Goal: Task Accomplishment & Management: Manage account settings

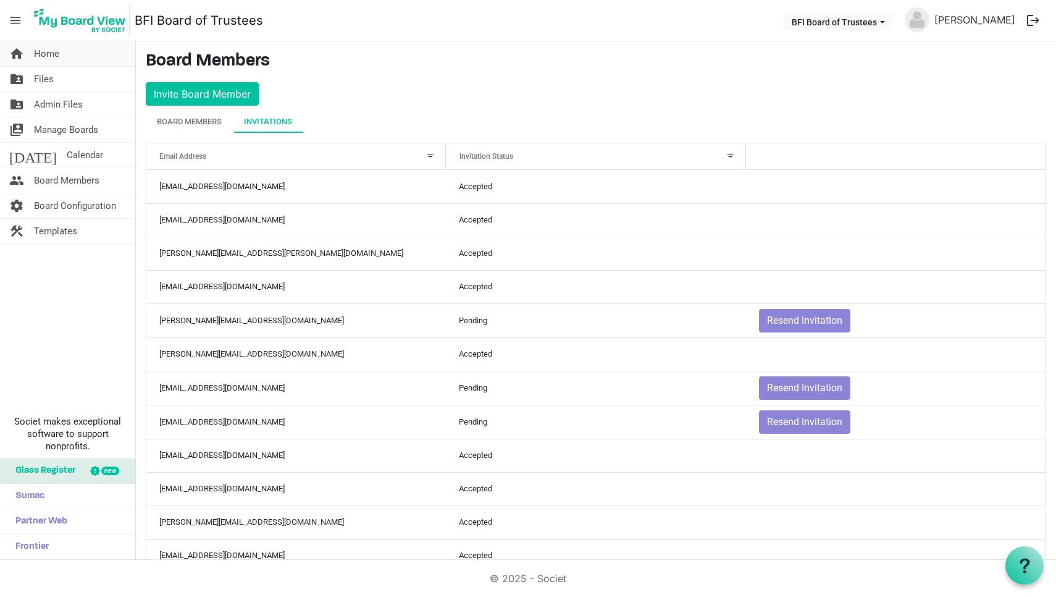
click at [51, 56] on span "Home" at bounding box center [46, 53] width 25 height 25
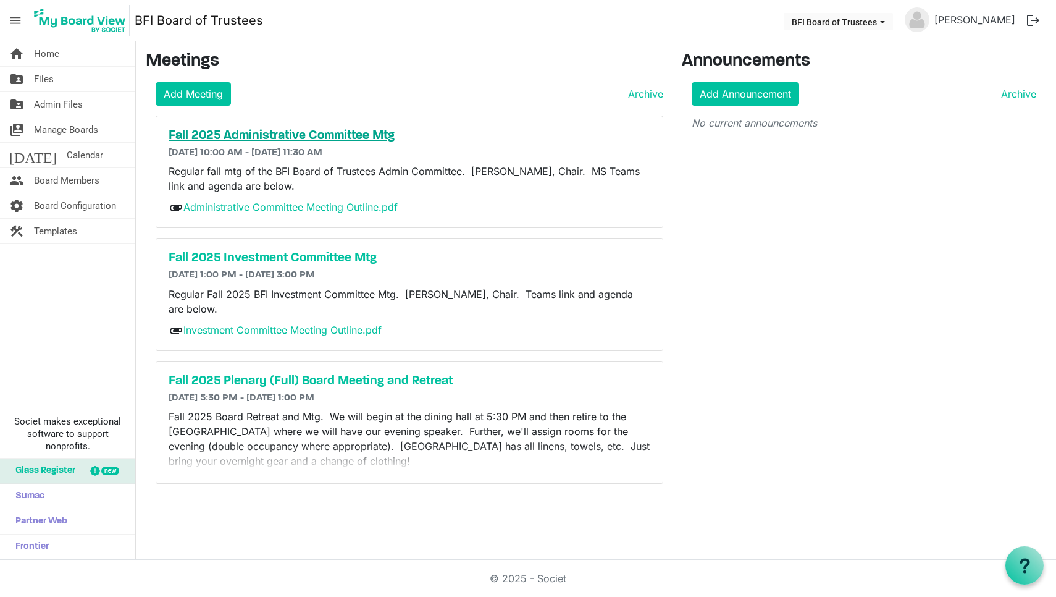
click at [279, 132] on h5 "Fall 2025 Administrative Committee Mtg" at bounding box center [410, 136] width 482 height 15
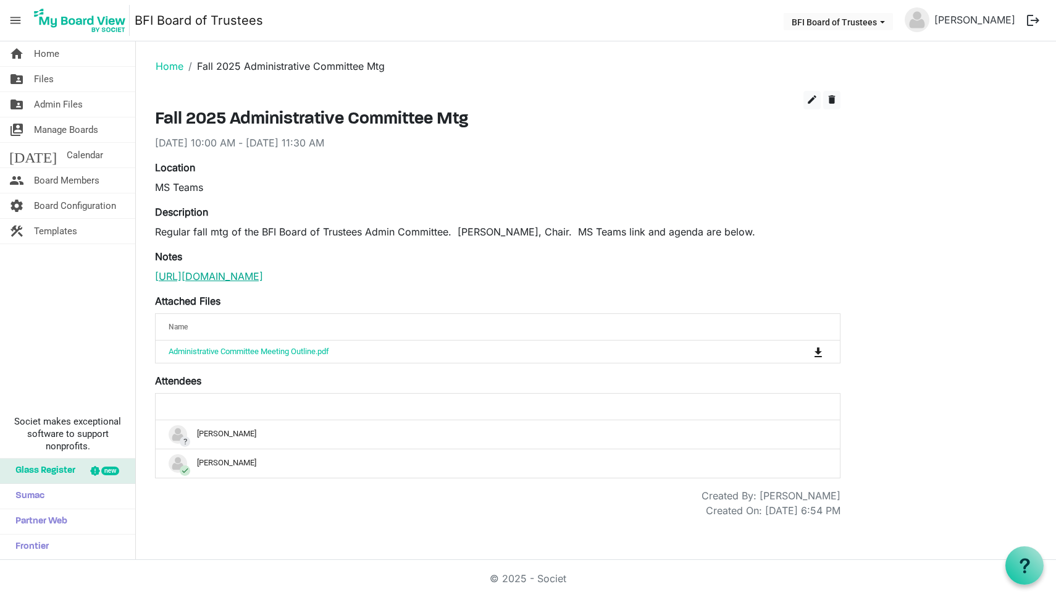
click at [263, 278] on link "[URL][DOMAIN_NAME]" at bounding box center [209, 276] width 108 height 12
click at [60, 182] on span "Board Members" at bounding box center [66, 180] width 65 height 25
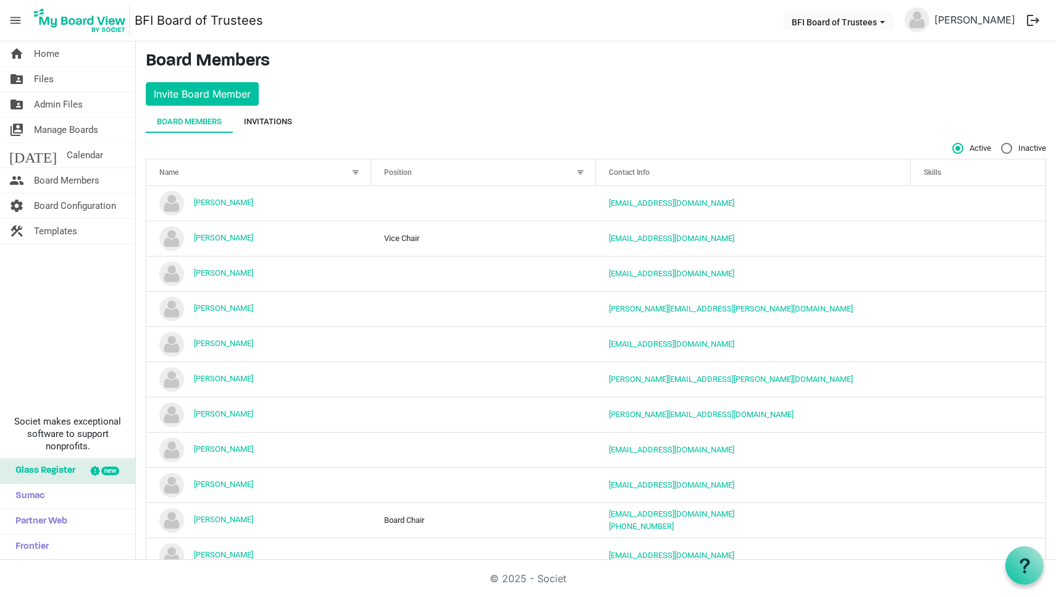
click at [280, 118] on div "Invitations" at bounding box center [268, 122] width 48 height 12
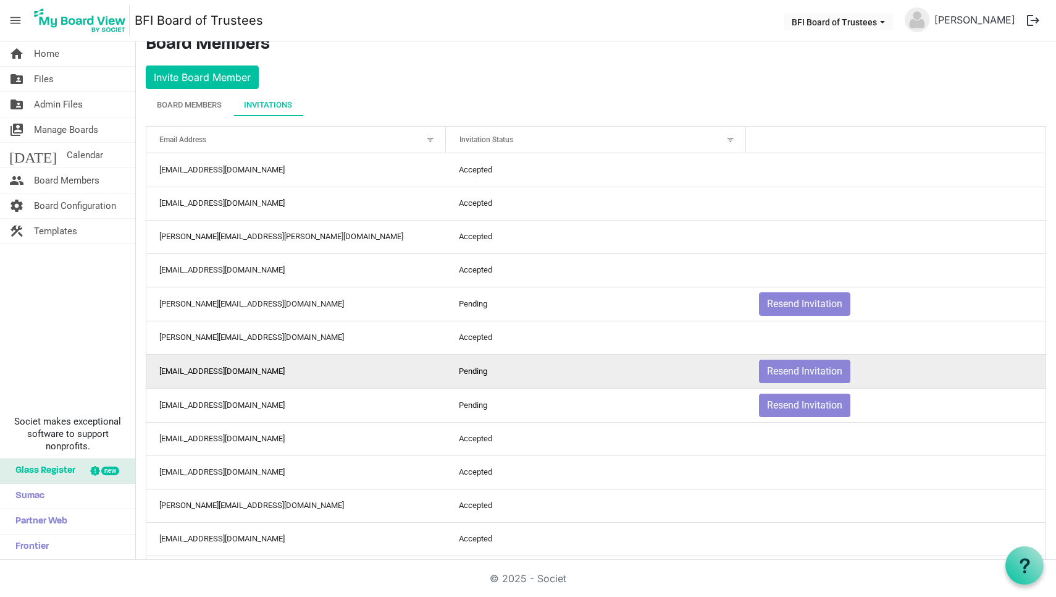
scroll to position [24, 0]
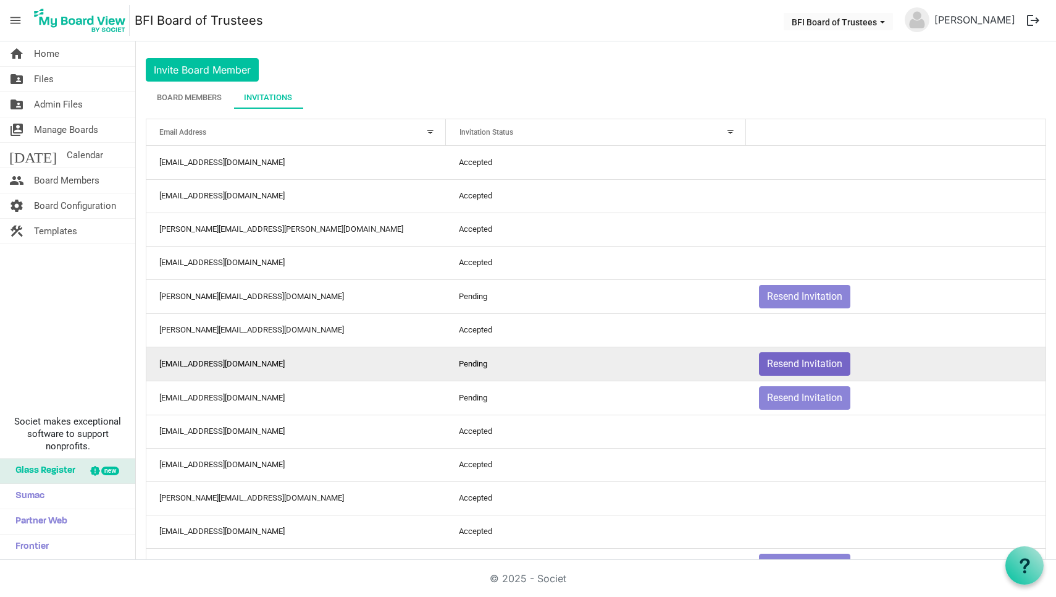
click at [807, 366] on button "Resend Invitation" at bounding box center [804, 363] width 91 height 23
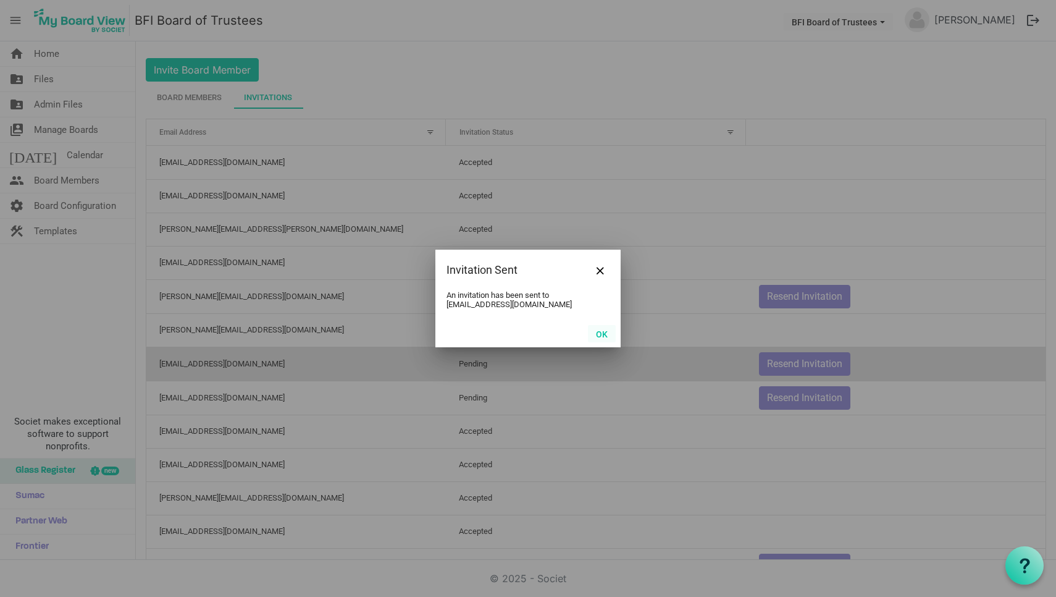
click at [601, 333] on button "OK" at bounding box center [602, 333] width 28 height 17
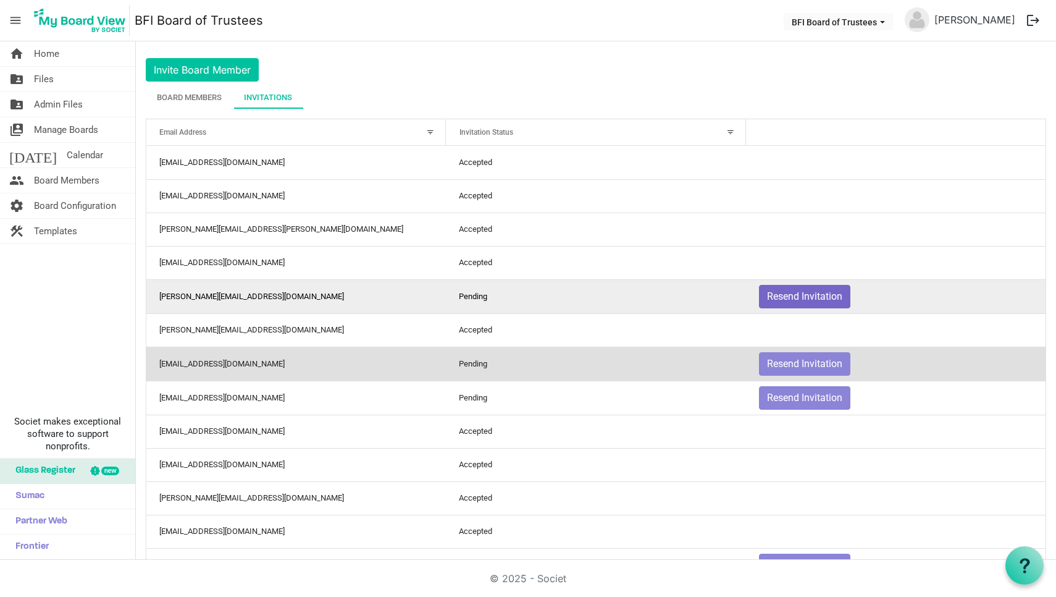
click at [802, 297] on button "Resend Invitation" at bounding box center [804, 296] width 91 height 23
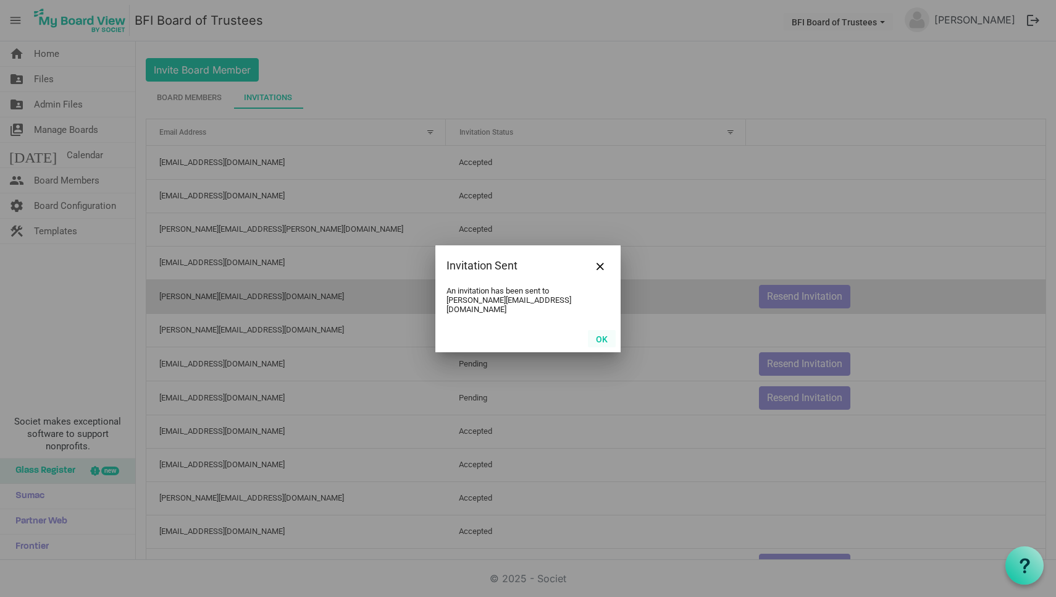
click at [602, 335] on button "OK" at bounding box center [602, 338] width 28 height 17
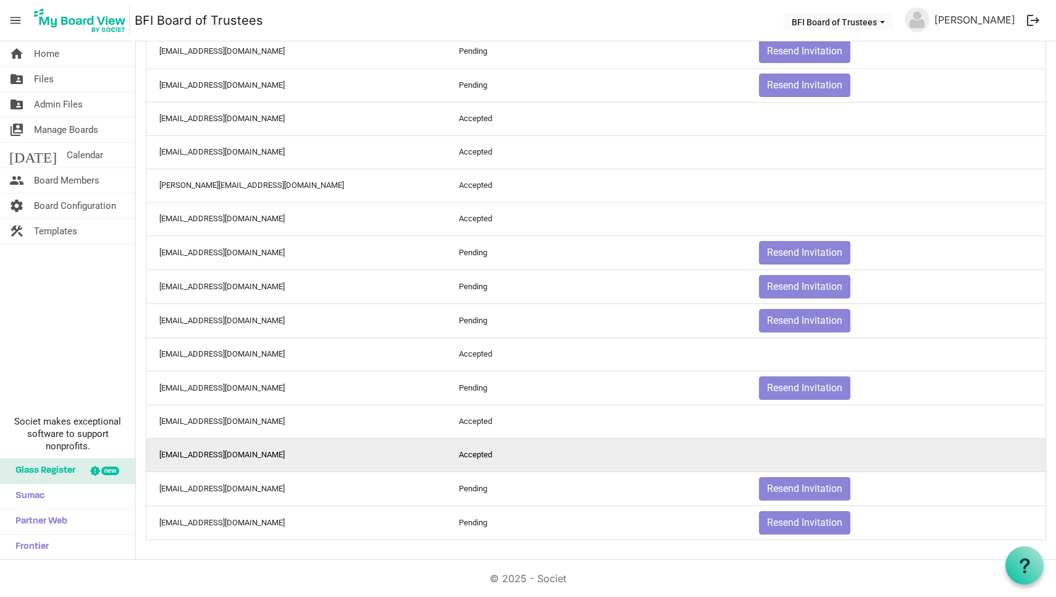
scroll to position [340, 0]
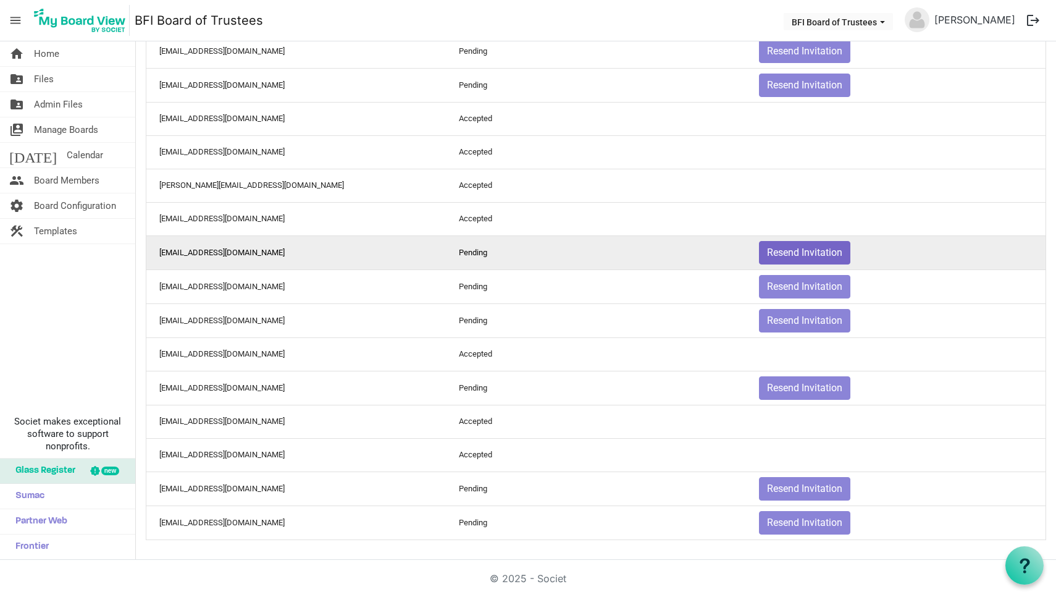
click at [801, 248] on button "Resend Invitation" at bounding box center [804, 252] width 91 height 23
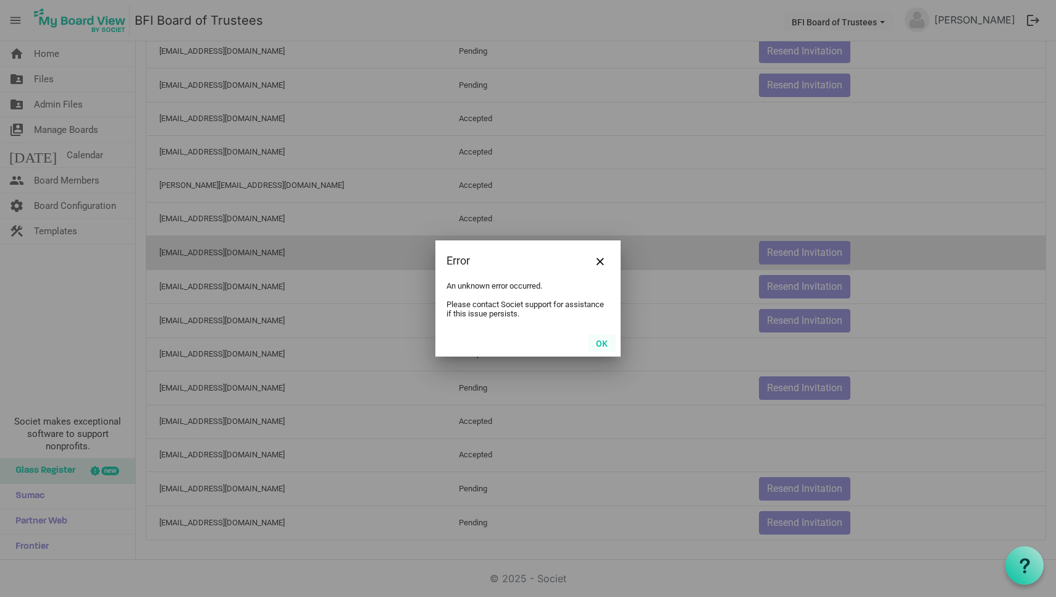
click at [604, 342] on button "OK" at bounding box center [602, 342] width 28 height 17
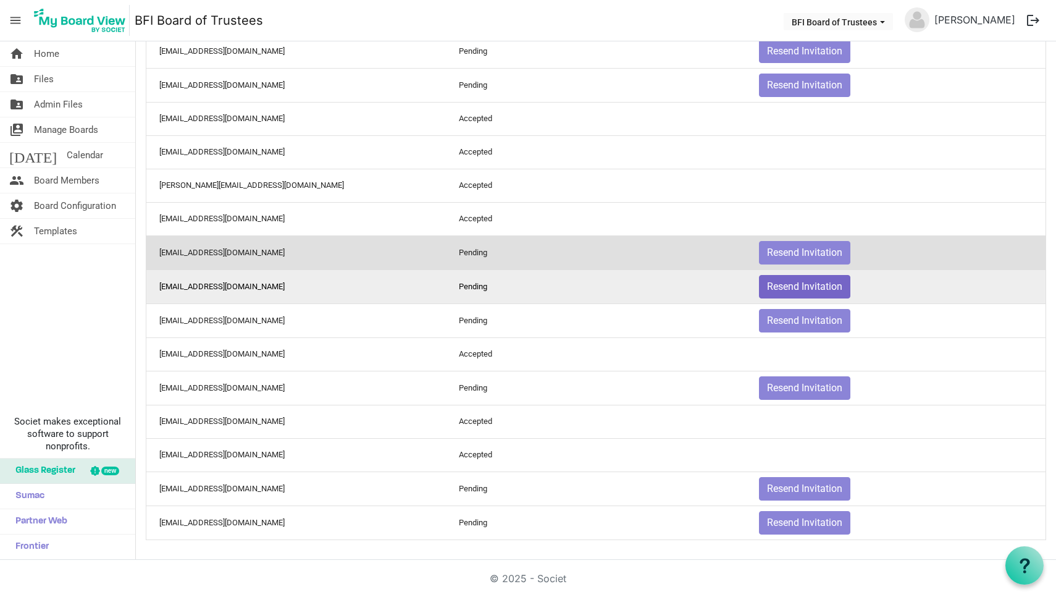
click at [803, 285] on button "Resend Invitation" at bounding box center [804, 286] width 91 height 23
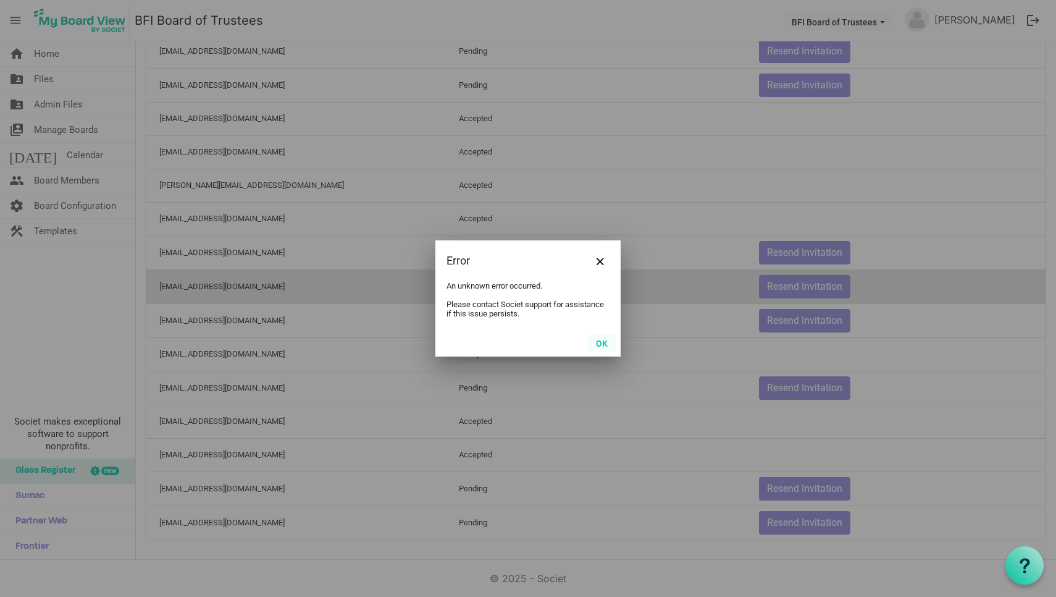
click at [605, 343] on button "OK" at bounding box center [602, 342] width 28 height 17
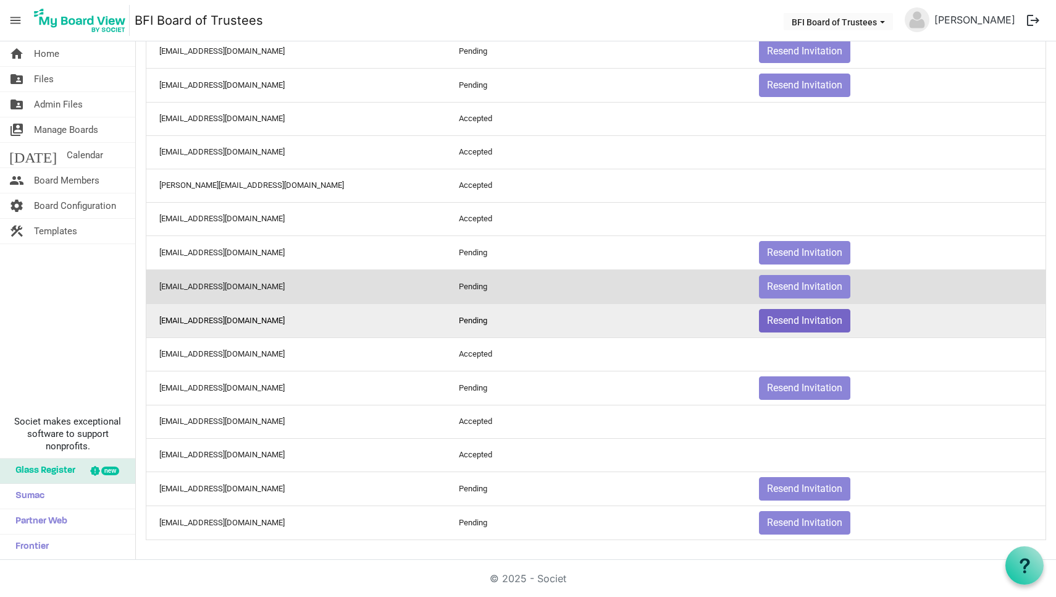
click at [798, 318] on button "Resend Invitation" at bounding box center [804, 320] width 91 height 23
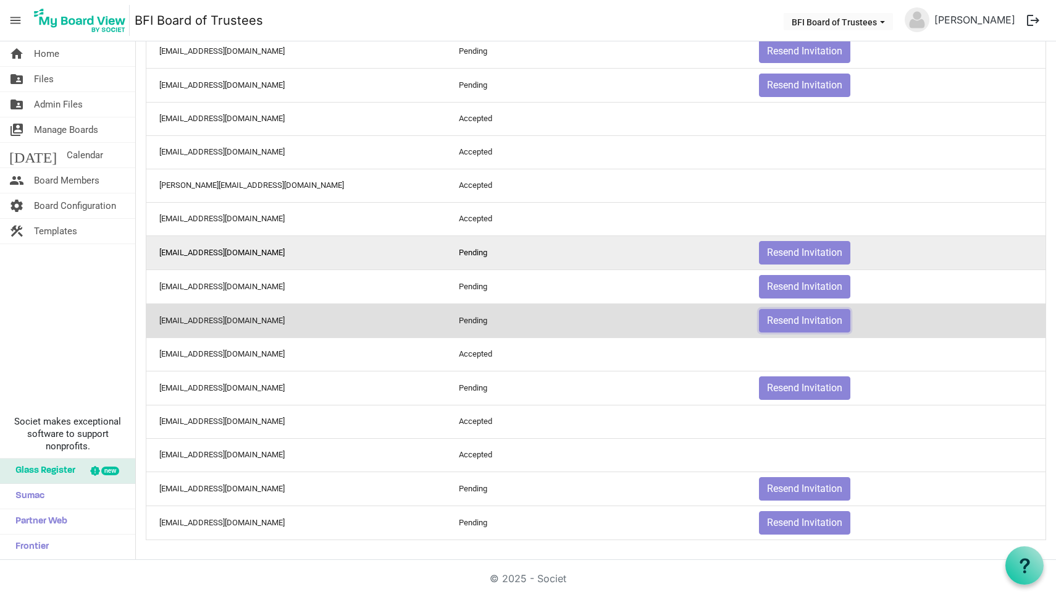
scroll to position [0, 0]
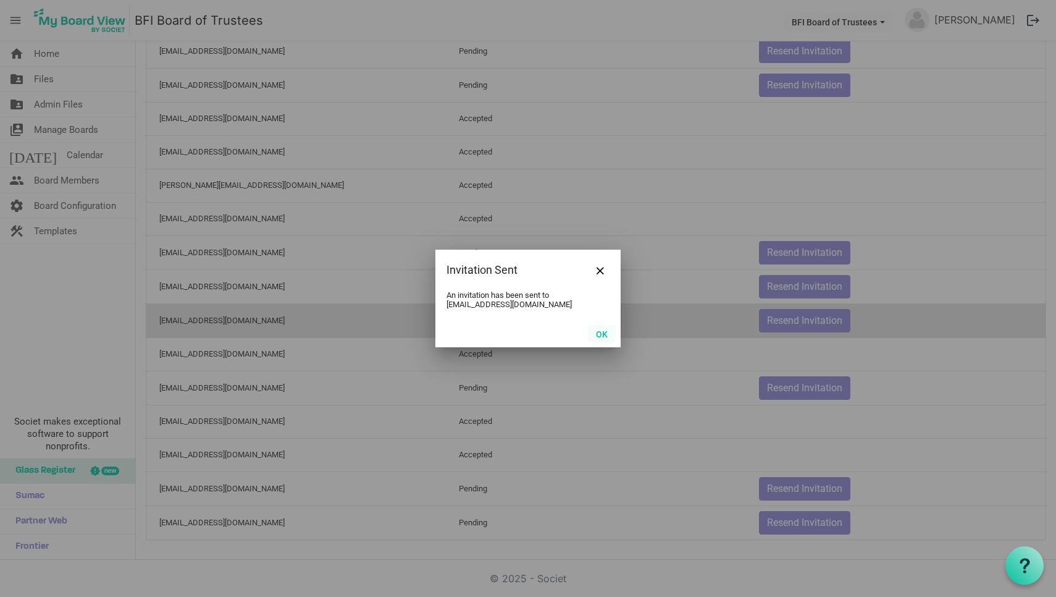
click at [604, 329] on button "OK" at bounding box center [602, 333] width 28 height 17
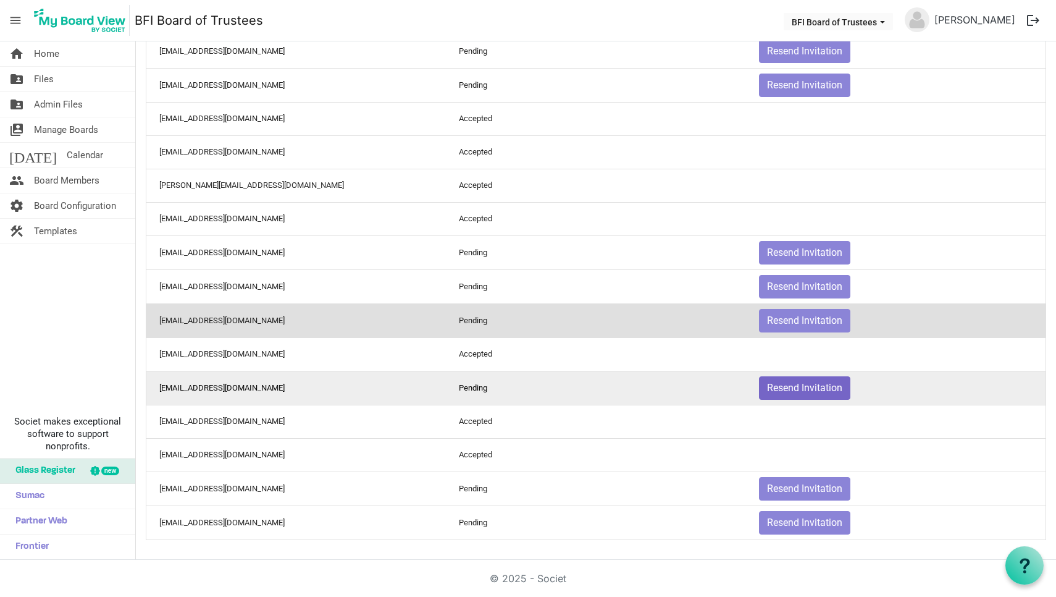
click at [801, 390] on button "Resend Invitation" at bounding box center [804, 387] width 91 height 23
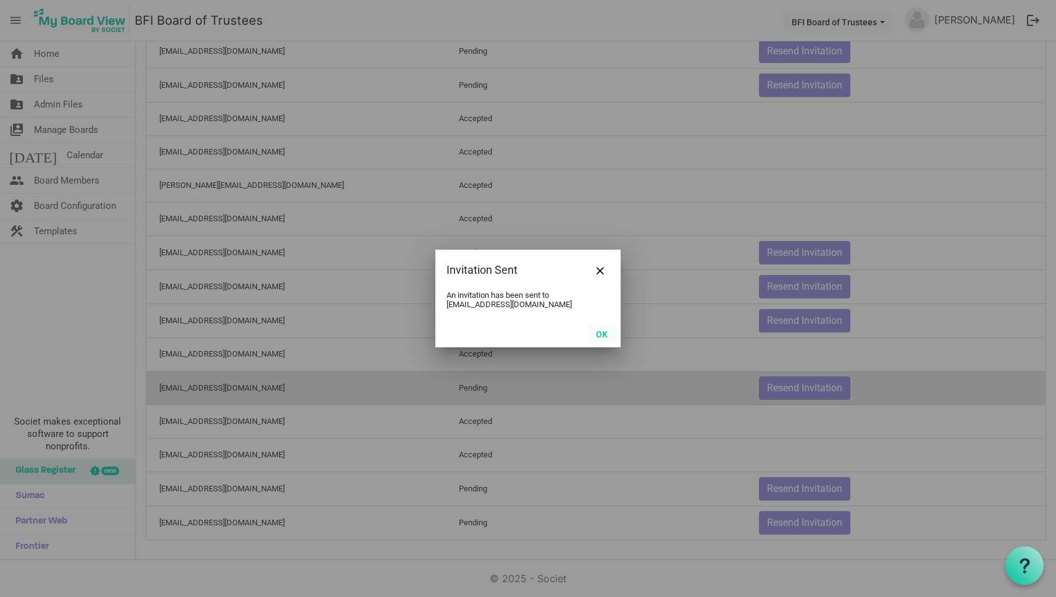
click at [597, 333] on button "OK" at bounding box center [602, 333] width 28 height 17
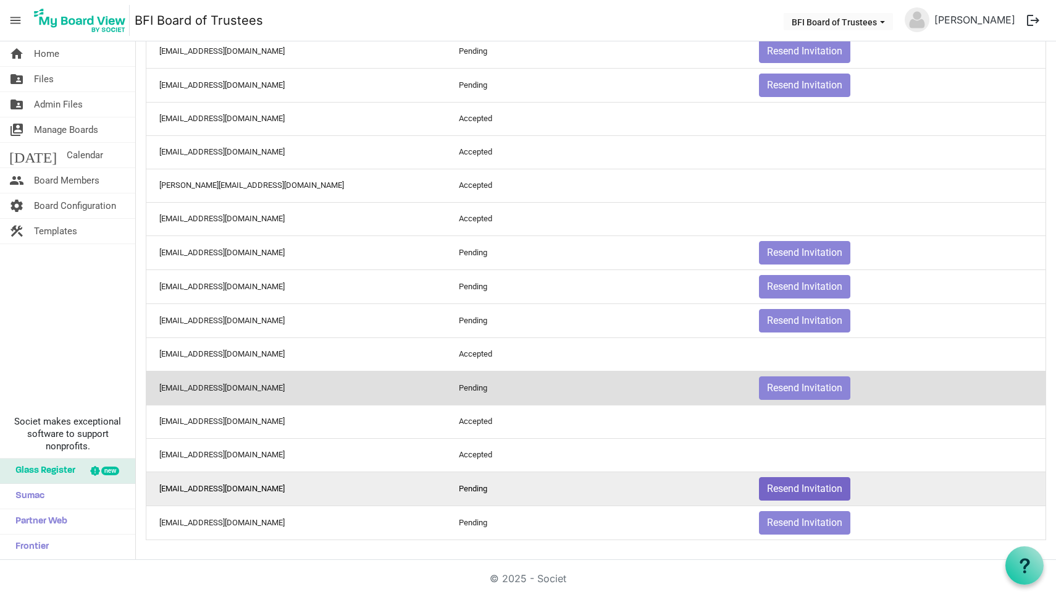
click at [796, 491] on button "Resend Invitation" at bounding box center [804, 488] width 91 height 23
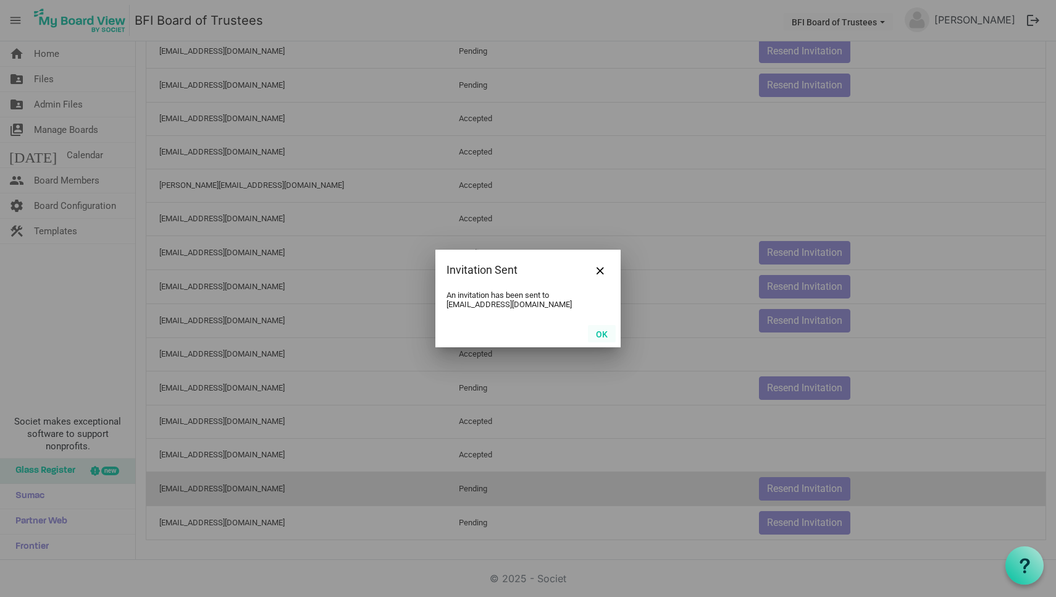
click at [602, 332] on button "OK" at bounding box center [602, 333] width 28 height 17
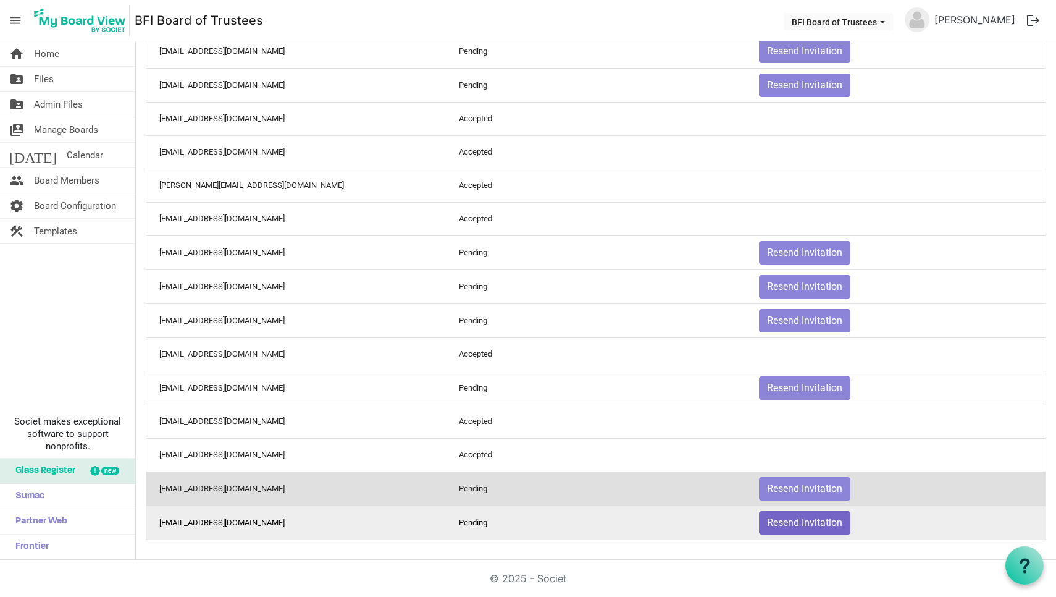
click at [796, 522] on button "Resend Invitation" at bounding box center [804, 522] width 91 height 23
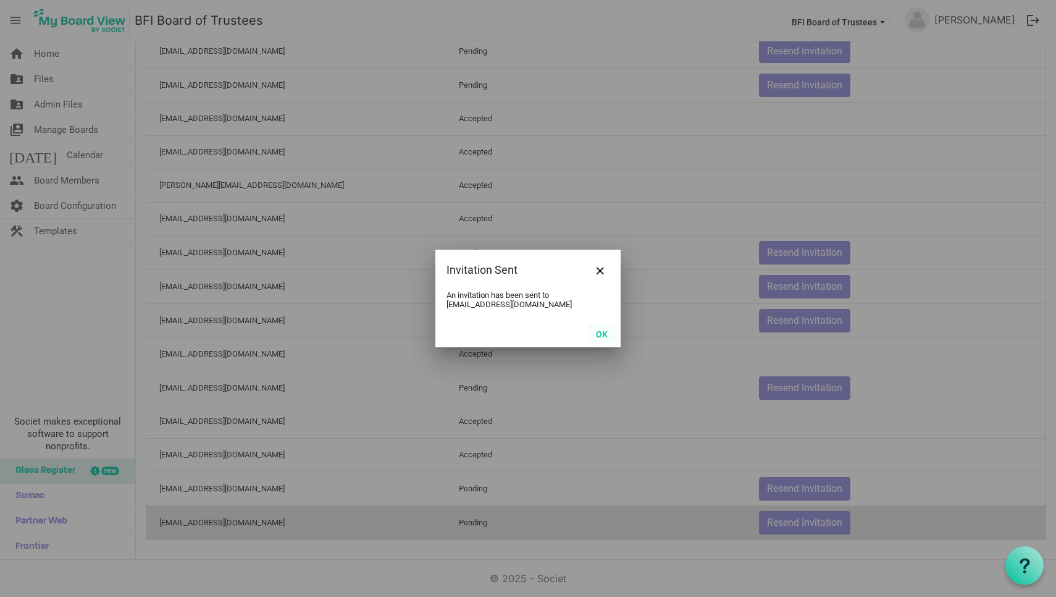
click at [600, 330] on button "OK" at bounding box center [602, 333] width 28 height 17
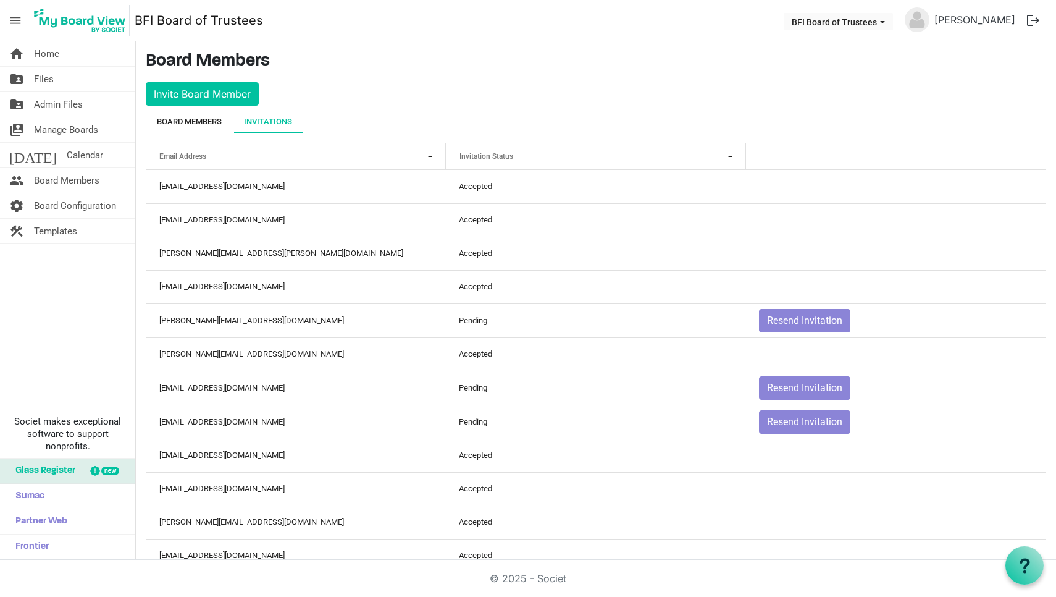
click at [193, 118] on div "Board Members" at bounding box center [189, 122] width 65 height 12
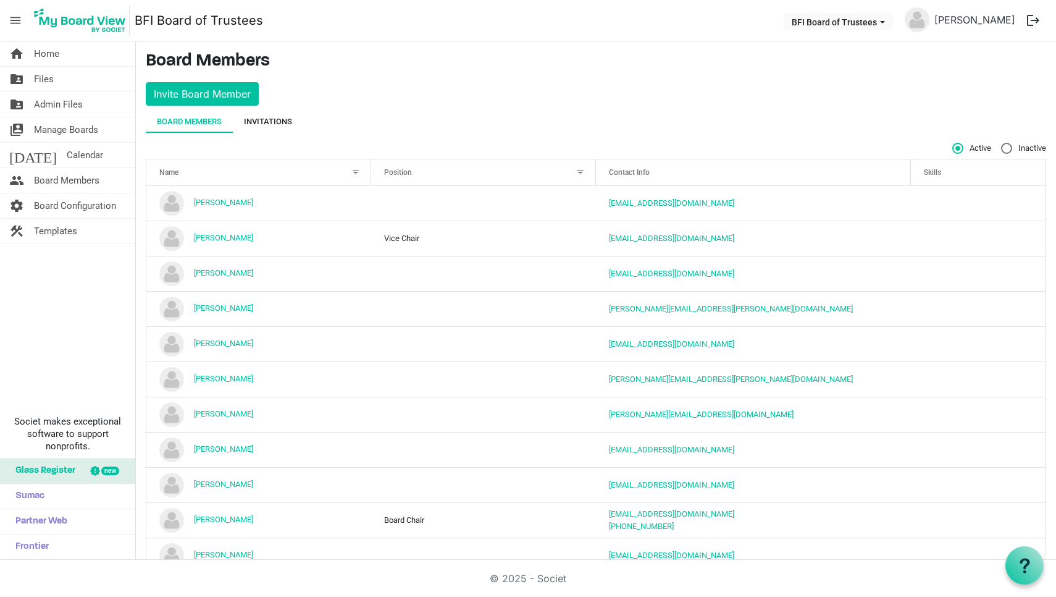
click at [268, 122] on div "Invitations" at bounding box center [268, 122] width 48 height 12
click at [277, 119] on div "Invitations" at bounding box center [268, 122] width 48 height 12
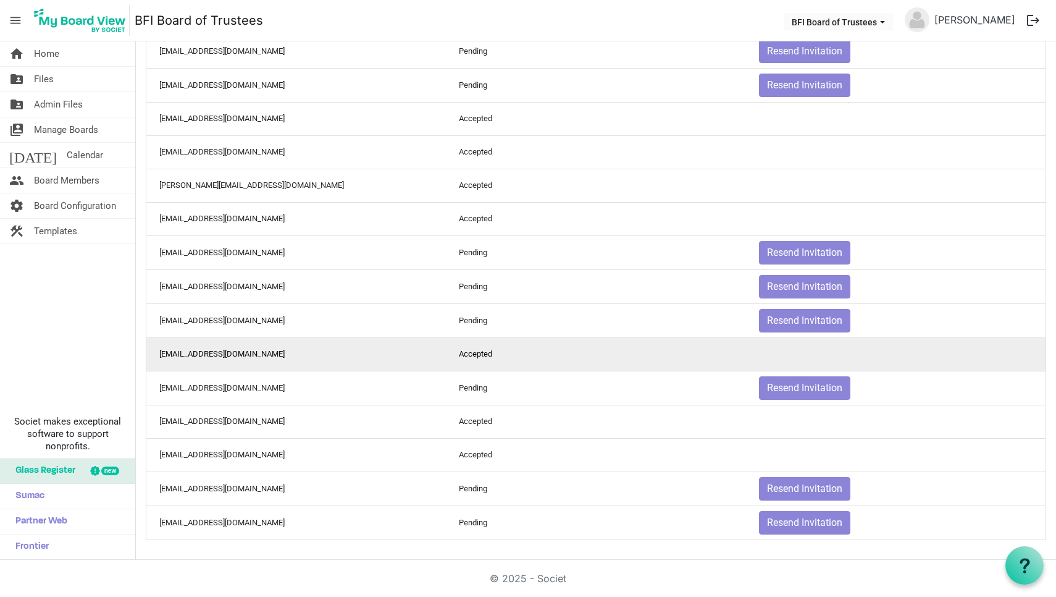
scroll to position [340, 0]
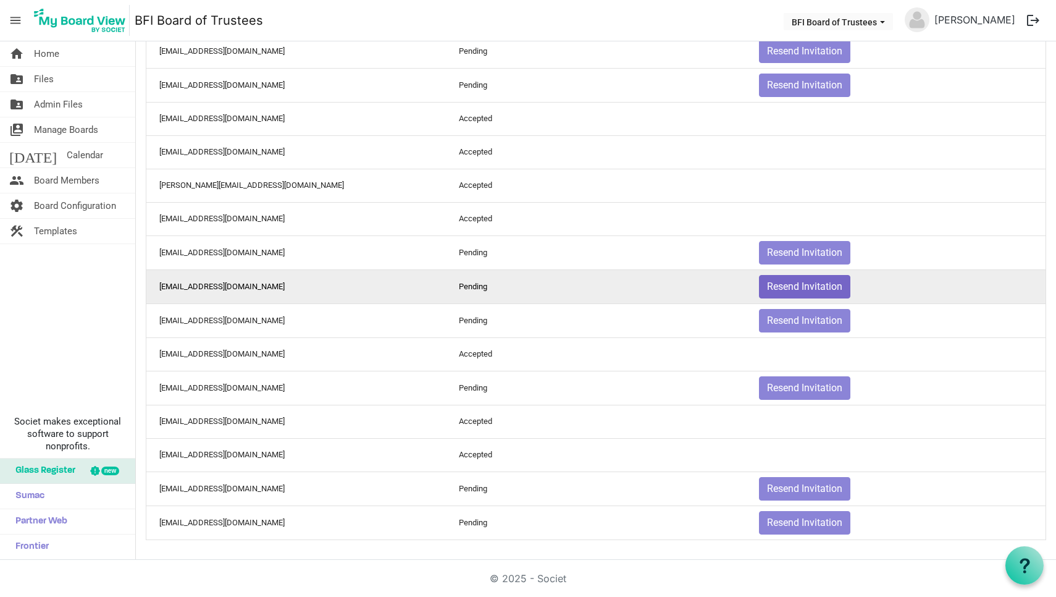
click at [801, 287] on button "Resend Invitation" at bounding box center [804, 286] width 91 height 23
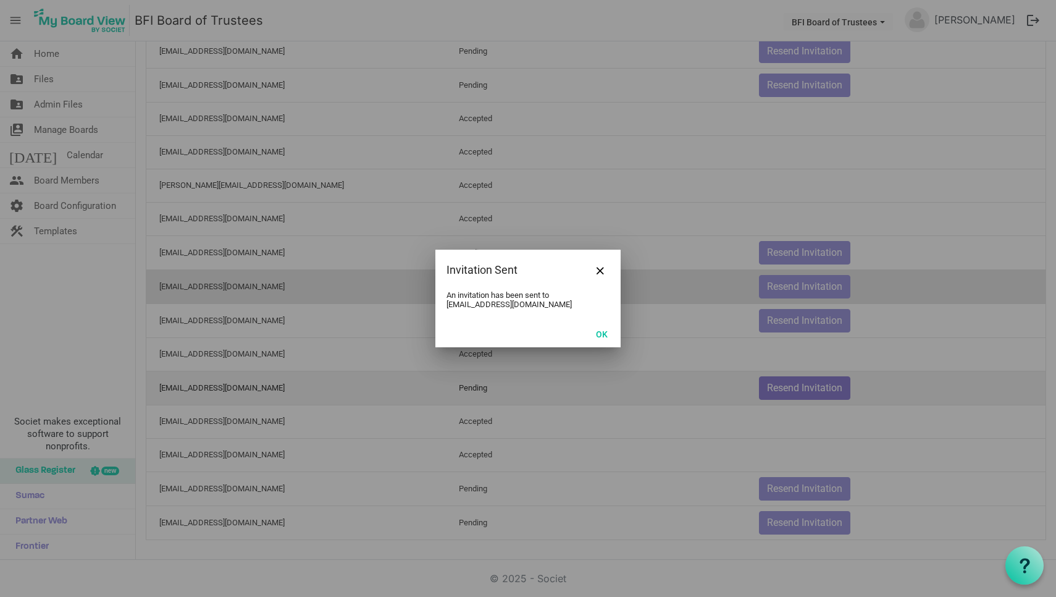
click at [803, 389] on div at bounding box center [528, 298] width 1056 height 597
click at [603, 331] on button "OK" at bounding box center [602, 333] width 28 height 17
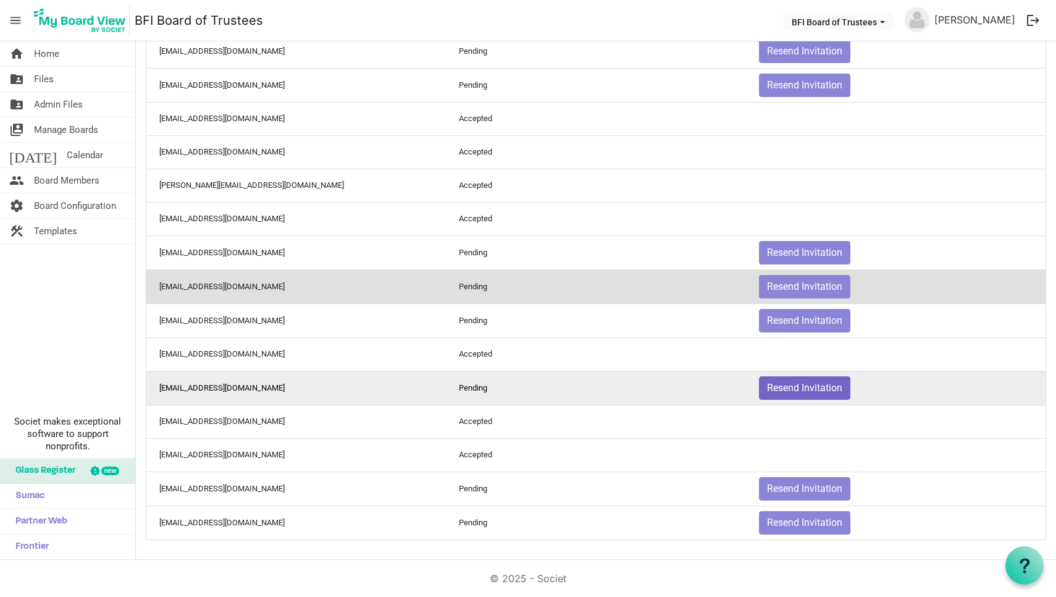
click at [794, 384] on button "Resend Invitation" at bounding box center [804, 387] width 91 height 23
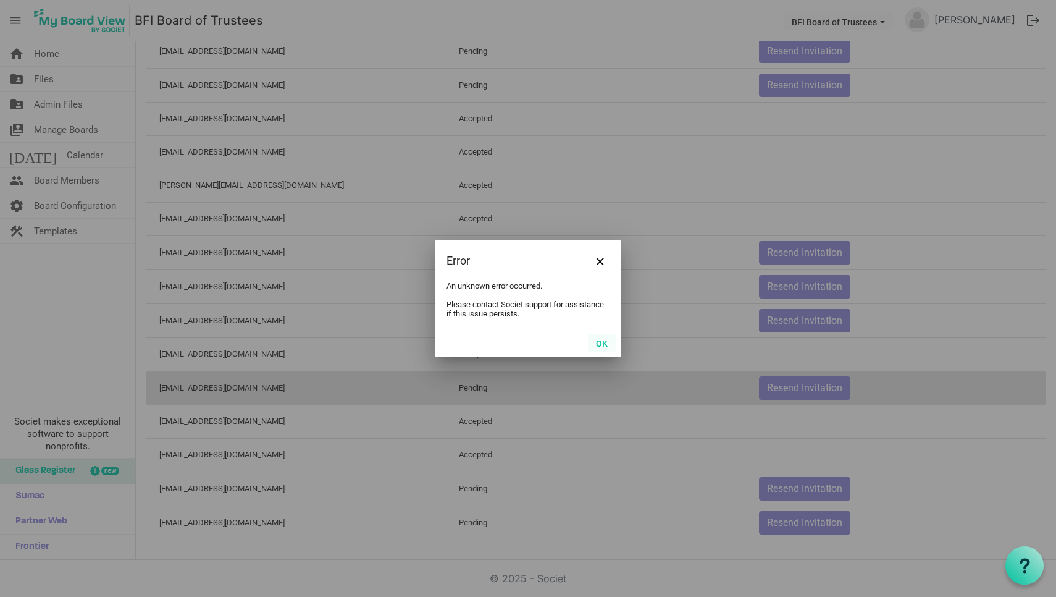
click at [603, 342] on button "OK" at bounding box center [602, 342] width 28 height 17
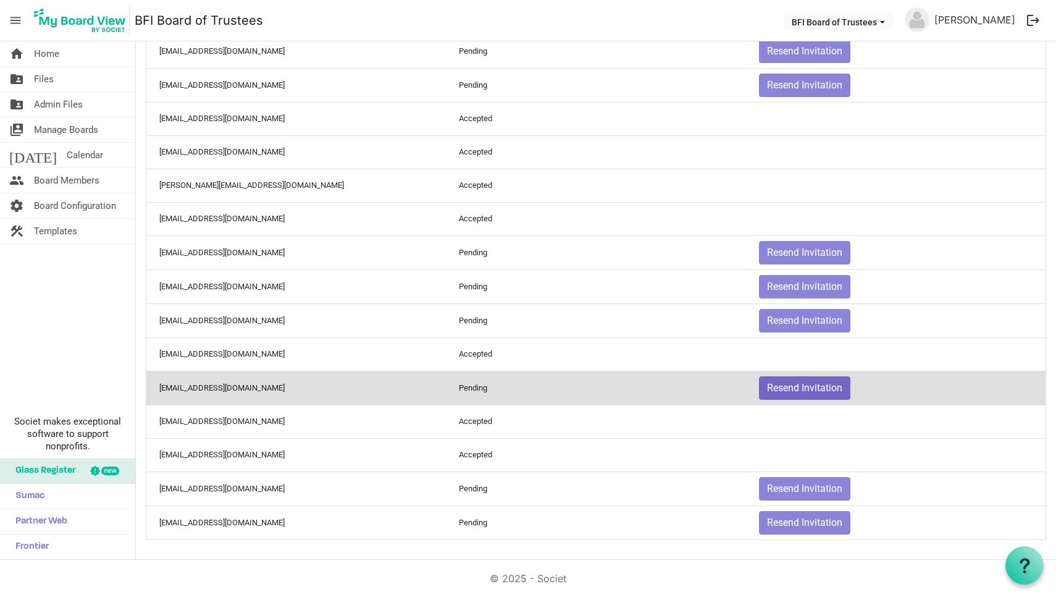
click at [794, 389] on button "Resend Invitation" at bounding box center [804, 387] width 91 height 23
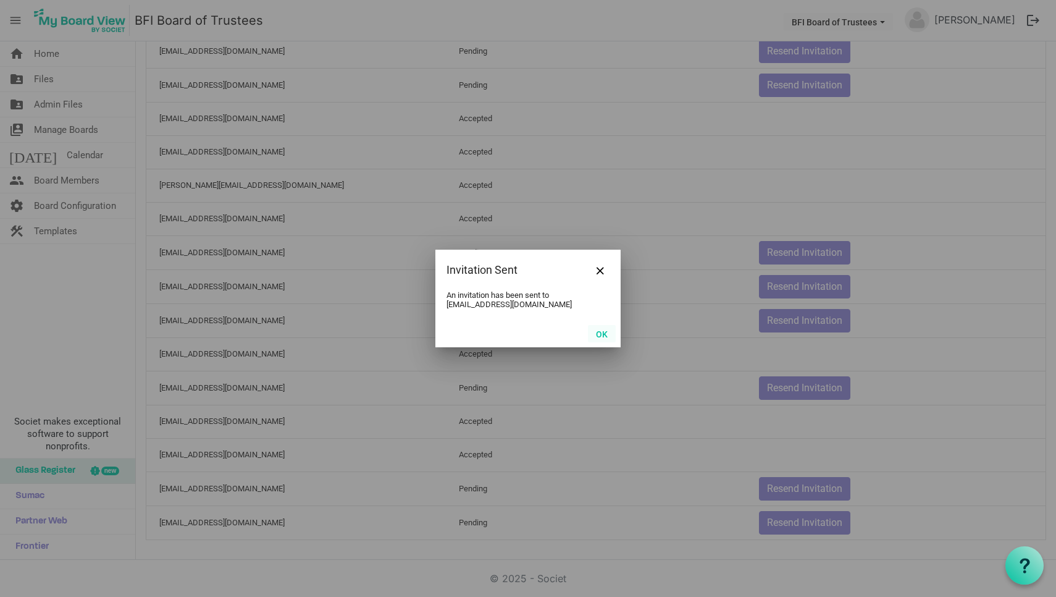
click at [602, 329] on button "OK" at bounding box center [602, 333] width 28 height 17
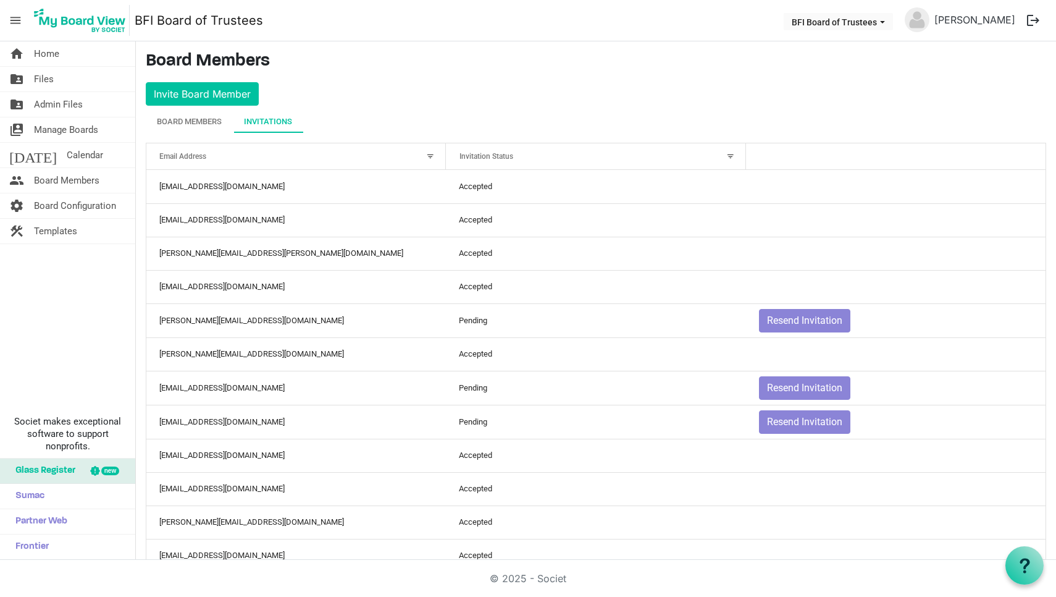
scroll to position [0, 0]
click at [179, 124] on div "Board Members" at bounding box center [189, 122] width 65 height 12
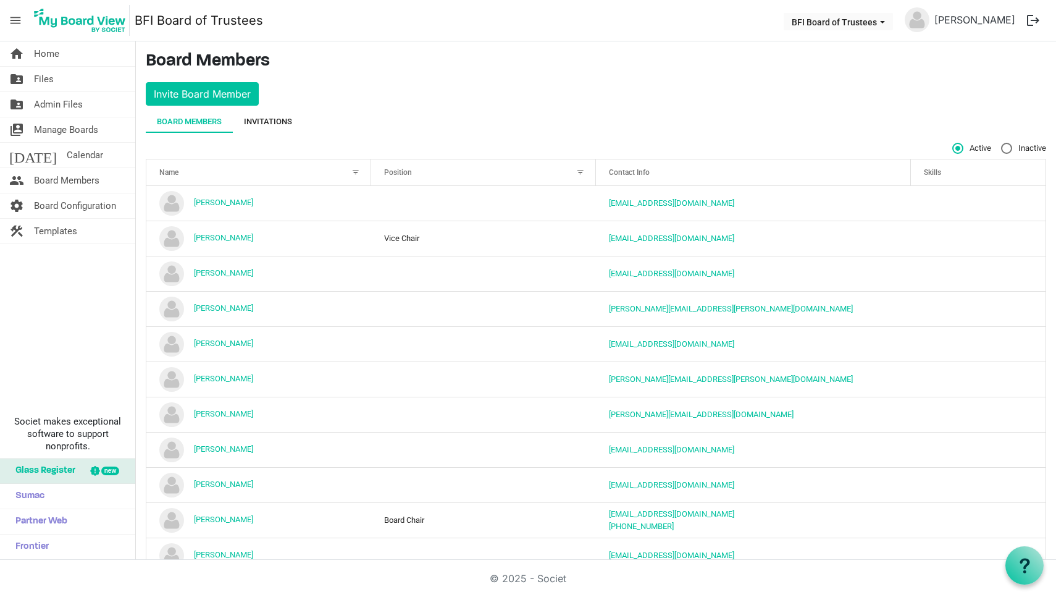
click at [277, 123] on div "Invitations" at bounding box center [268, 122] width 48 height 12
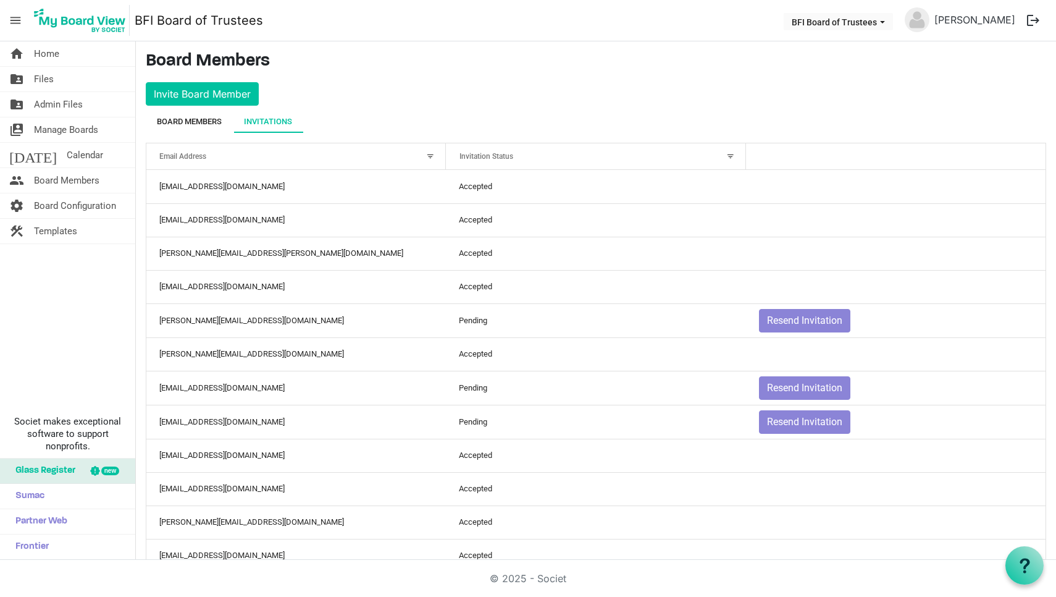
click at [199, 120] on div "Board Members" at bounding box center [189, 122] width 65 height 12
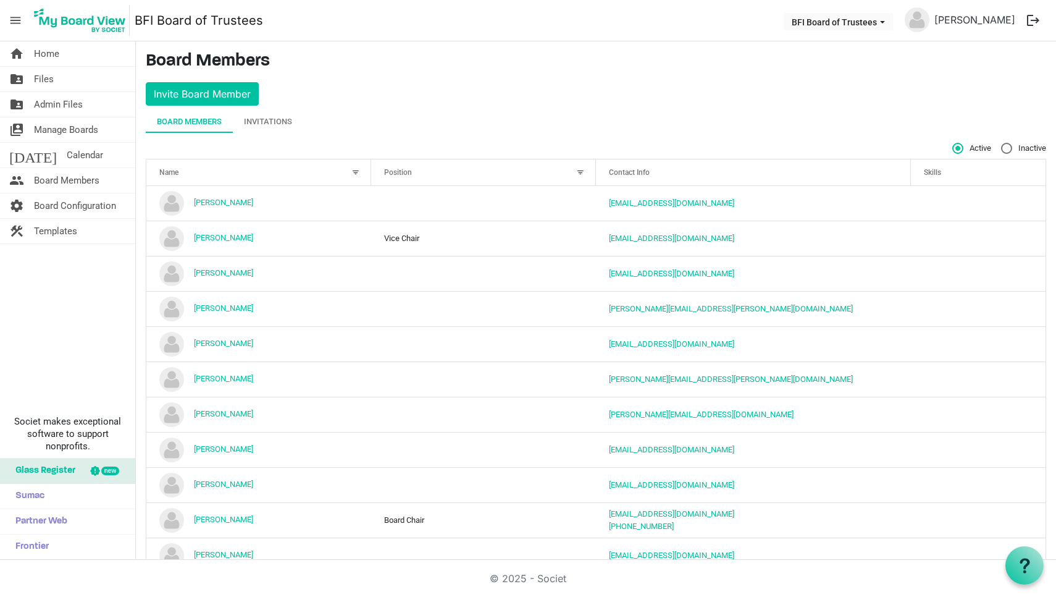
click at [1011, 146] on label "Inactive" at bounding box center [1023, 148] width 45 height 11
click at [1002, 143] on input "Inactive" at bounding box center [1001, 143] width 1 height 1
radio input "true"
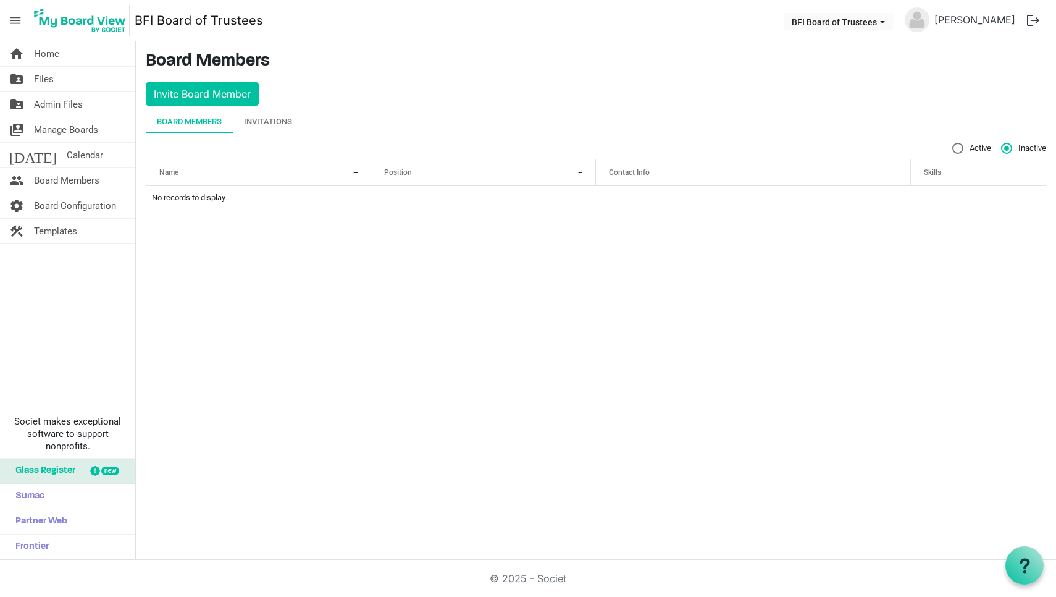
click at [958, 147] on label "Active" at bounding box center [972, 148] width 39 height 11
click at [953, 143] on input "Active" at bounding box center [953, 143] width 1 height 1
radio input "true"
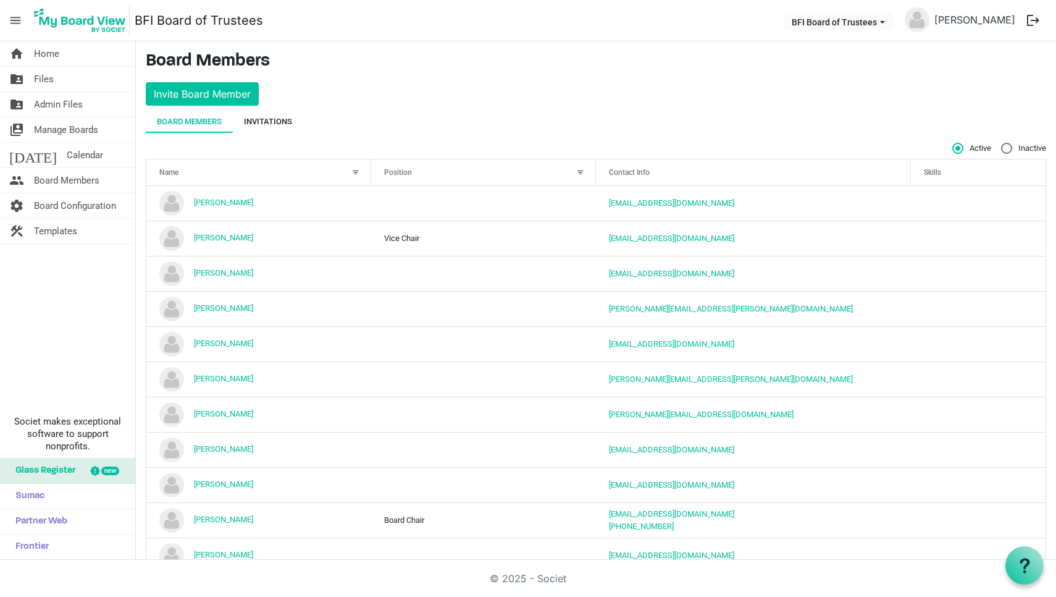
click at [272, 117] on div "Invitations" at bounding box center [268, 122] width 48 height 12
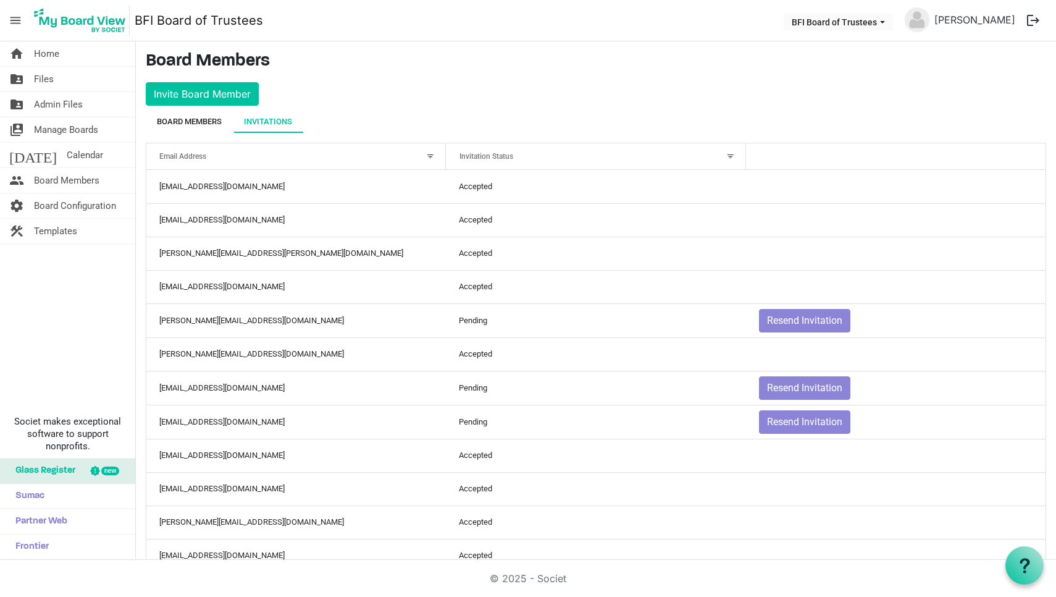
click at [192, 117] on div "Board Members" at bounding box center [189, 122] width 65 height 12
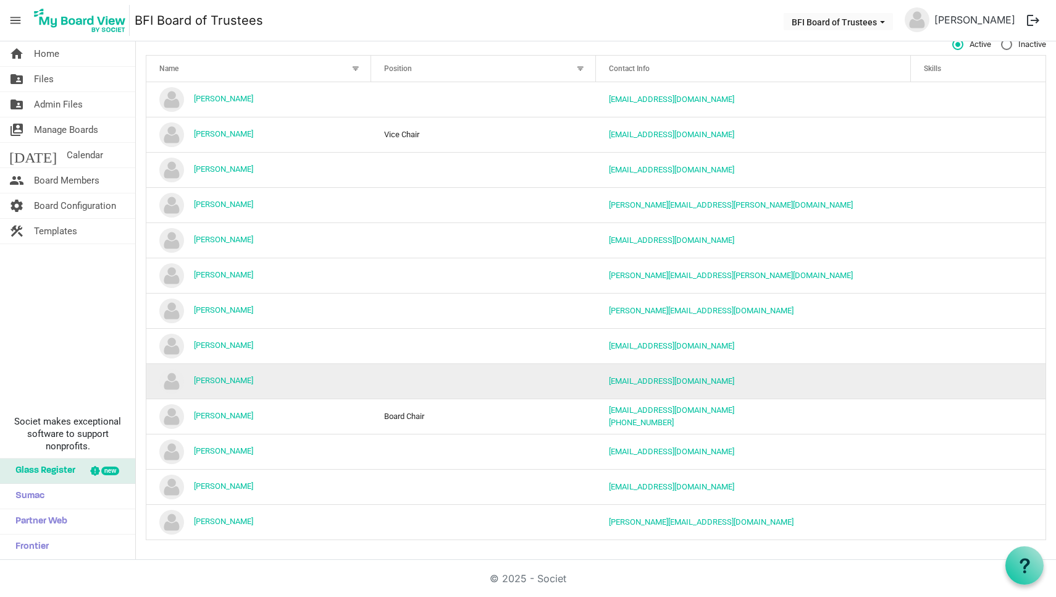
scroll to position [106, 0]
click at [253, 382] on link "Nathan Van Ravenswaay" at bounding box center [223, 380] width 59 height 9
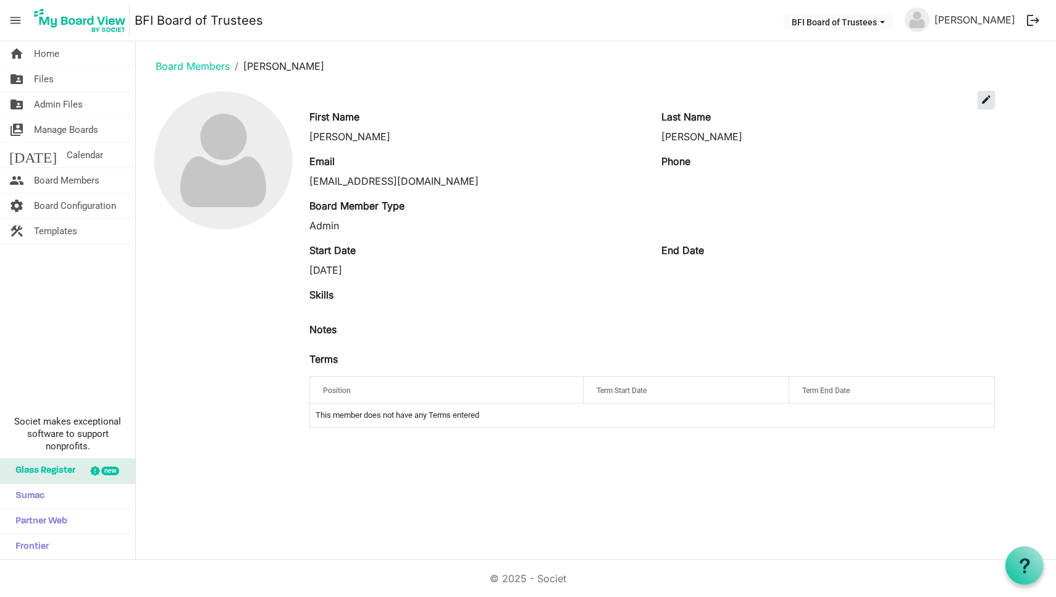
click at [982, 101] on span "edit" at bounding box center [986, 99] width 11 height 11
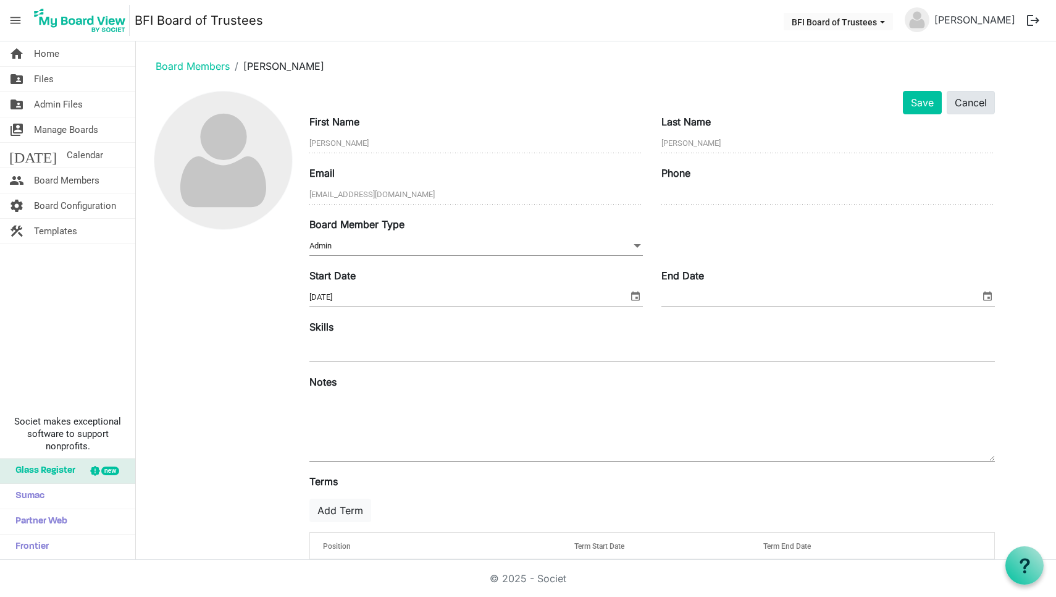
click at [976, 104] on button "Cancel" at bounding box center [971, 102] width 48 height 23
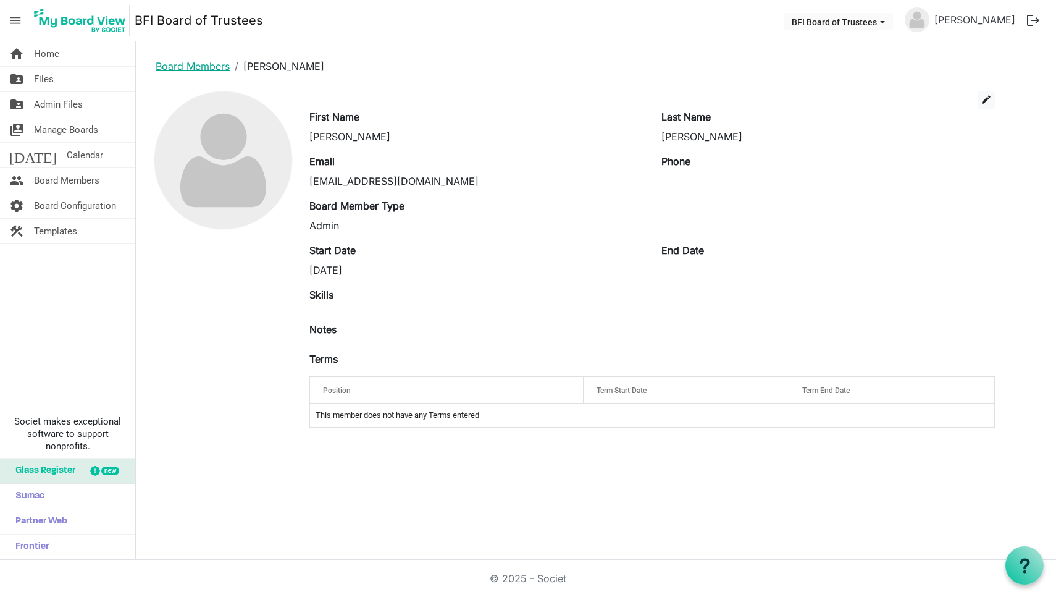
click at [193, 70] on link "Board Members" at bounding box center [193, 66] width 74 height 12
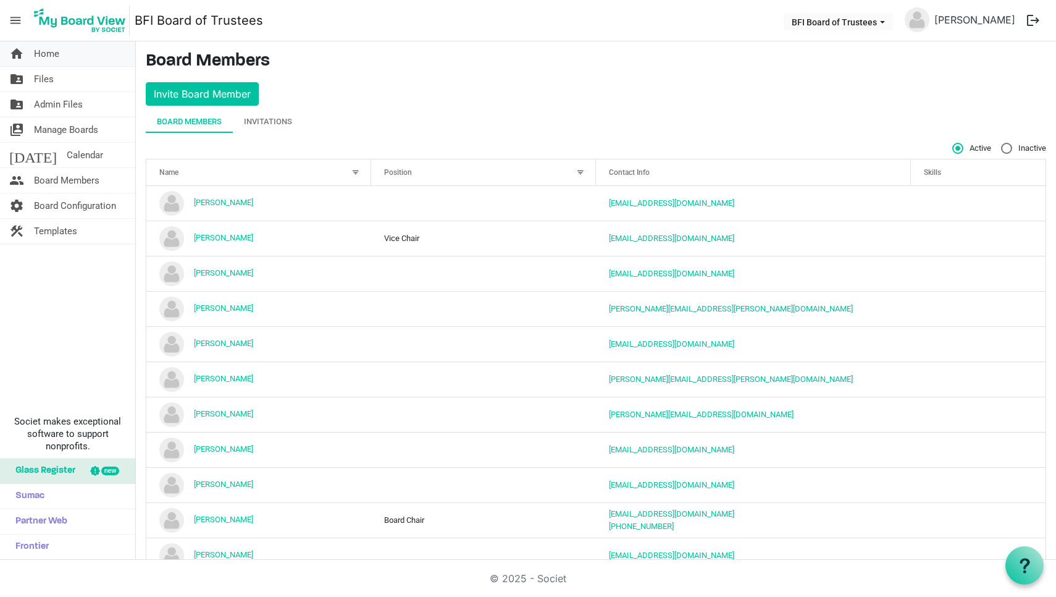
click at [48, 55] on span "Home" at bounding box center [46, 53] width 25 height 25
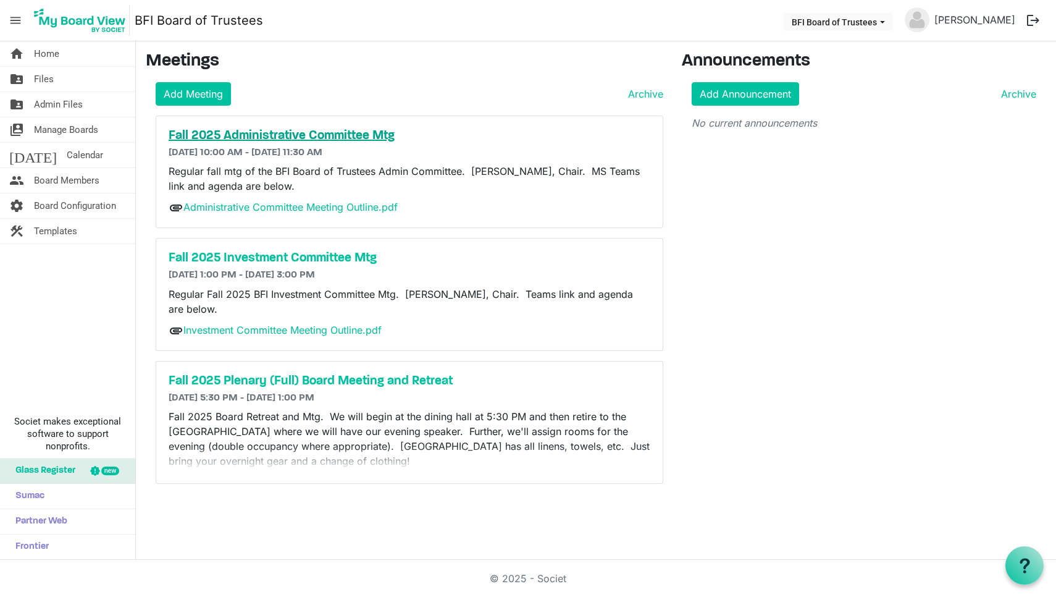
click at [292, 136] on h5 "Fall 2025 Administrative Committee Mtg" at bounding box center [410, 136] width 482 height 15
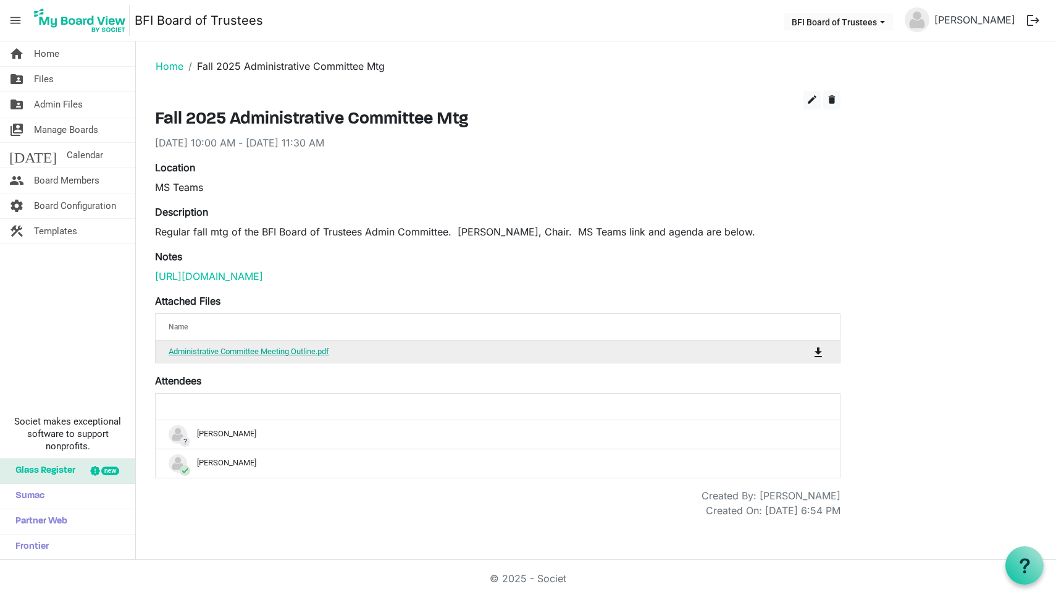
click at [296, 356] on link "Administrative Committee Meeting Outline.pdf" at bounding box center [249, 351] width 161 height 9
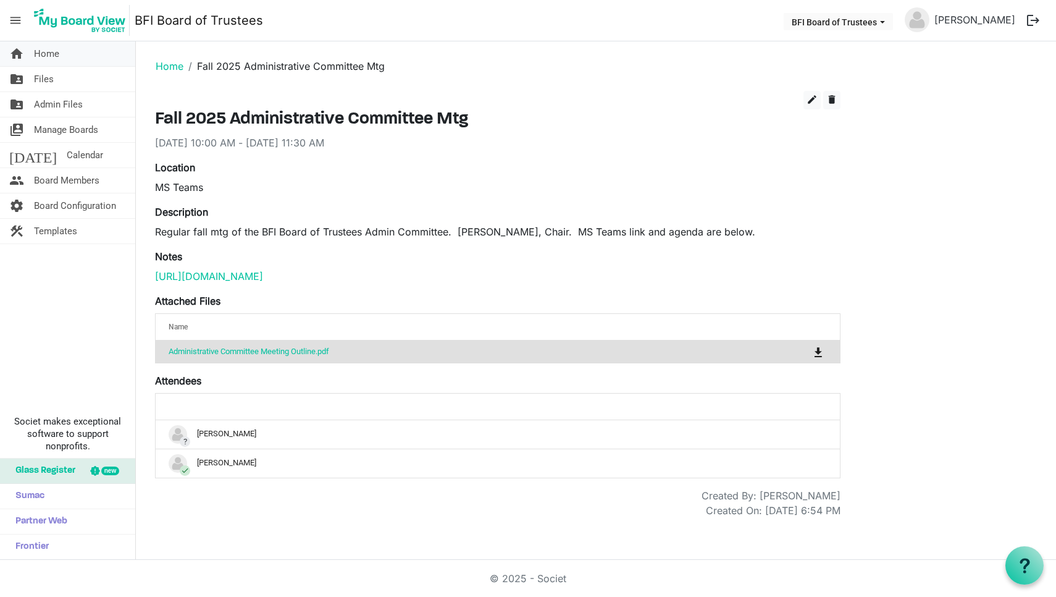
click at [45, 48] on span "Home" at bounding box center [46, 53] width 25 height 25
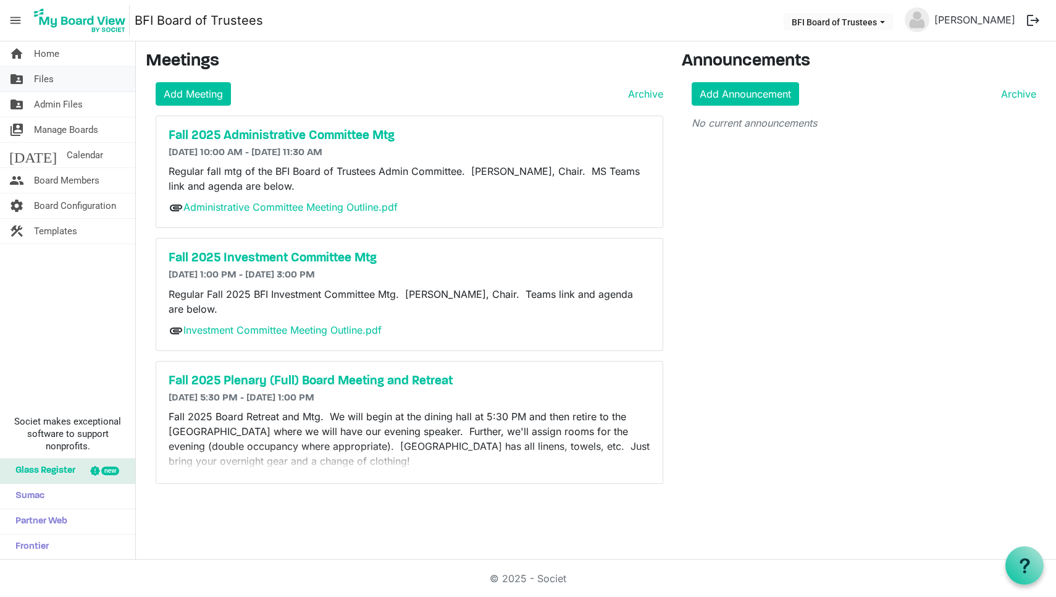
click at [43, 77] on span "Files" at bounding box center [44, 79] width 20 height 25
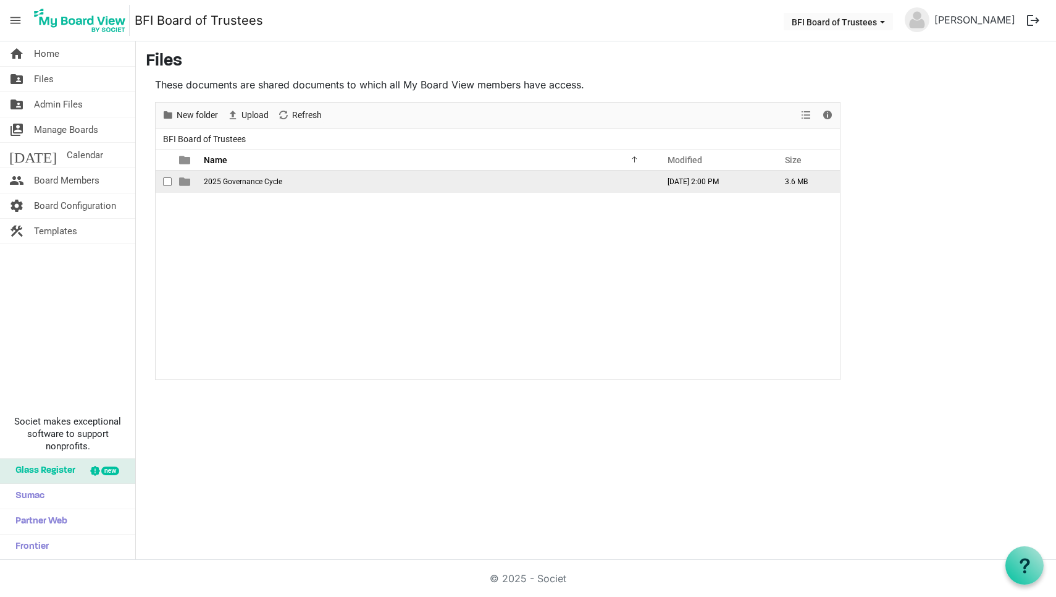
click at [248, 182] on span "2025 Governance Cycle" at bounding box center [243, 181] width 78 height 9
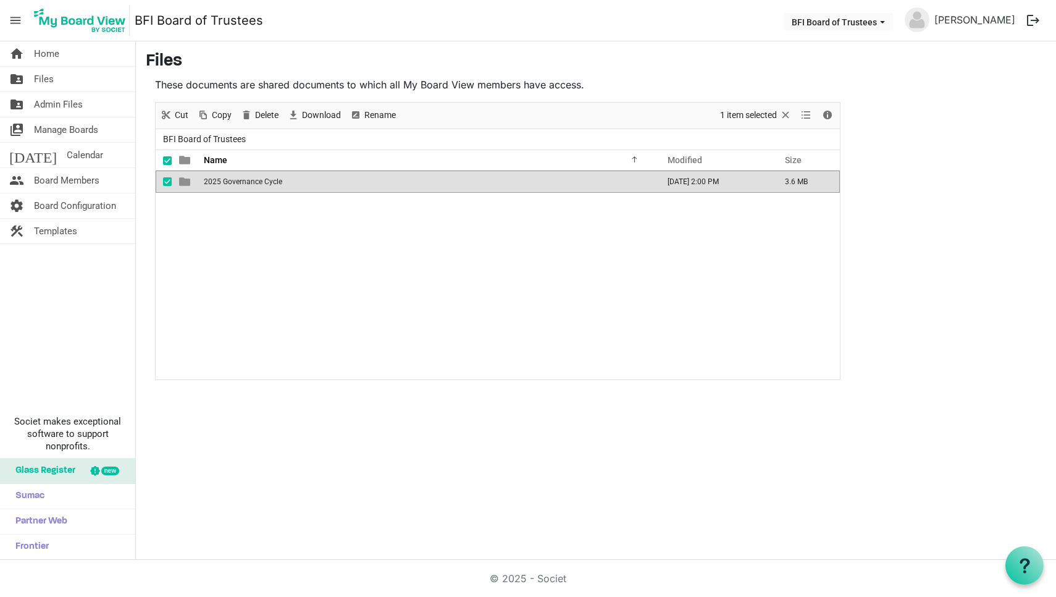
click at [248, 182] on span "2025 Governance Cycle" at bounding box center [243, 181] width 78 height 9
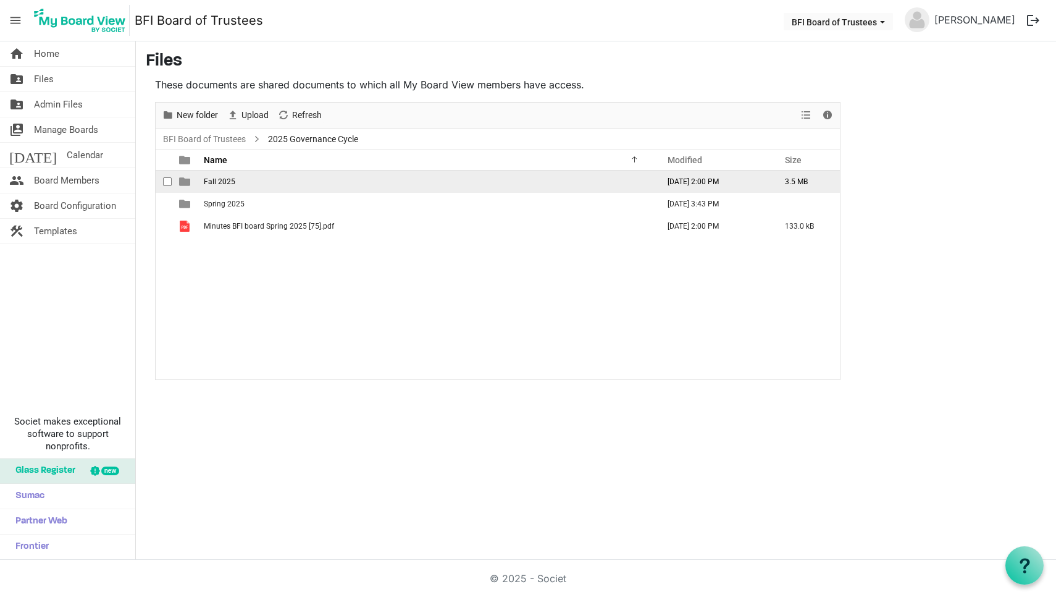
click at [219, 180] on span "Fall 2025" at bounding box center [220, 181] width 32 height 9
click at [227, 181] on span "Administrative Committee" at bounding box center [248, 181] width 88 height 9
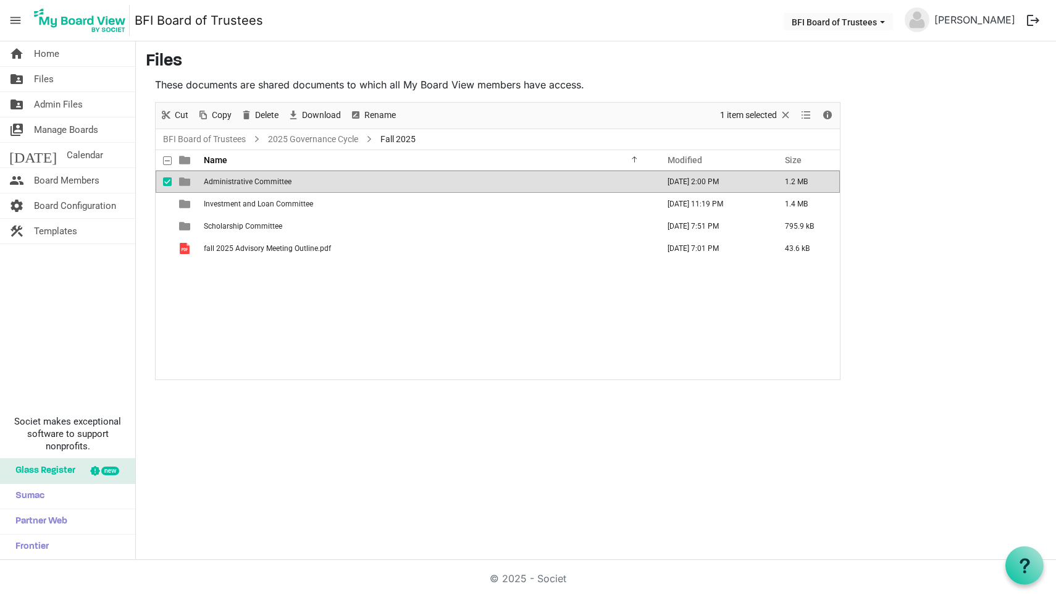
click at [227, 181] on span "Administrative Committee" at bounding box center [248, 181] width 88 height 9
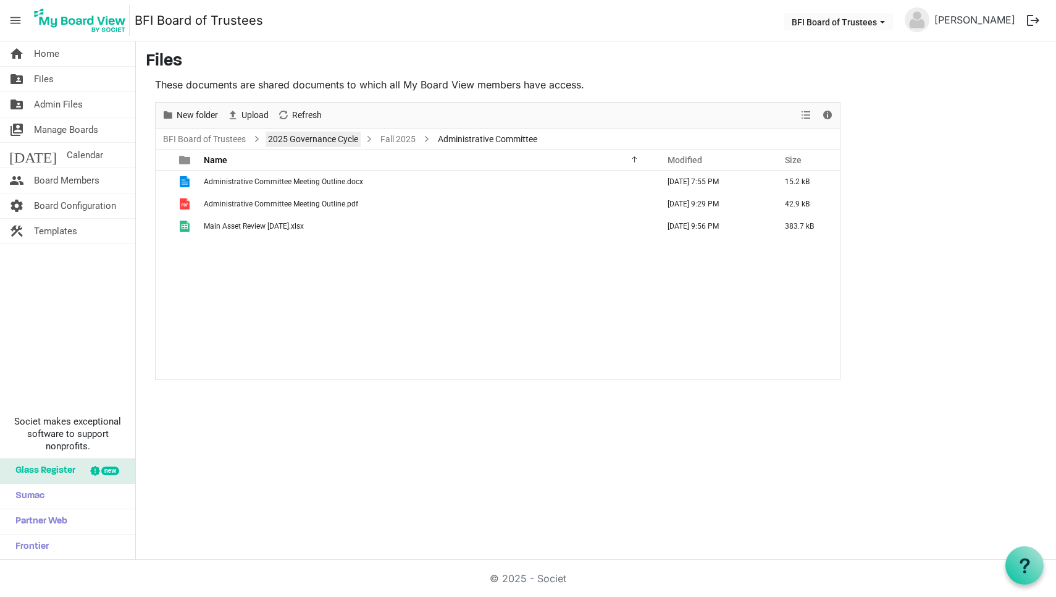
click at [335, 135] on link "2025 Governance Cycle" at bounding box center [313, 139] width 95 height 15
click at [214, 138] on link "BFI Board of Trustees" at bounding box center [205, 139] width 88 height 15
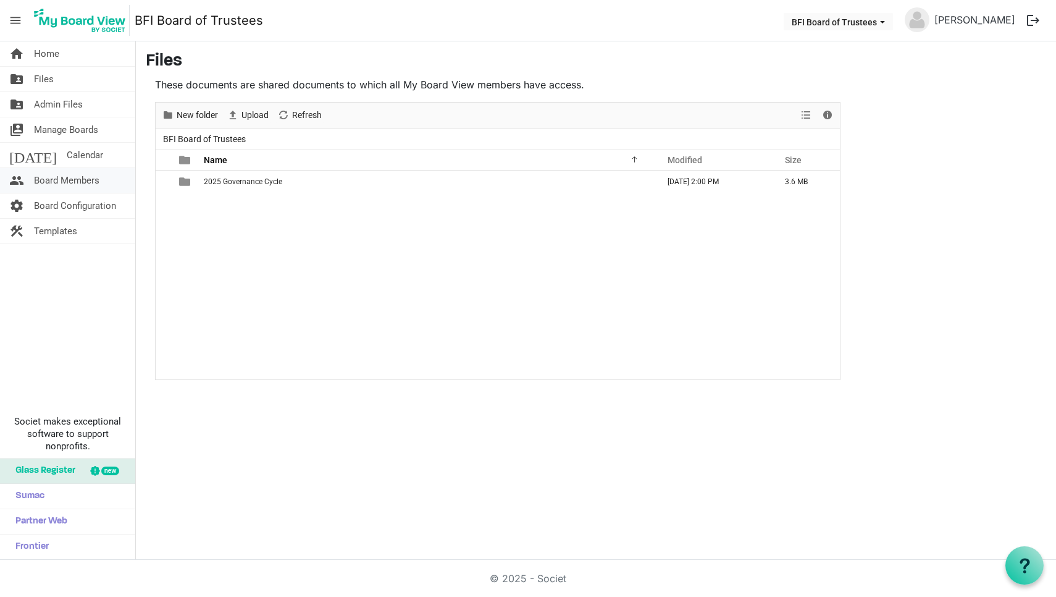
click at [64, 180] on span "Board Members" at bounding box center [66, 180] width 65 height 25
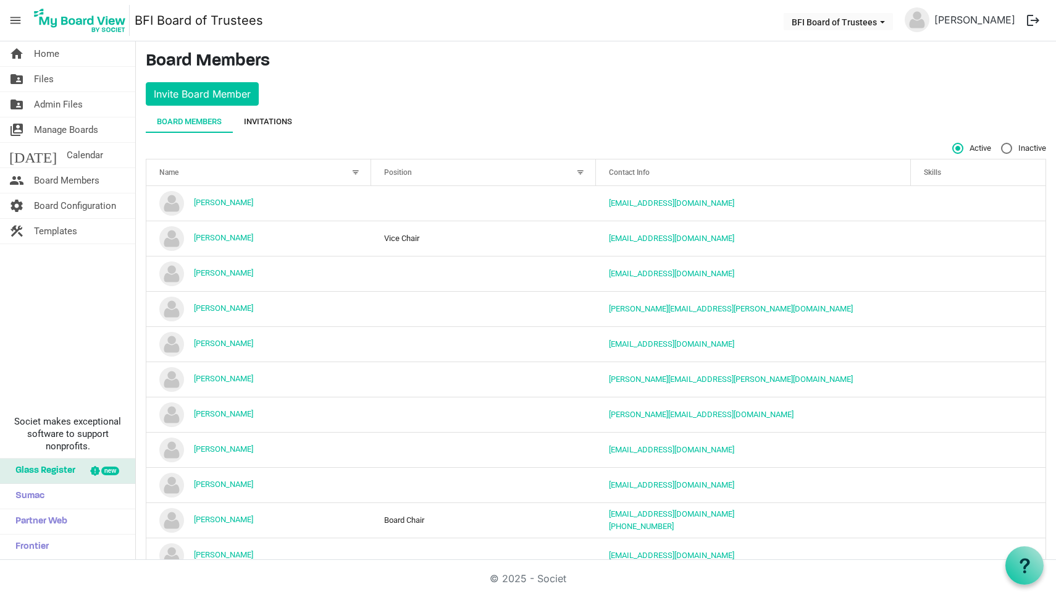
click at [267, 120] on div "Invitations" at bounding box center [268, 122] width 48 height 12
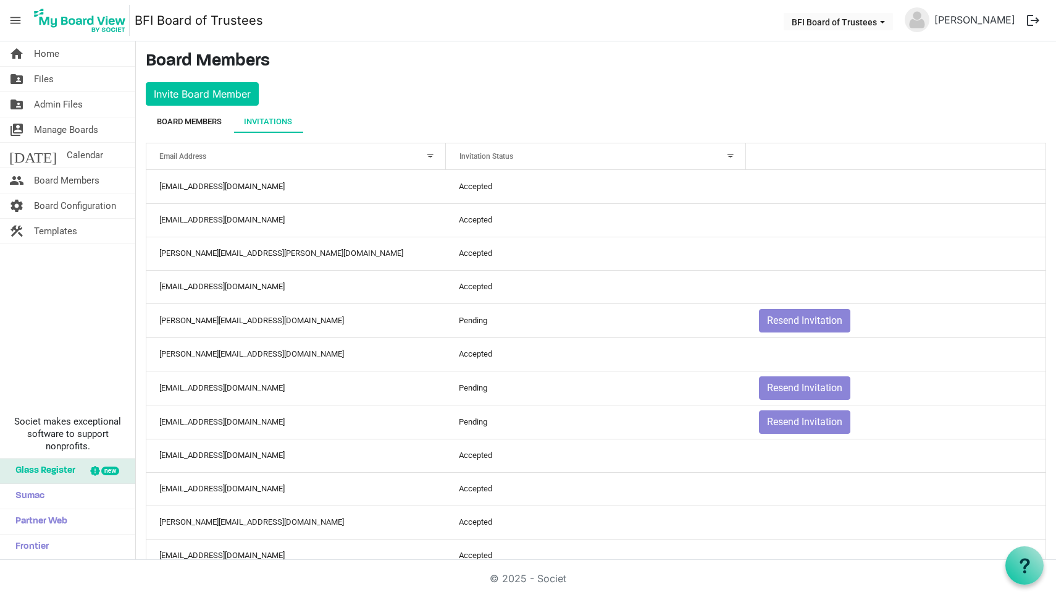
click at [196, 117] on div "Board Members" at bounding box center [189, 122] width 65 height 12
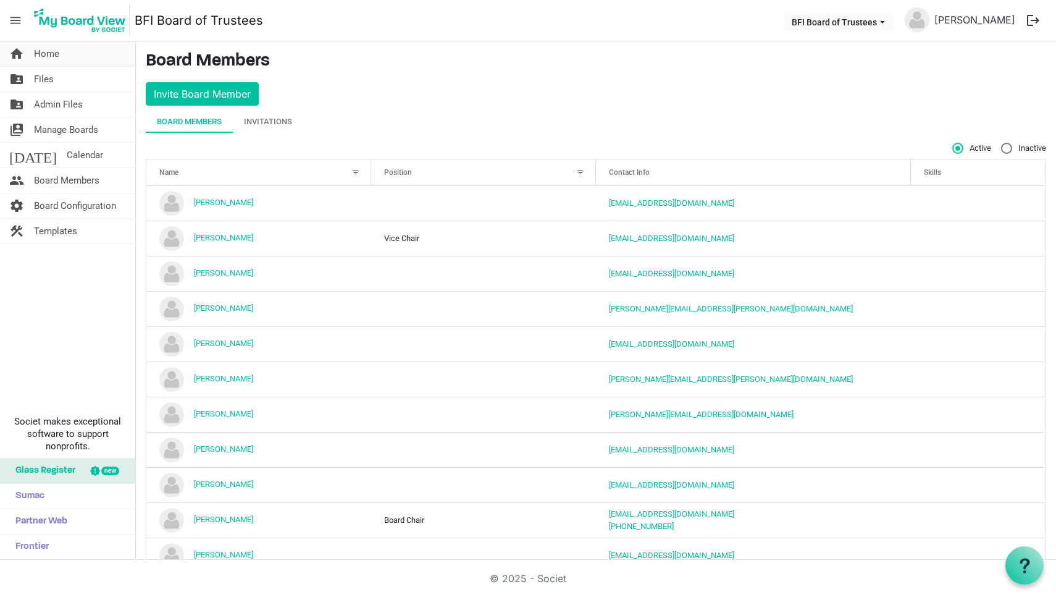
click at [47, 53] on span "Home" at bounding box center [46, 53] width 25 height 25
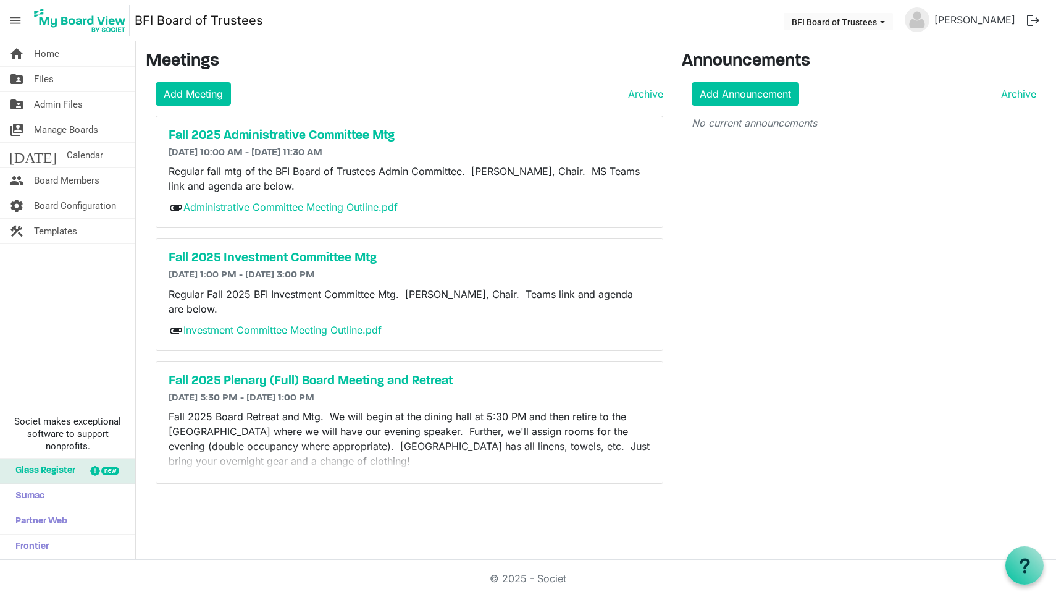
click at [36, 54] on span "Home" at bounding box center [46, 53] width 25 height 25
click at [735, 93] on link "Add Announcement" at bounding box center [745, 93] width 107 height 23
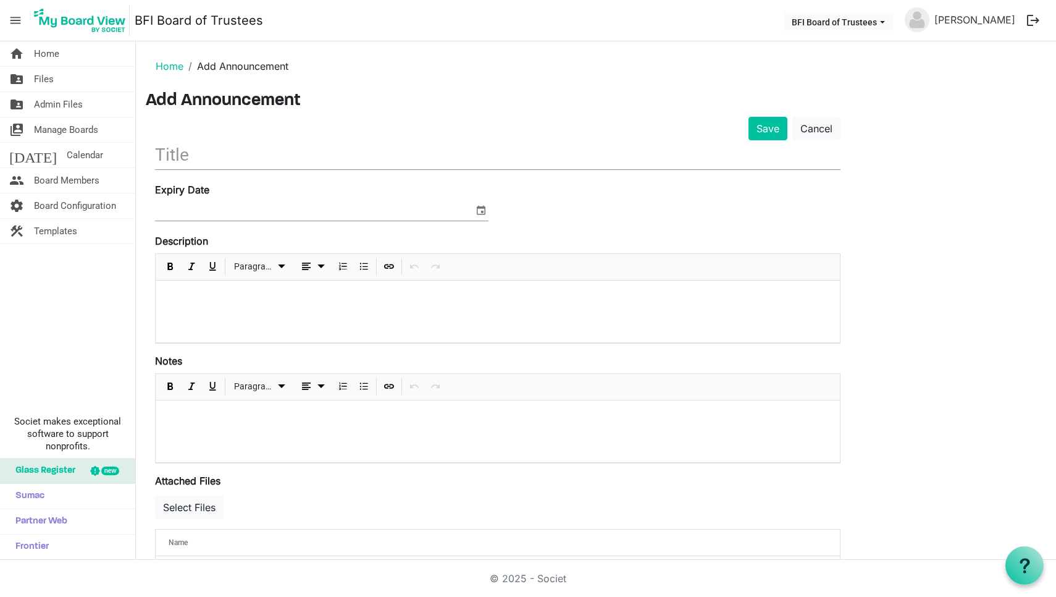
click at [188, 151] on input "text" at bounding box center [498, 154] width 686 height 29
type input "B"
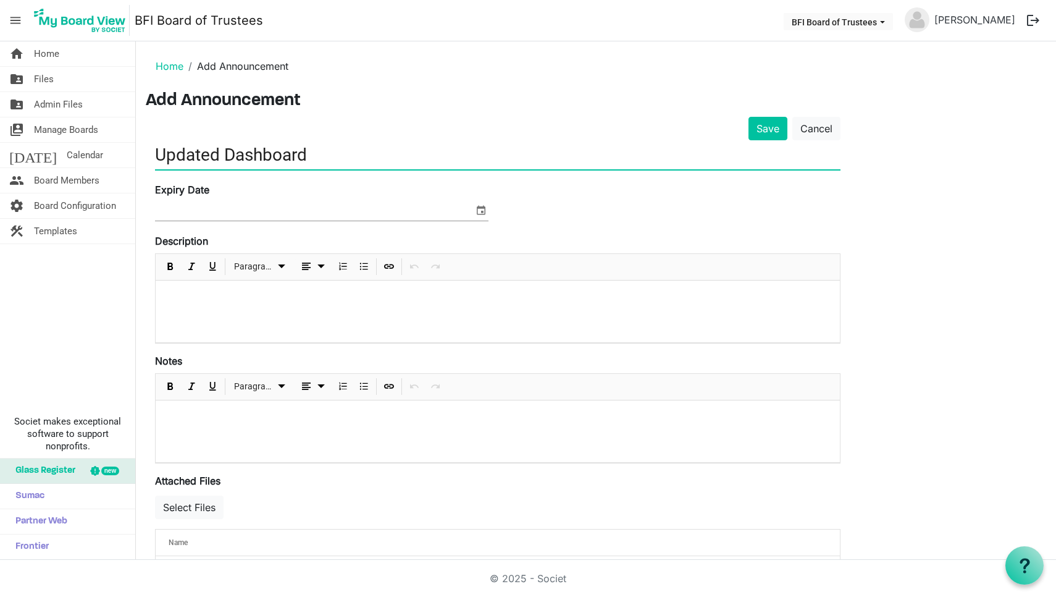
type input "Updated Dashboard"
click at [219, 293] on p at bounding box center [498, 296] width 665 height 13
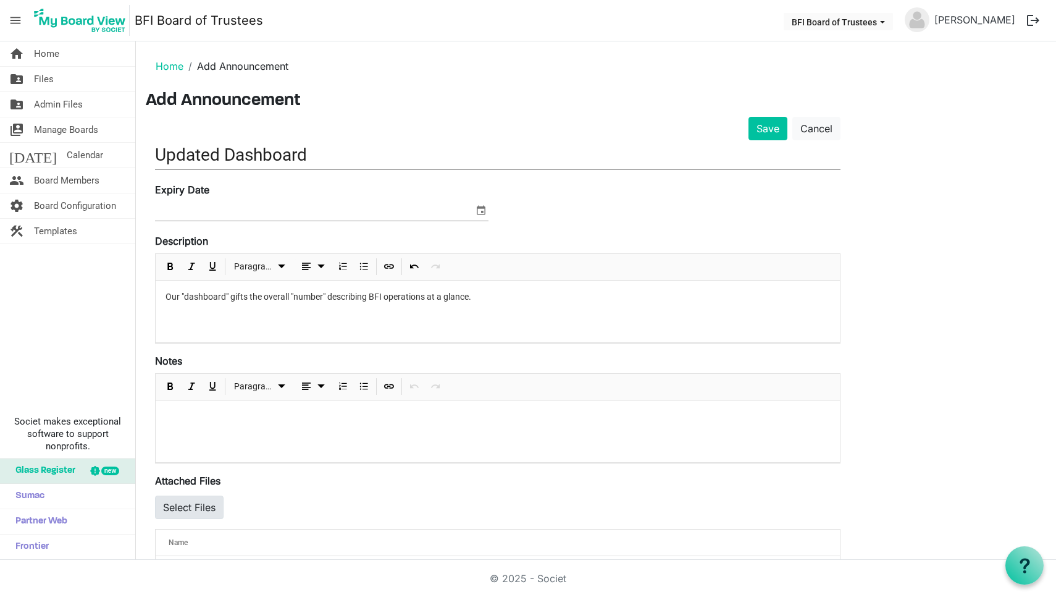
click at [195, 507] on button "Select Files" at bounding box center [189, 506] width 69 height 23
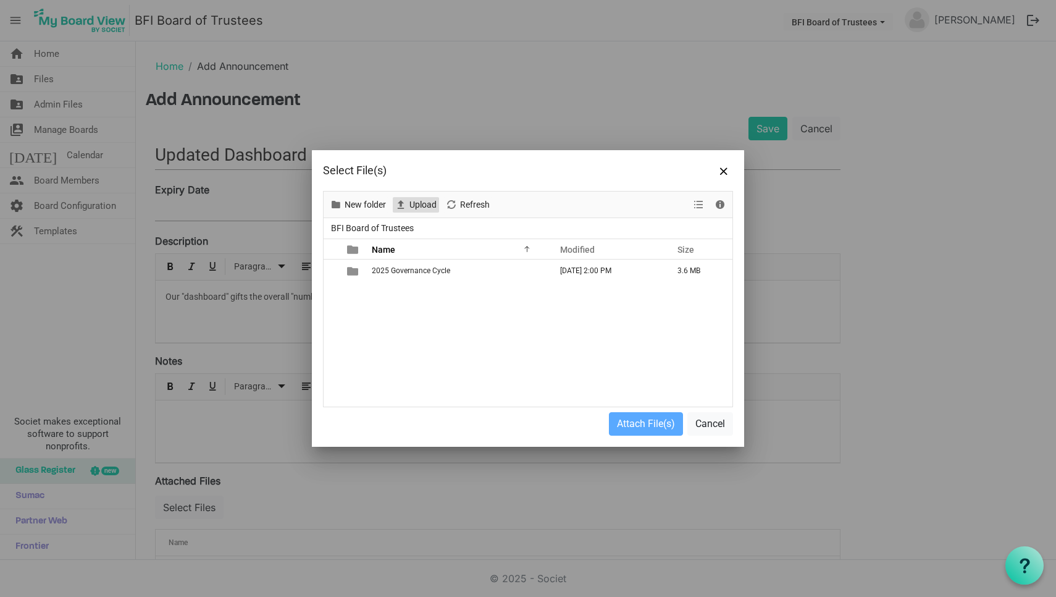
click at [421, 206] on span "Upload" at bounding box center [423, 204] width 30 height 15
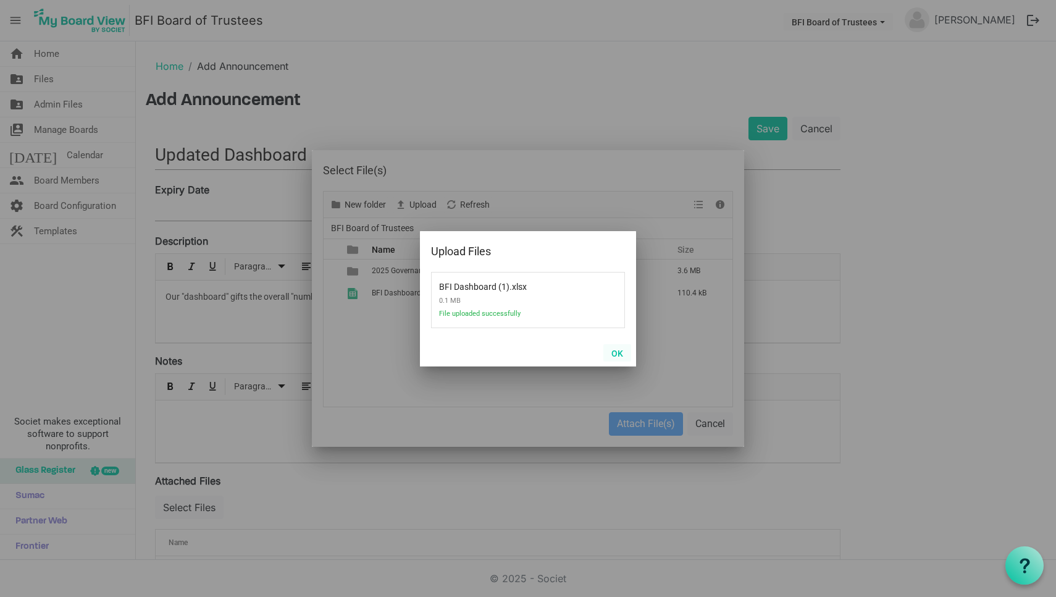
click at [619, 354] on button "OK" at bounding box center [618, 352] width 28 height 17
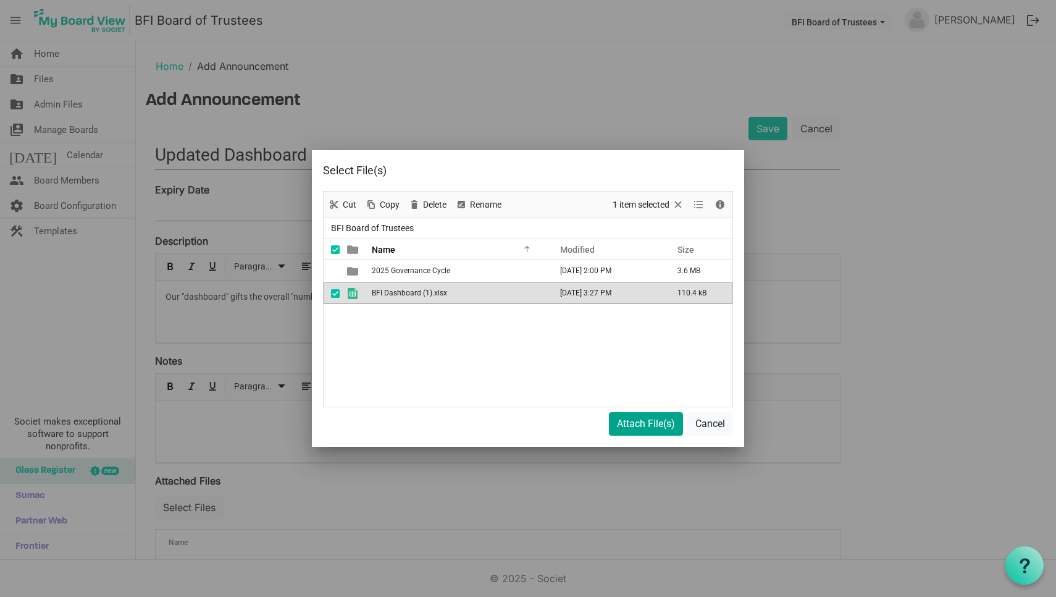
click at [641, 426] on button "Attach File(s)" at bounding box center [646, 423] width 74 height 23
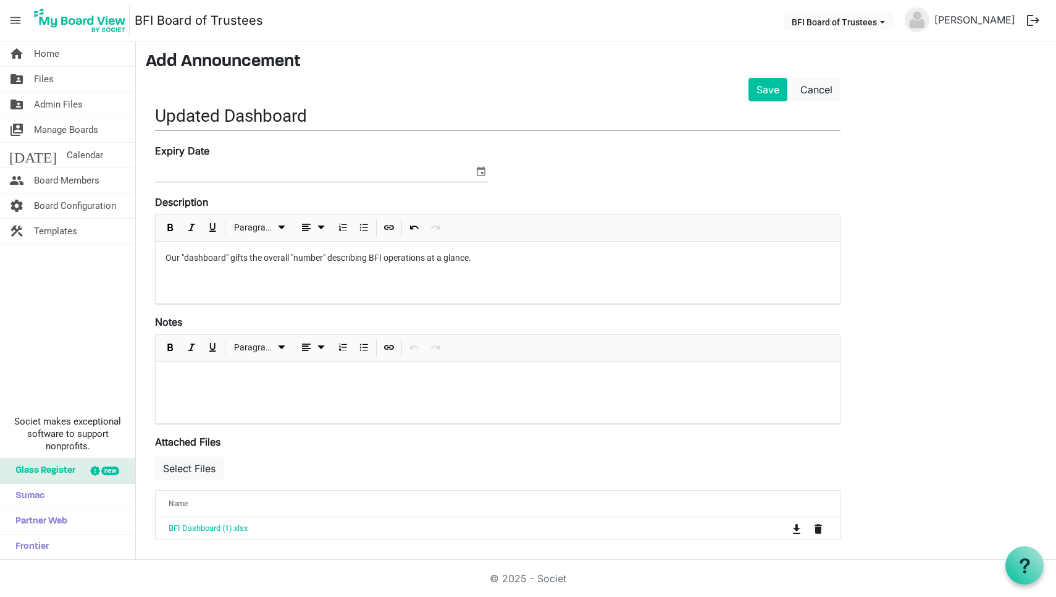
scroll to position [39, 0]
click at [764, 93] on button "Save" at bounding box center [768, 89] width 39 height 23
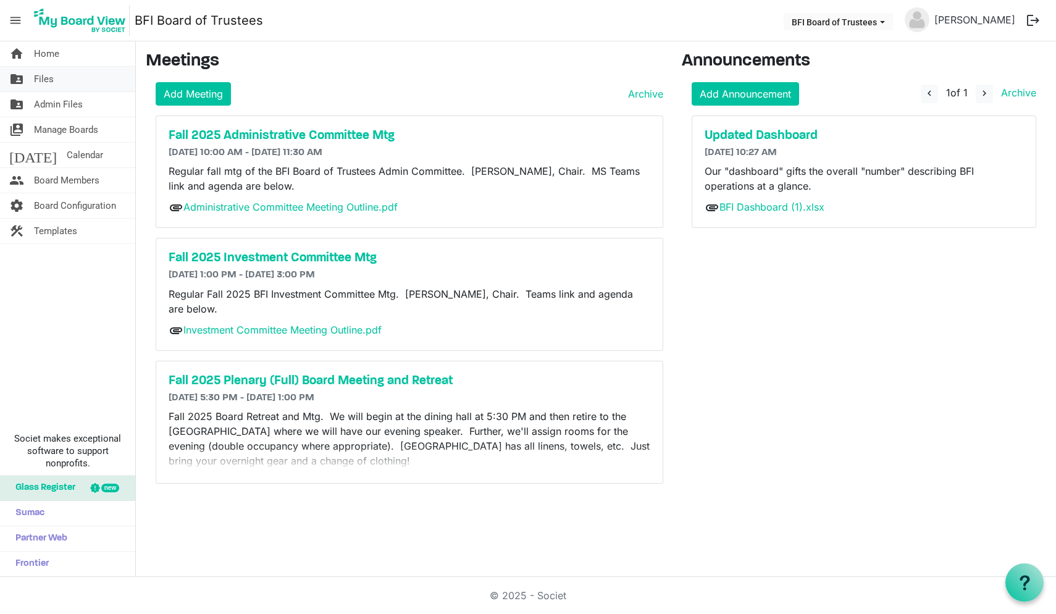
click at [48, 80] on span "Files" at bounding box center [44, 79] width 20 height 25
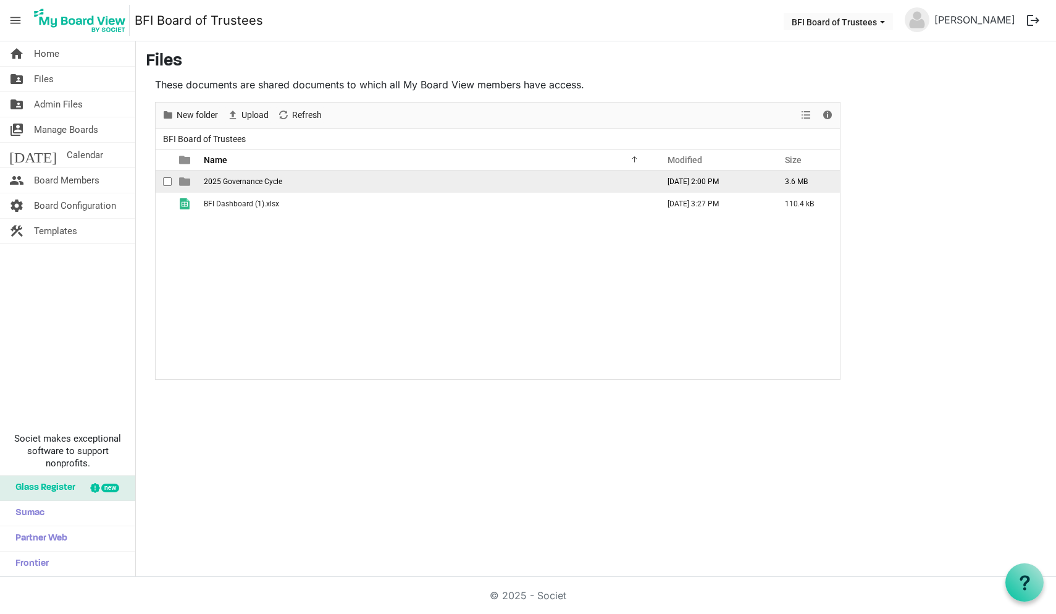
click at [240, 185] on span "2025 Governance Cycle" at bounding box center [243, 181] width 78 height 9
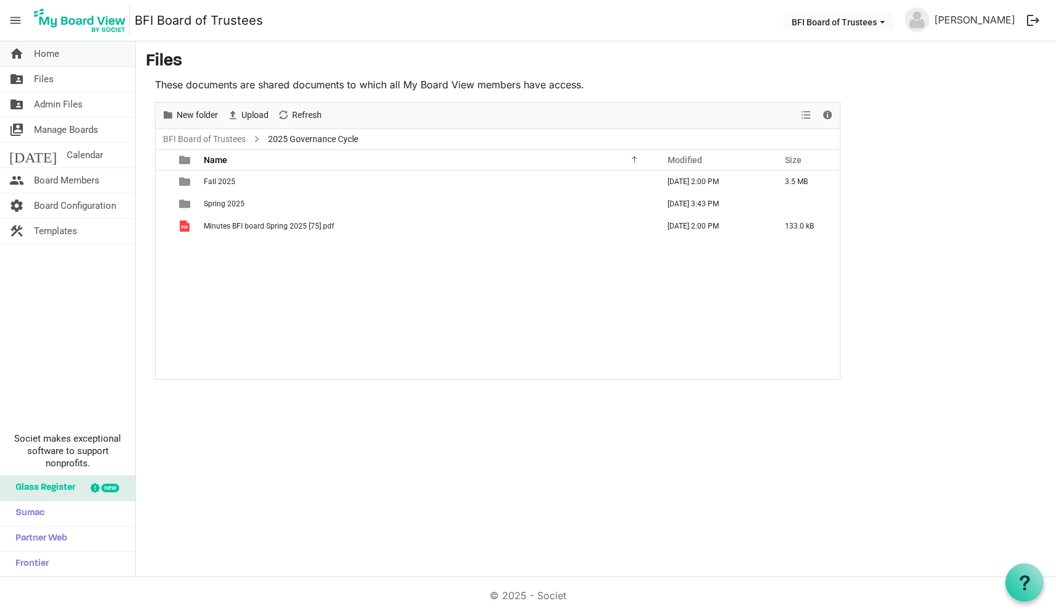
click at [45, 59] on span "Home" at bounding box center [46, 53] width 25 height 25
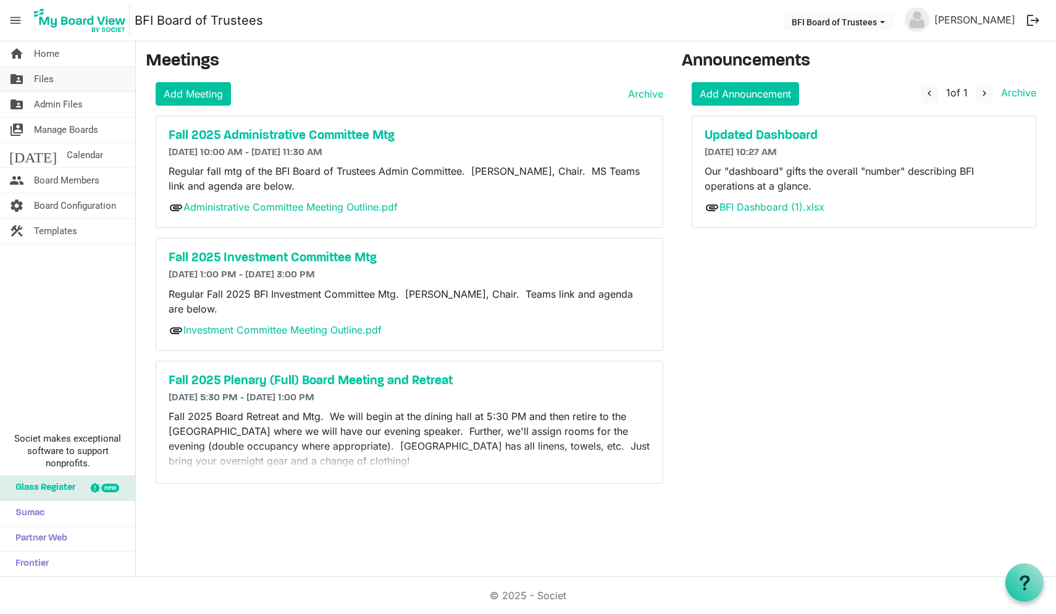
click at [44, 82] on span "Files" at bounding box center [44, 79] width 20 height 25
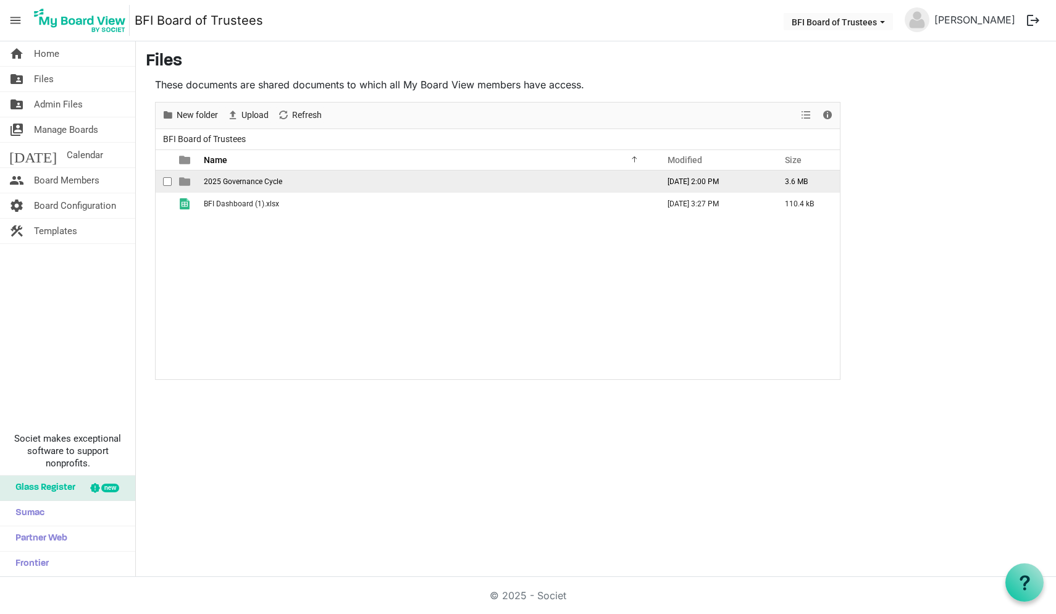
click at [250, 184] on span "2025 Governance Cycle" at bounding box center [243, 181] width 78 height 9
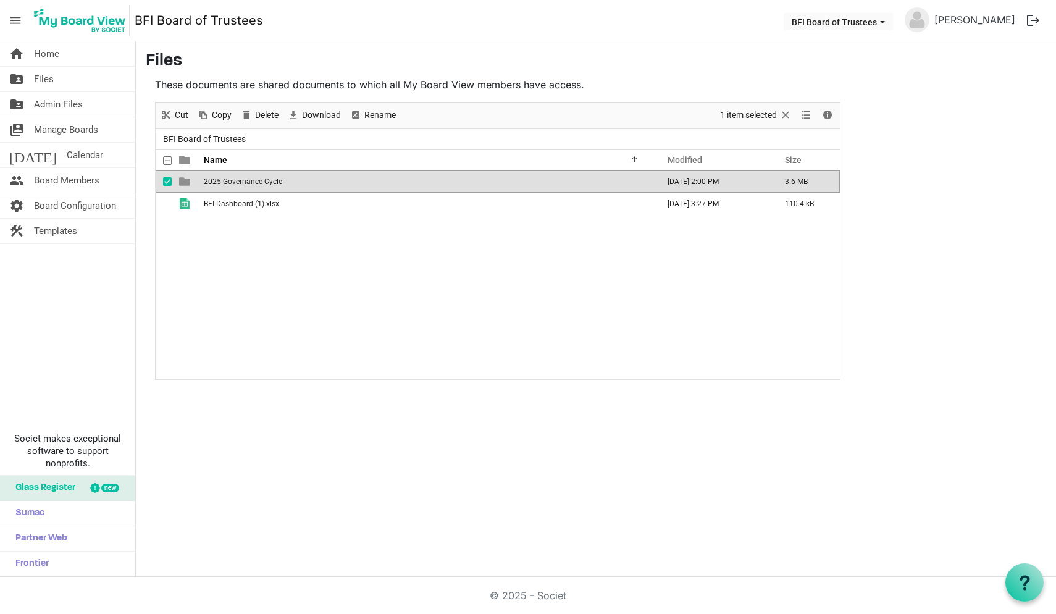
click at [250, 184] on span "2025 Governance Cycle" at bounding box center [243, 181] width 78 height 9
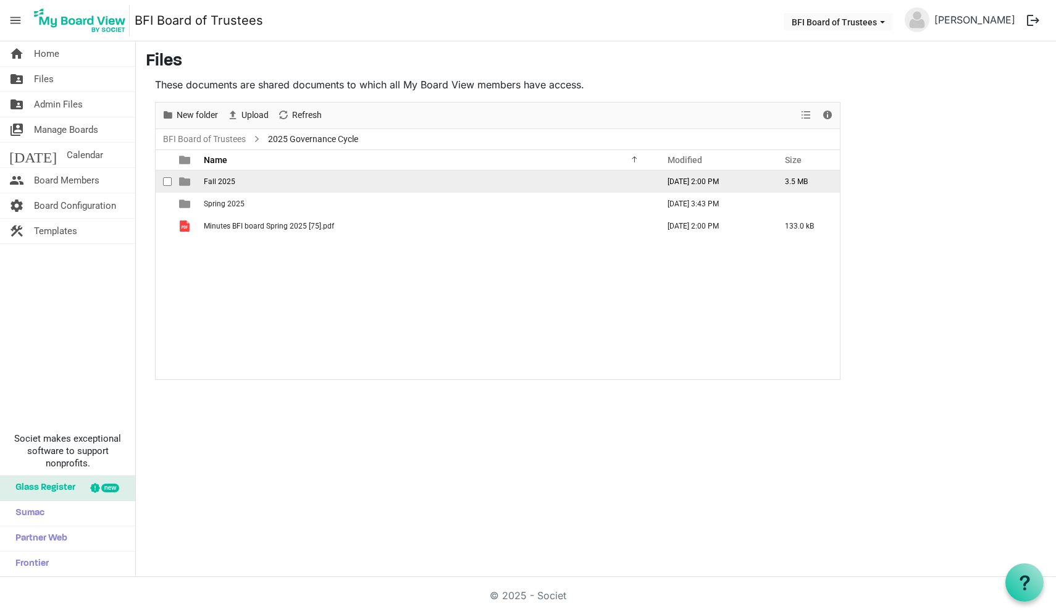
click at [223, 182] on span "Fall 2025" at bounding box center [220, 181] width 32 height 9
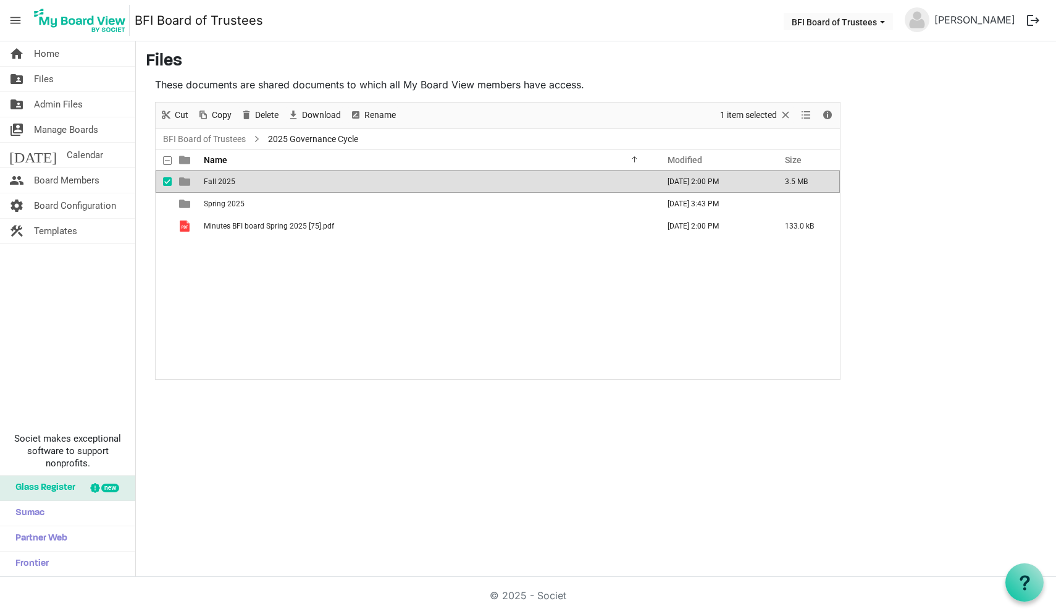
click at [223, 182] on span "Fall 2025" at bounding box center [220, 181] width 32 height 9
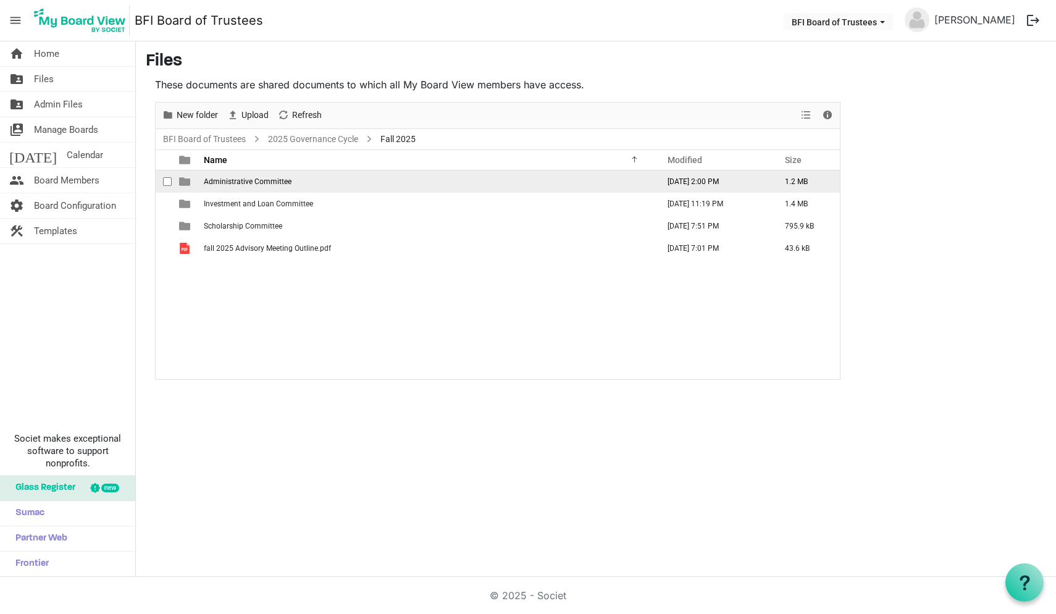
click at [238, 180] on span "Administrative Committee" at bounding box center [248, 181] width 88 height 9
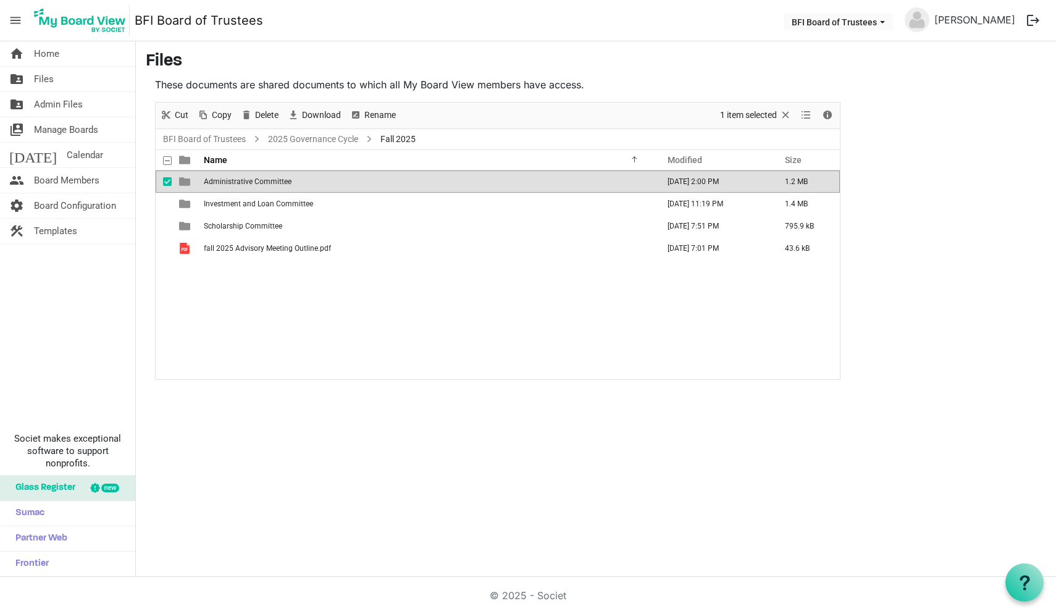
click at [238, 180] on span "Administrative Committee" at bounding box center [248, 181] width 88 height 9
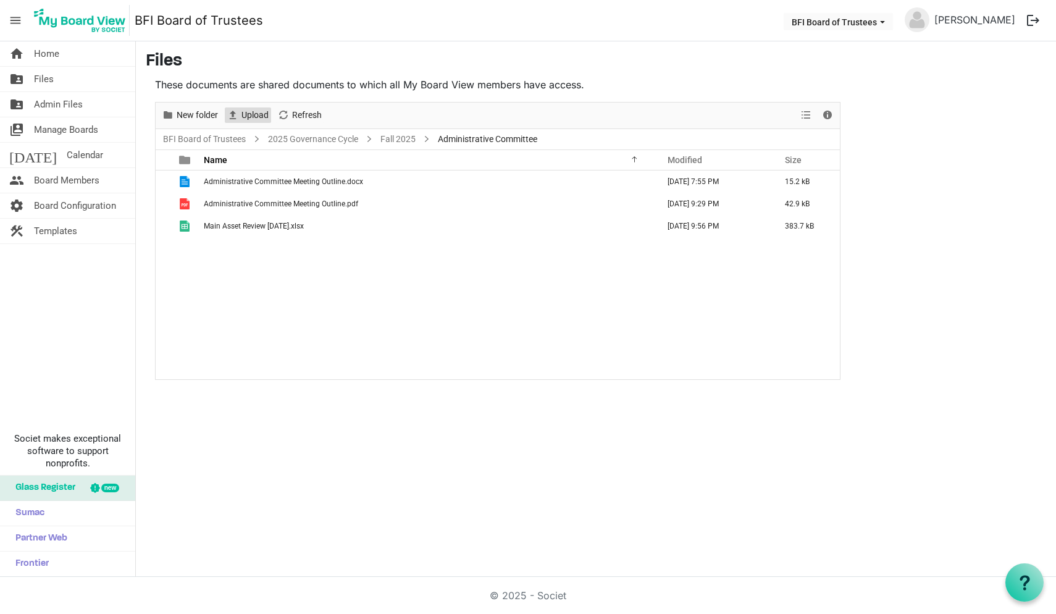
click at [255, 112] on span "Upload" at bounding box center [255, 114] width 30 height 15
click at [246, 114] on span "Upload" at bounding box center [255, 114] width 30 height 15
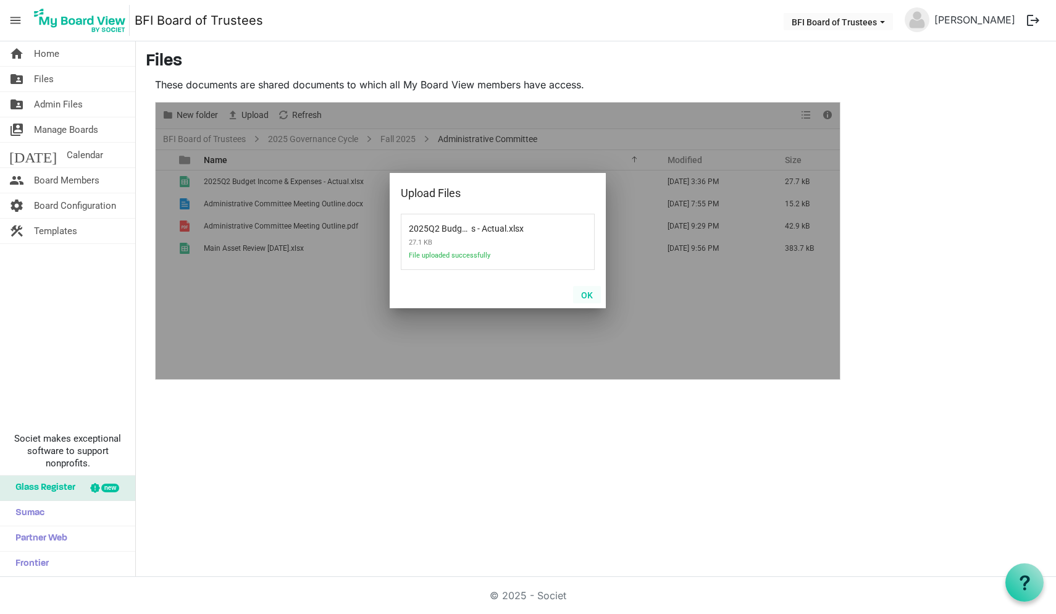
click at [588, 295] on button "OK" at bounding box center [587, 294] width 28 height 17
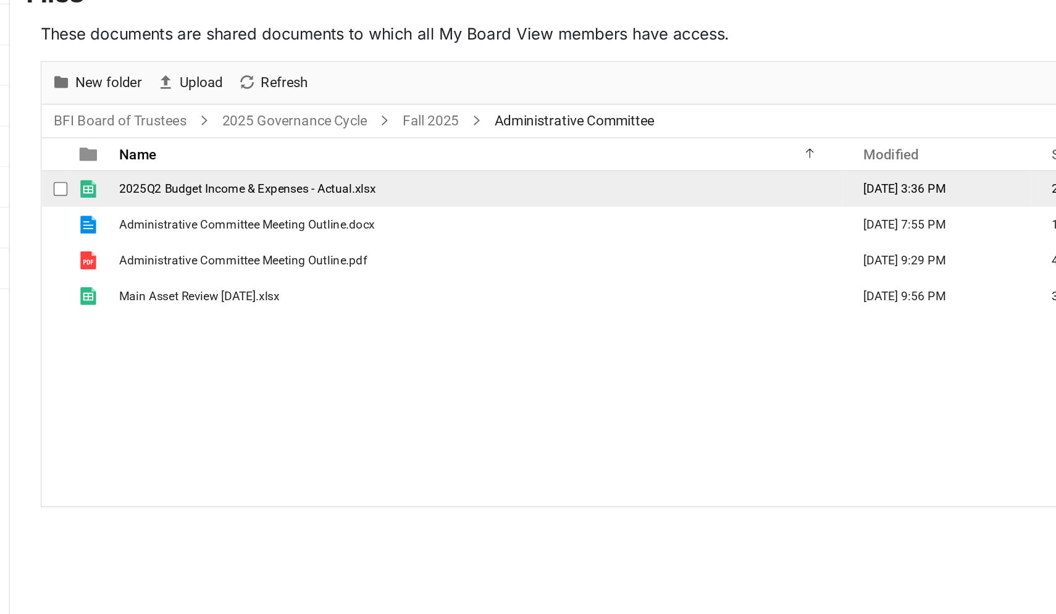
click at [163, 177] on span "checkbox" at bounding box center [167, 181] width 9 height 9
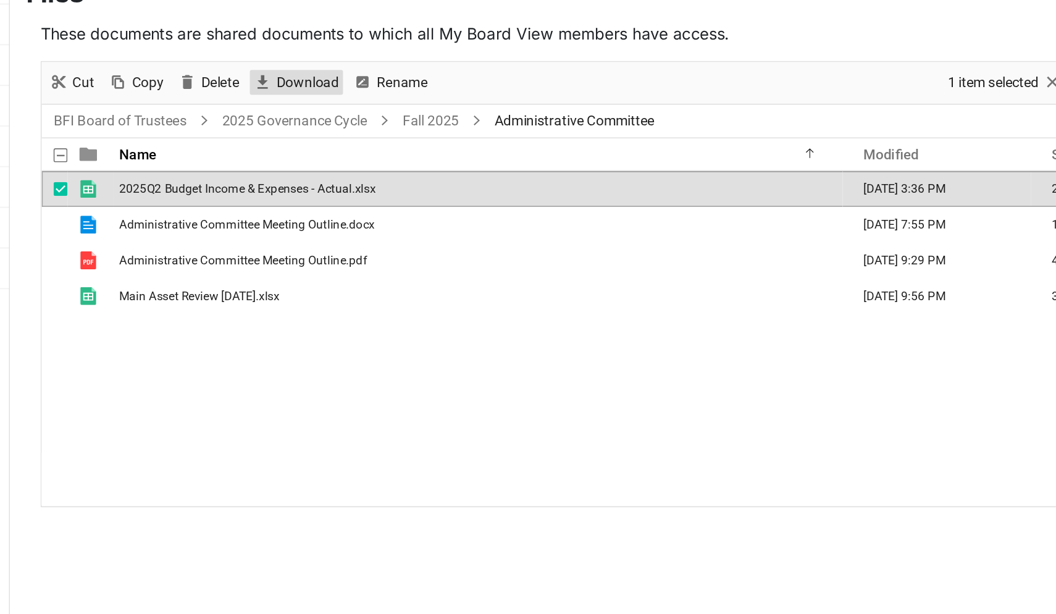
click at [301, 107] on span "Download" at bounding box center [321, 114] width 41 height 15
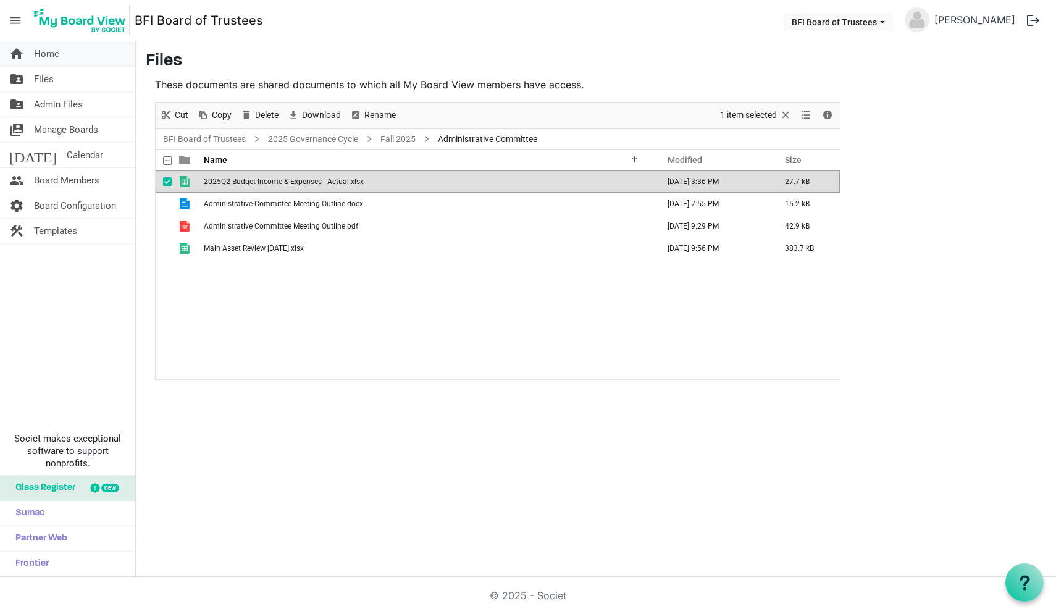
click at [49, 54] on span "Home" at bounding box center [46, 53] width 25 height 25
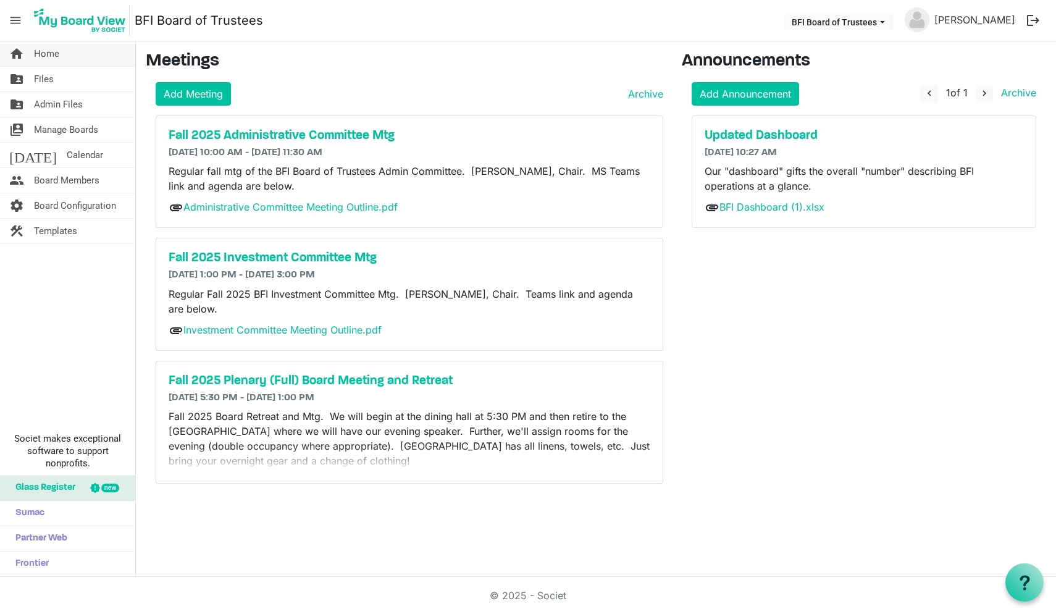
click at [48, 53] on span "Home" at bounding box center [46, 53] width 25 height 25
click at [767, 136] on h5 "Updated Dashboard" at bounding box center [864, 136] width 319 height 15
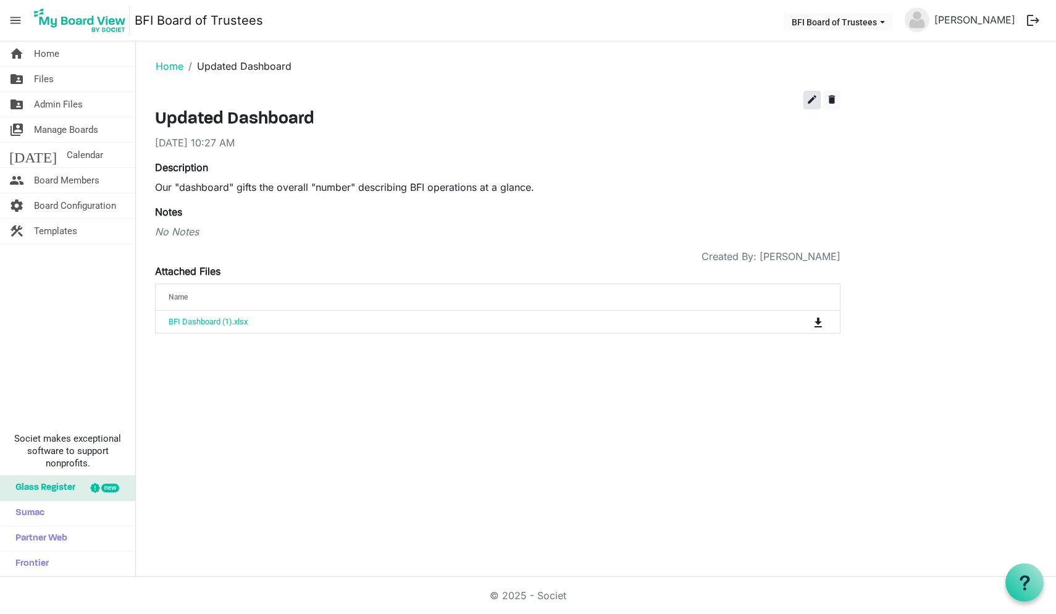
click at [811, 98] on span "edit" at bounding box center [812, 99] width 11 height 11
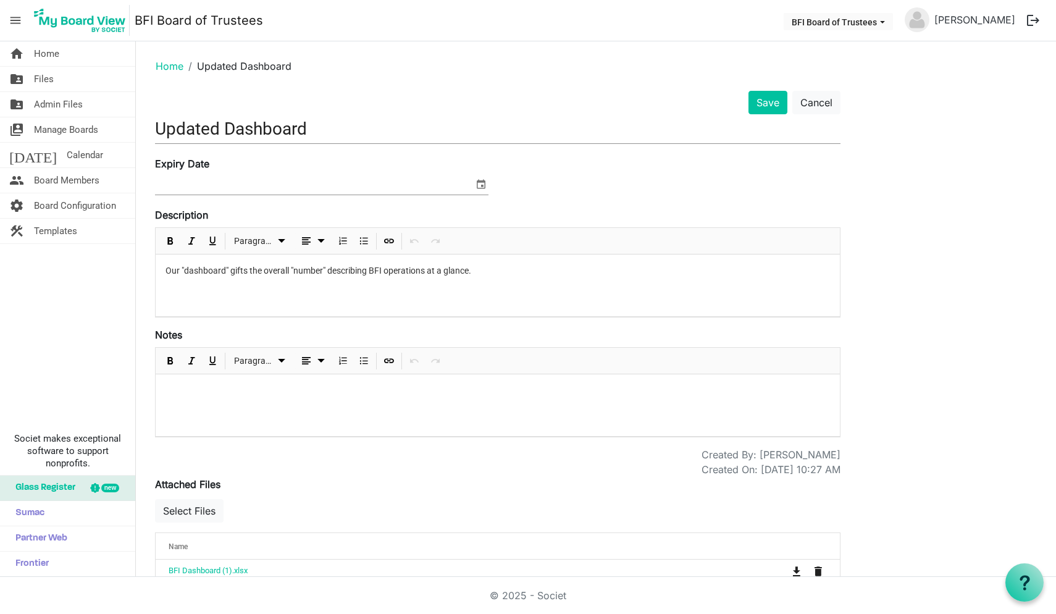
click at [245, 387] on p at bounding box center [498, 390] width 665 height 13
click at [246, 282] on div "Our "dashboard" gifts the overall "number" describing BFI operations at a glanc…" at bounding box center [498, 286] width 685 height 62
click at [207, 403] on div at bounding box center [498, 405] width 685 height 62
click at [823, 104] on button "Cancel" at bounding box center [817, 102] width 48 height 23
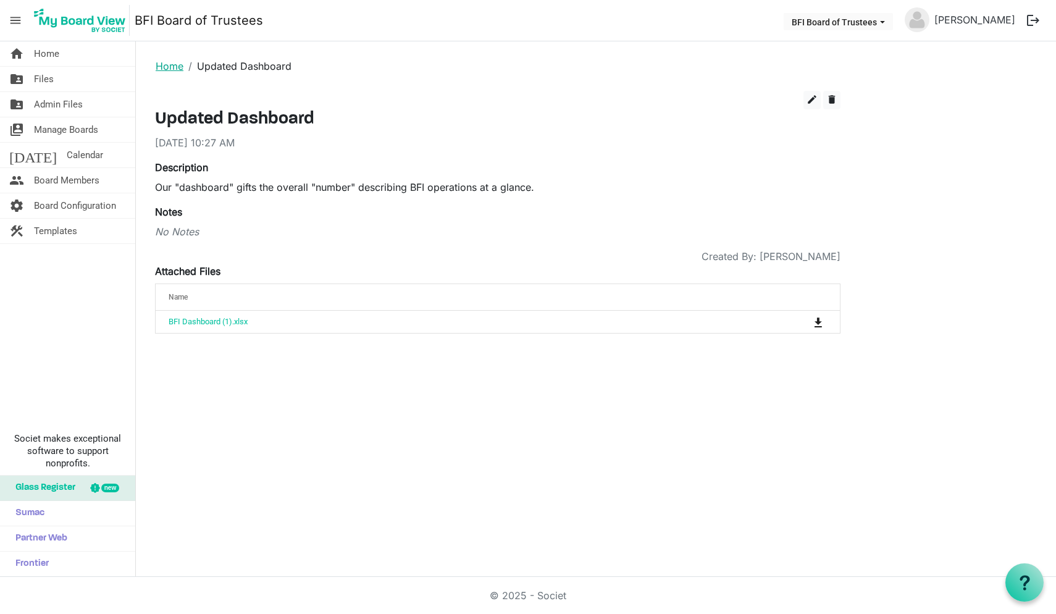
click at [169, 66] on link "Home" at bounding box center [170, 66] width 28 height 12
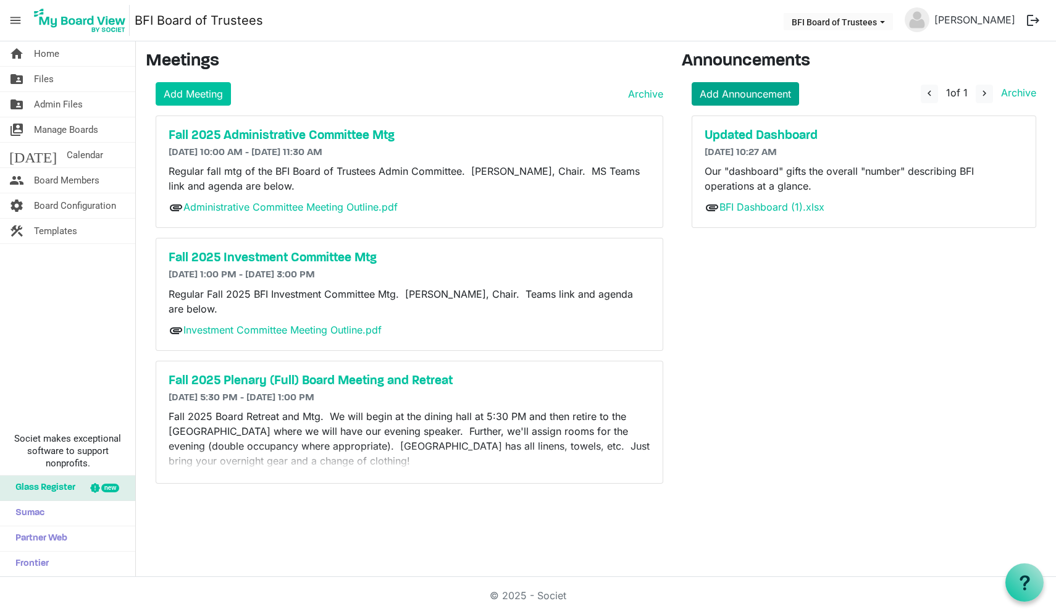
click at [735, 90] on link "Add Announcement" at bounding box center [745, 93] width 107 height 23
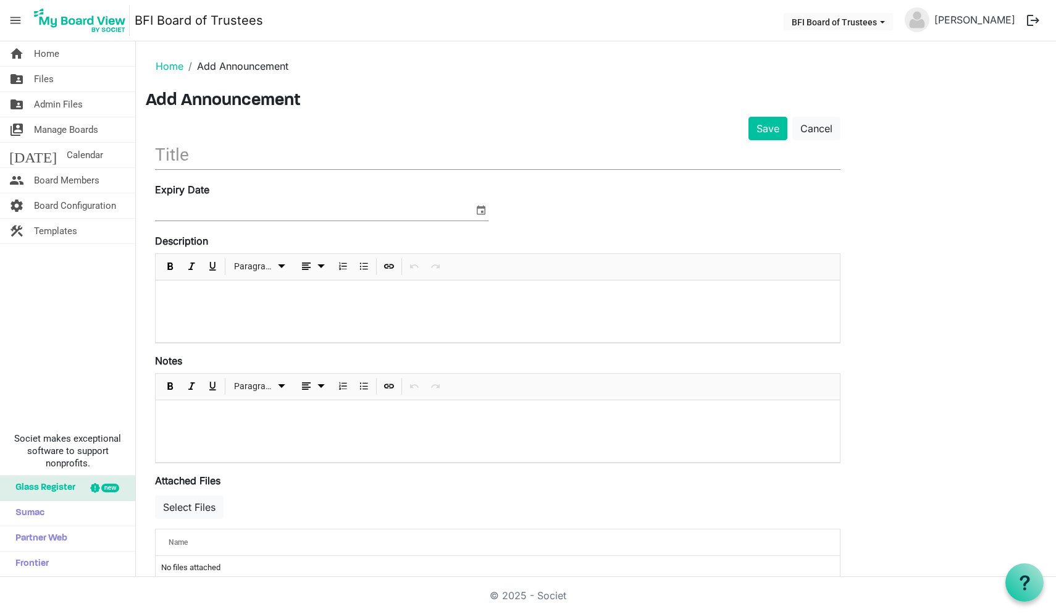
click at [310, 156] on input "text" at bounding box center [498, 154] width 686 height 29
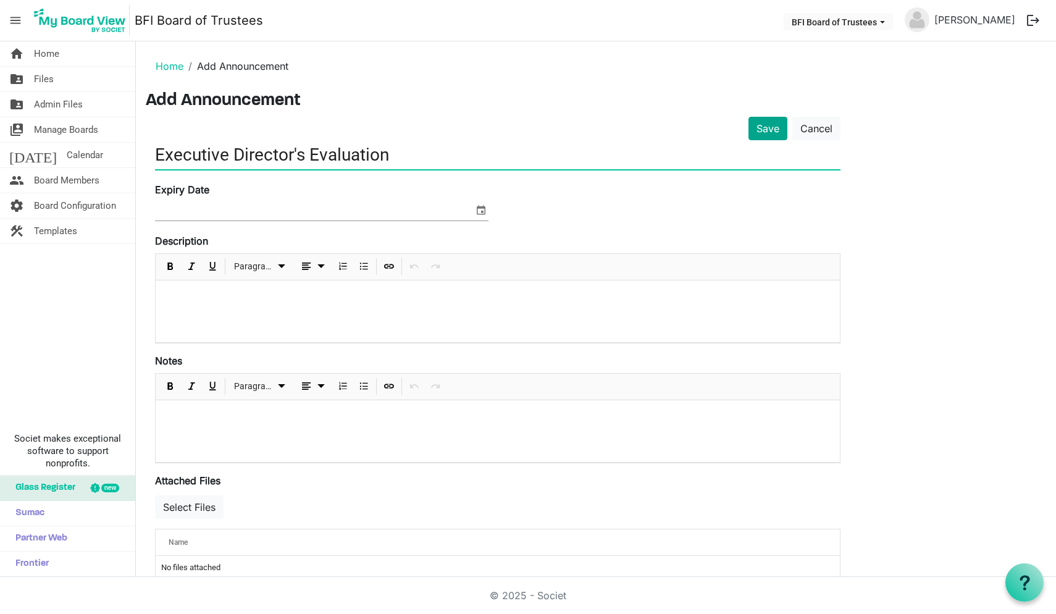
type input "Executive Director's Evaluation"
click at [768, 125] on button "Save" at bounding box center [768, 128] width 39 height 23
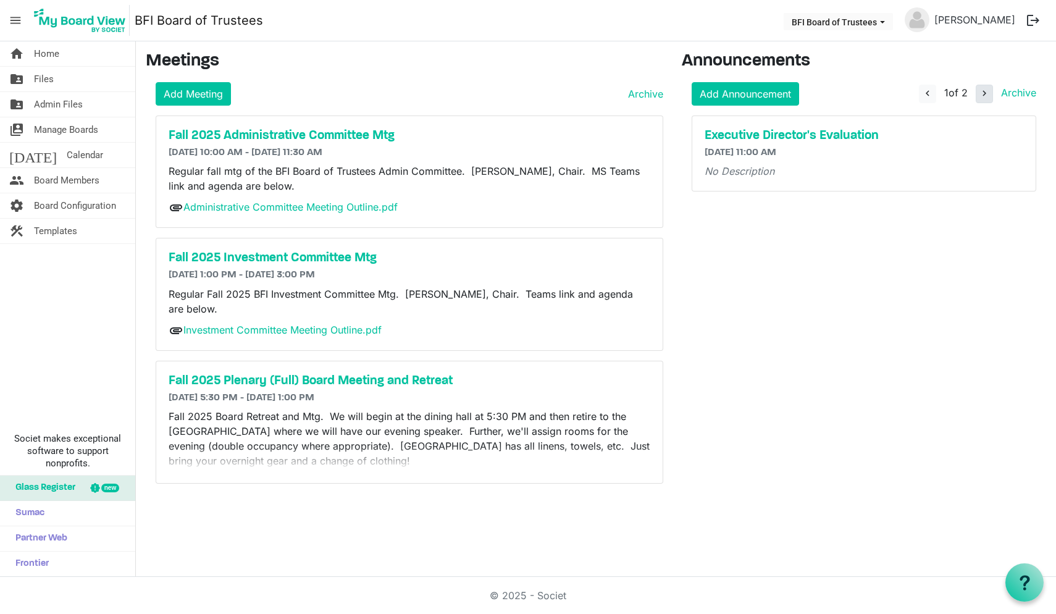
click at [985, 93] on span "navigate_next" at bounding box center [984, 93] width 11 height 11
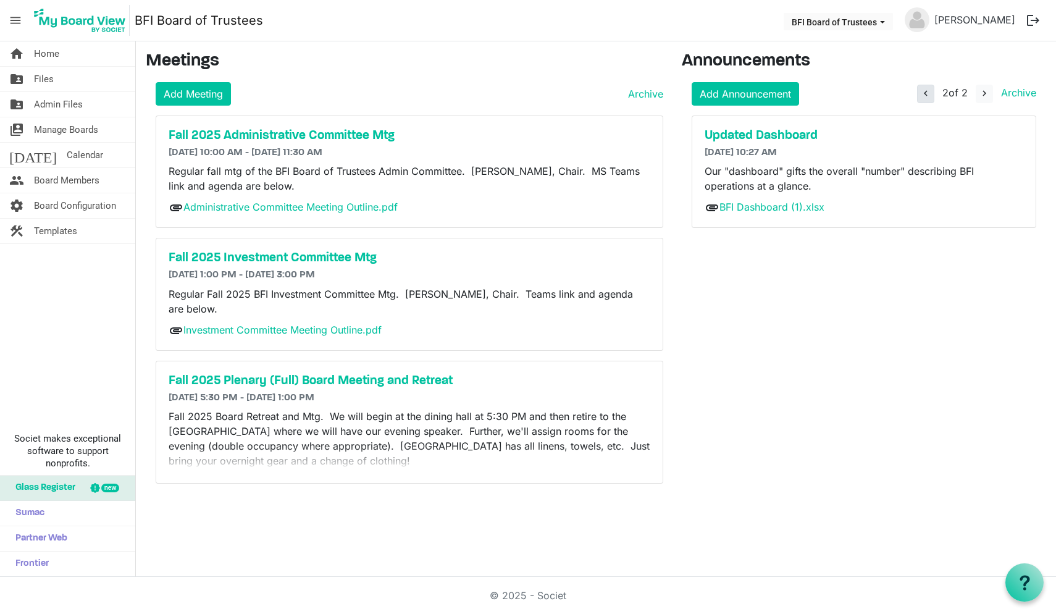
click at [922, 93] on span "navigate_before" at bounding box center [926, 93] width 11 height 11
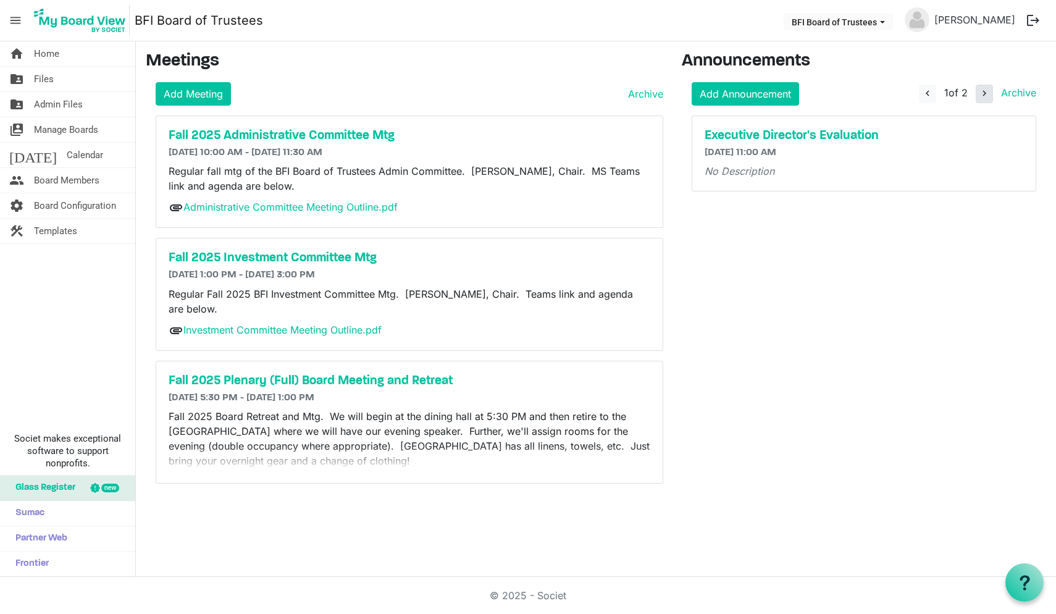
click at [987, 93] on span "navigate_next" at bounding box center [984, 93] width 11 height 11
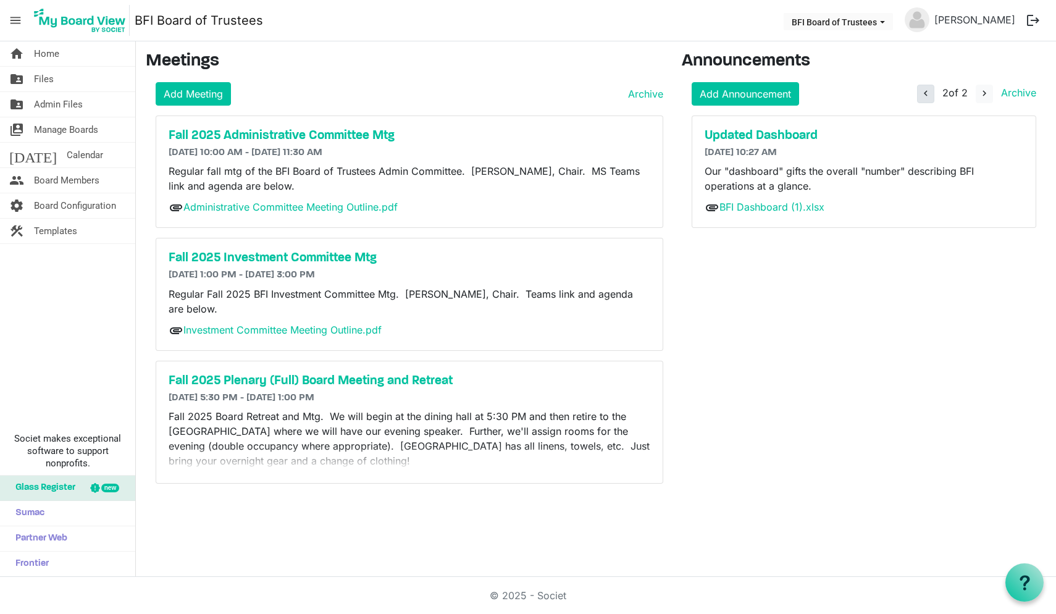
click at [924, 93] on span "navigate_before" at bounding box center [926, 93] width 11 height 11
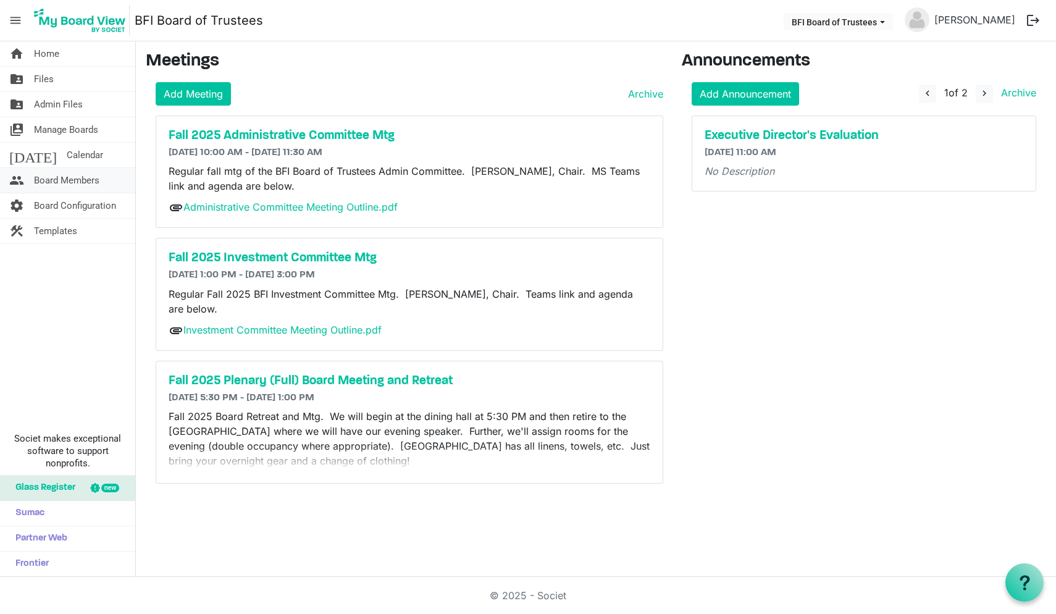
click at [72, 175] on span "Board Members" at bounding box center [66, 180] width 65 height 25
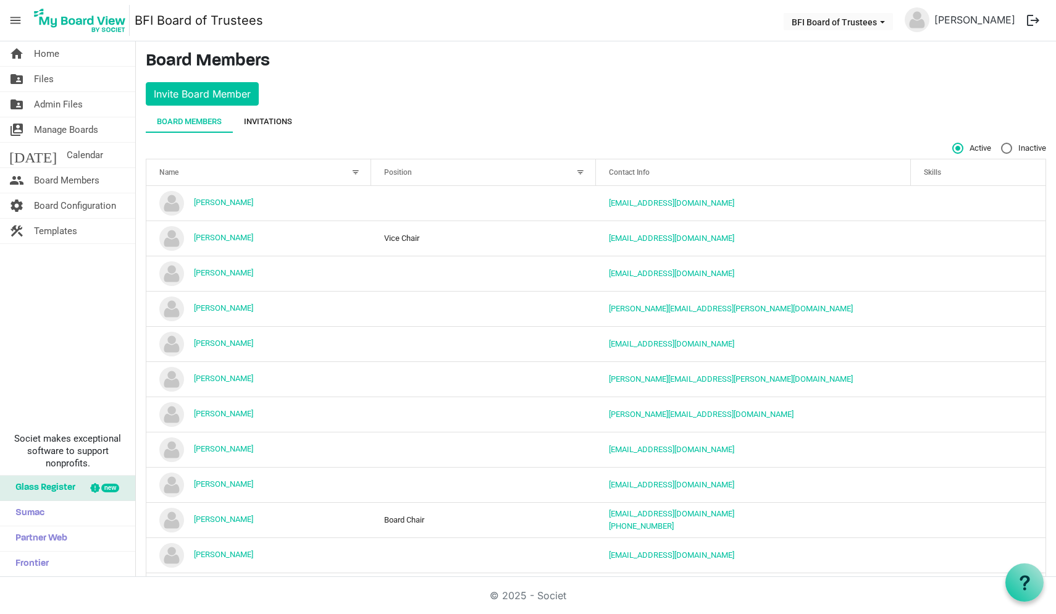
click at [274, 122] on div "Invitations" at bounding box center [268, 122] width 48 height 12
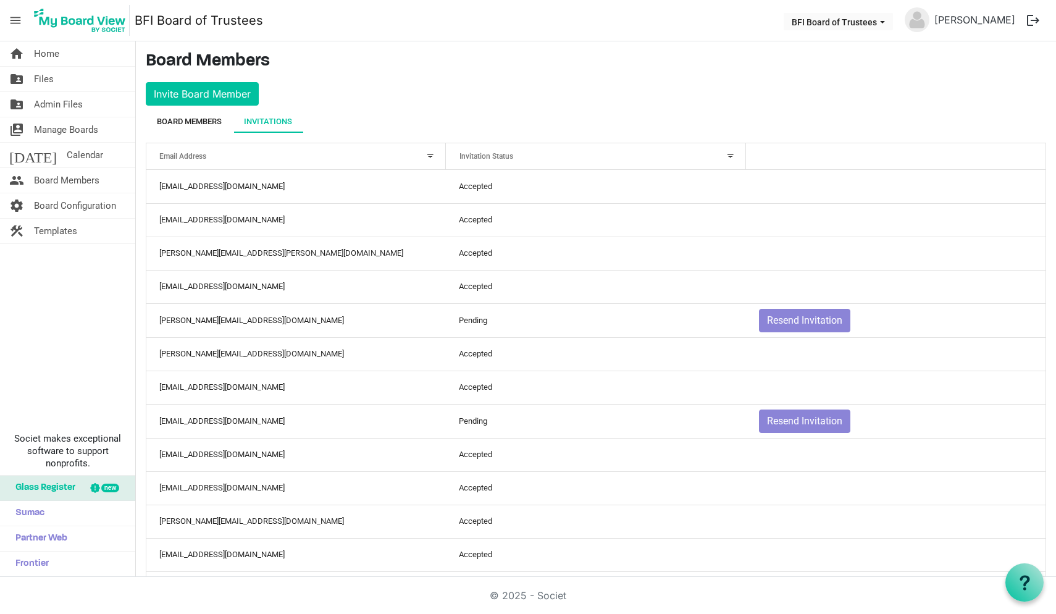
click at [191, 125] on div "Board Members" at bounding box center [189, 122] width 65 height 12
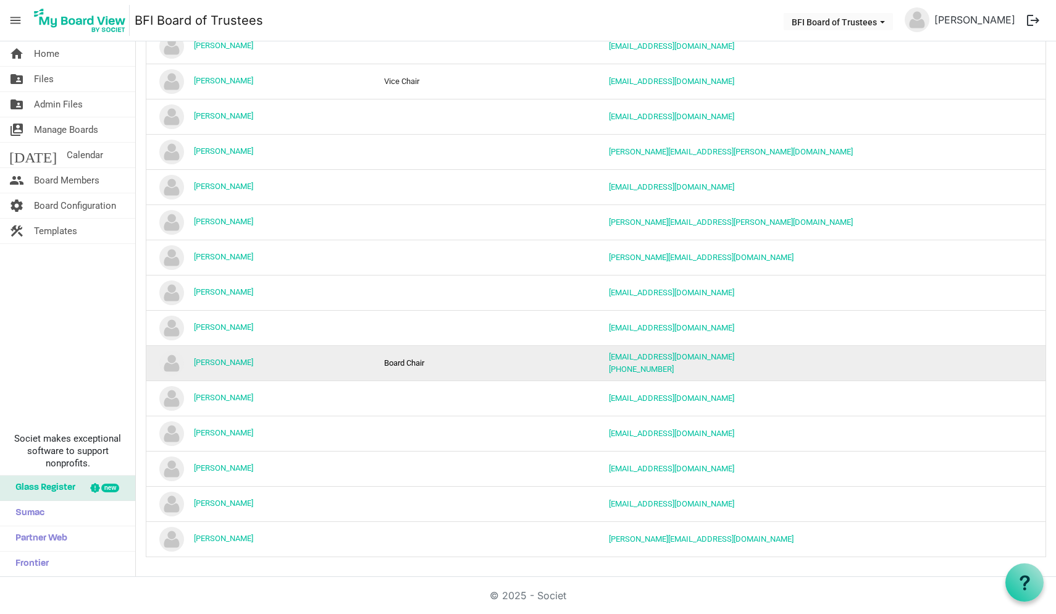
scroll to position [159, 0]
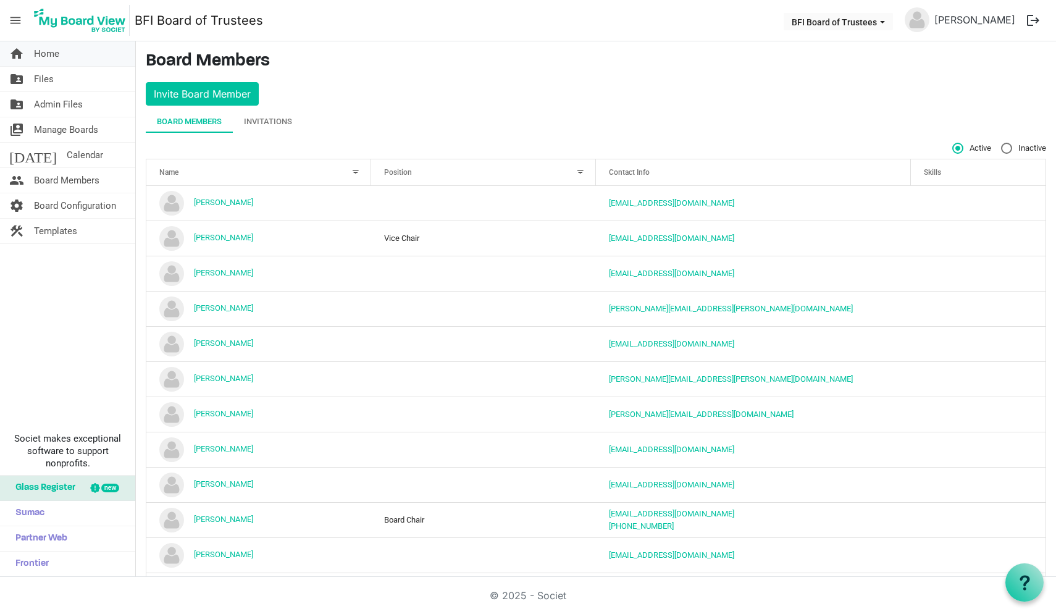
click at [51, 55] on span "Home" at bounding box center [46, 53] width 25 height 25
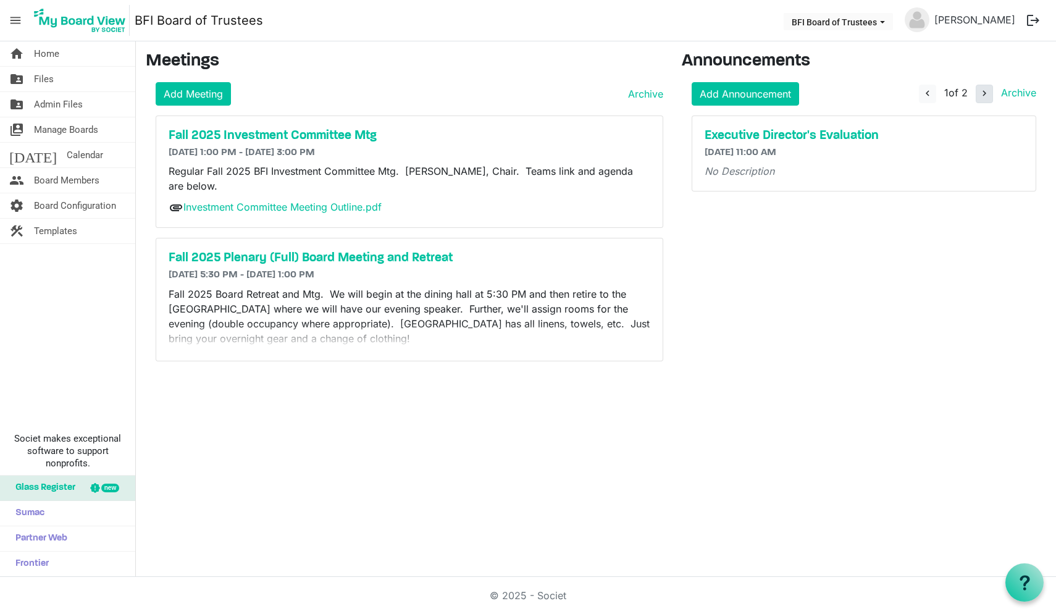
click at [984, 91] on span "navigate_next" at bounding box center [984, 93] width 11 height 11
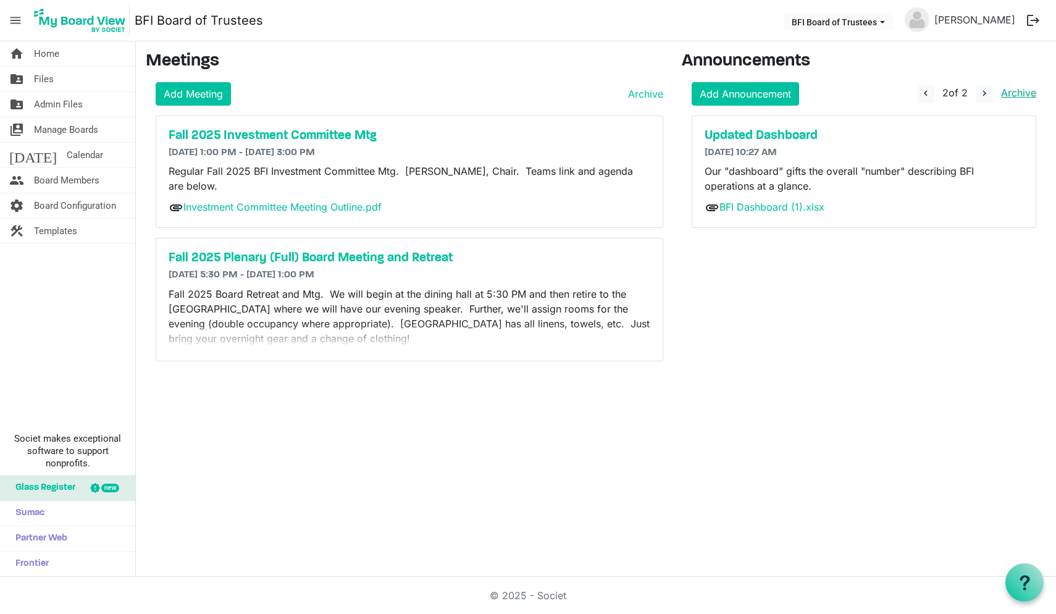
click at [1008, 91] on link "Archive" at bounding box center [1017, 92] width 40 height 12
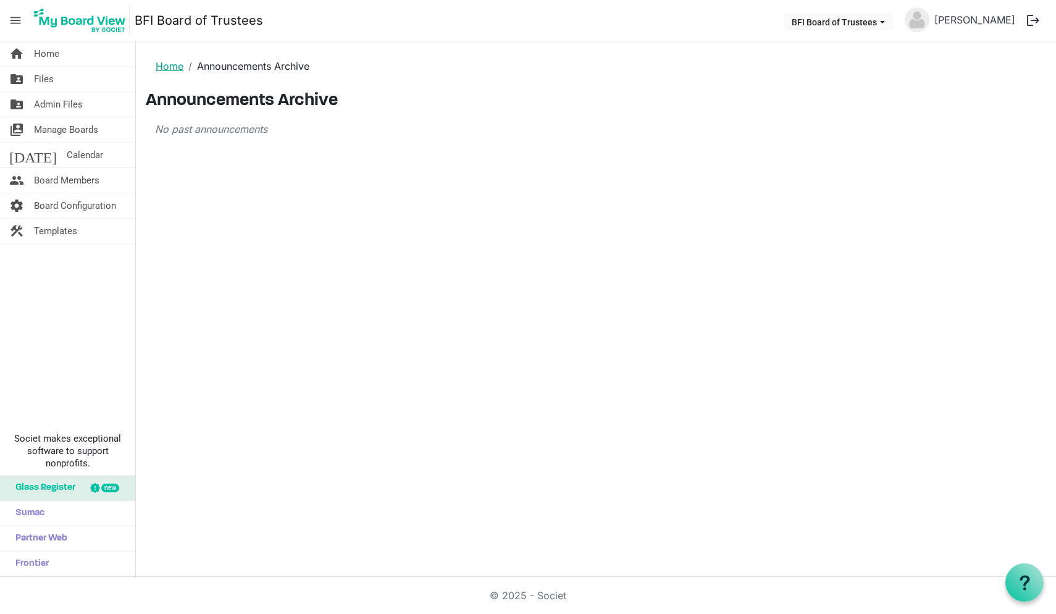
click at [169, 66] on link "Home" at bounding box center [170, 66] width 28 height 12
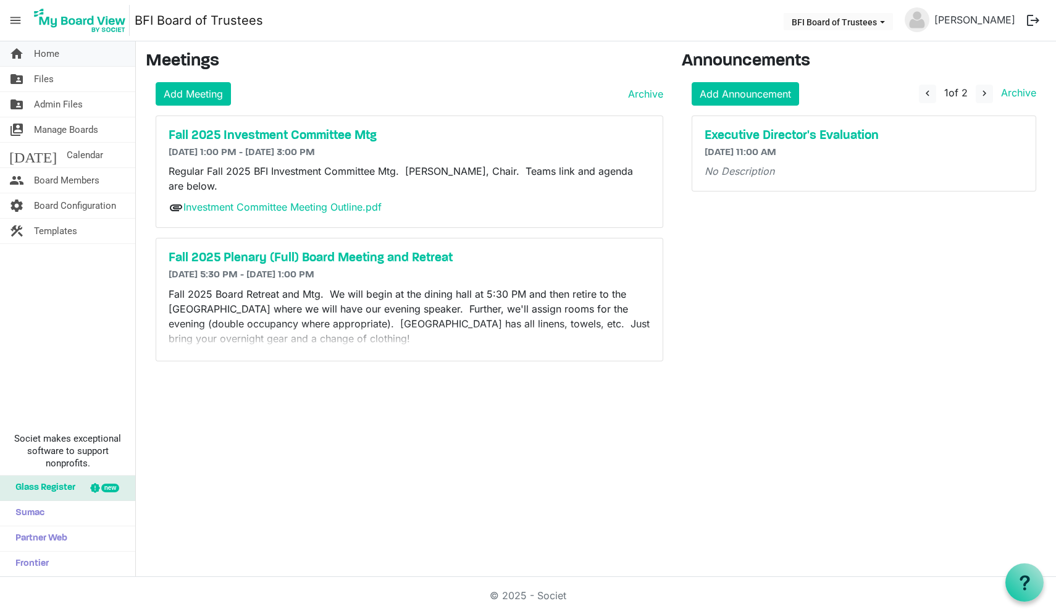
click at [51, 56] on span "Home" at bounding box center [46, 53] width 25 height 25
click at [59, 176] on span "Board Members" at bounding box center [66, 180] width 65 height 25
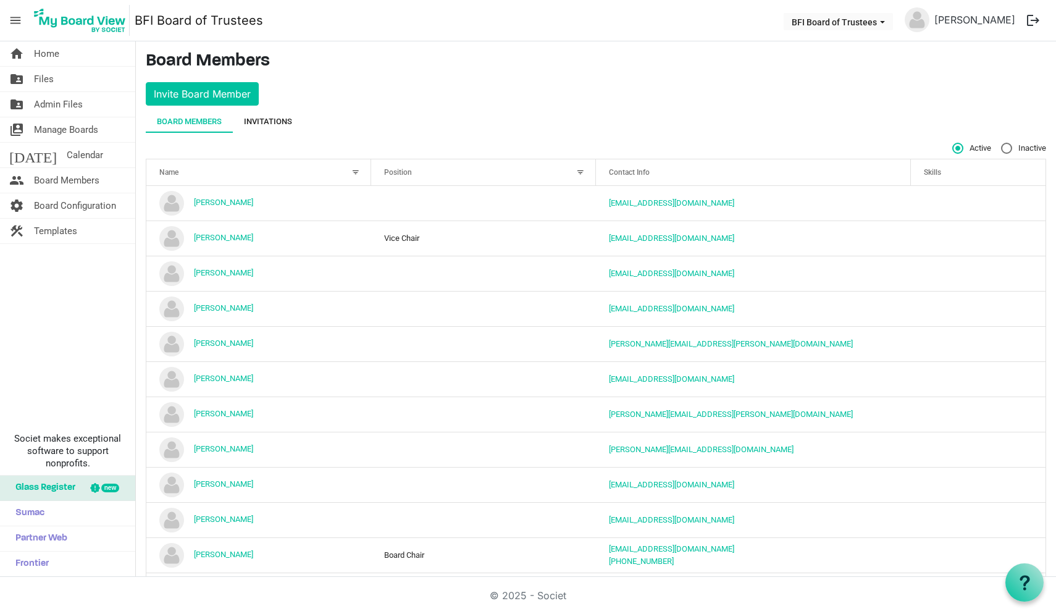
click at [273, 122] on div "Invitations" at bounding box center [268, 122] width 48 height 12
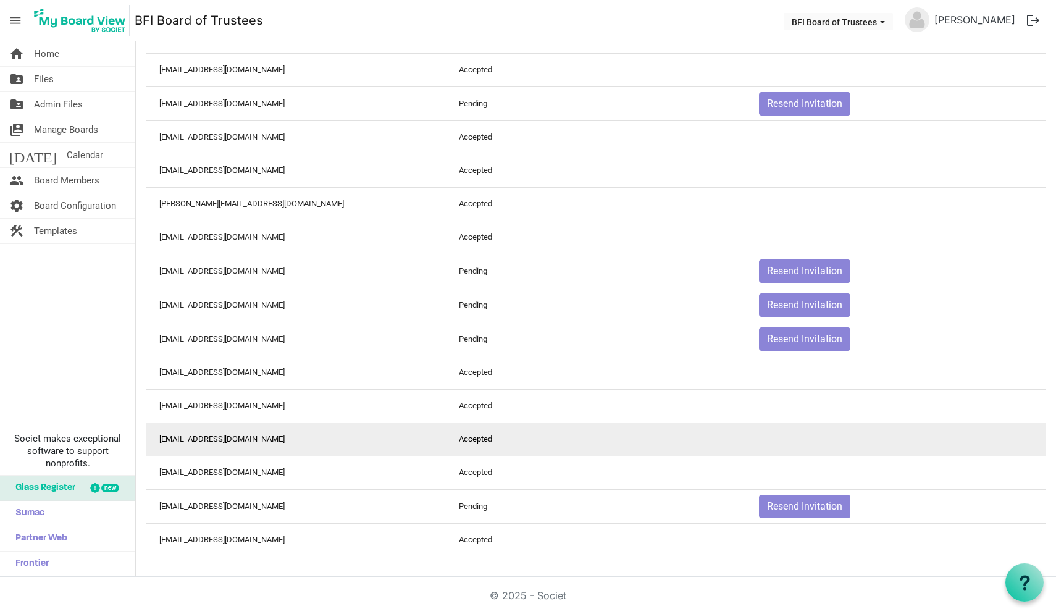
scroll to position [321, 0]
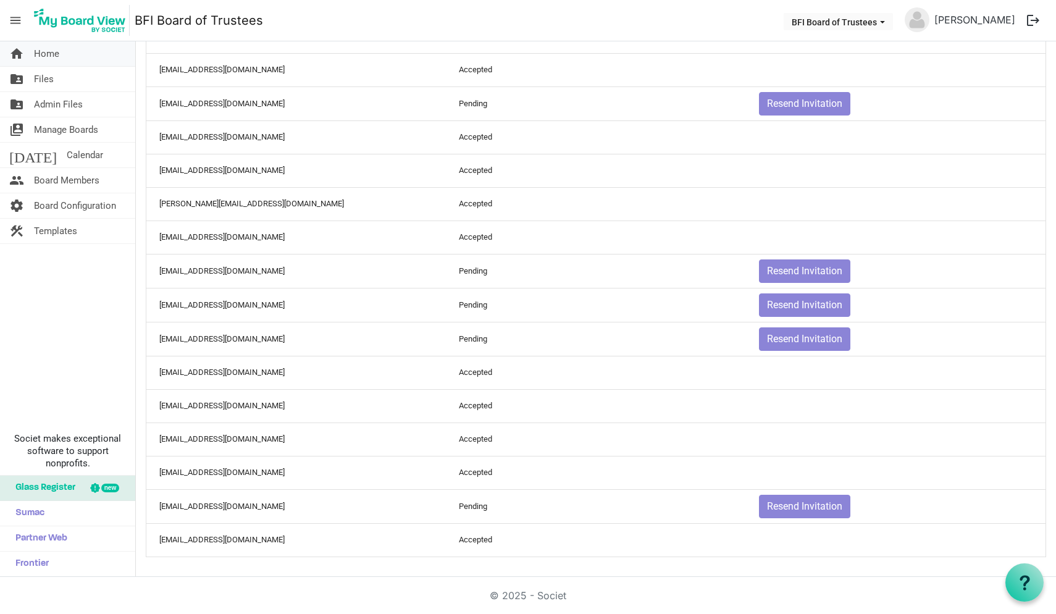
click at [38, 53] on span "Home" at bounding box center [46, 53] width 25 height 25
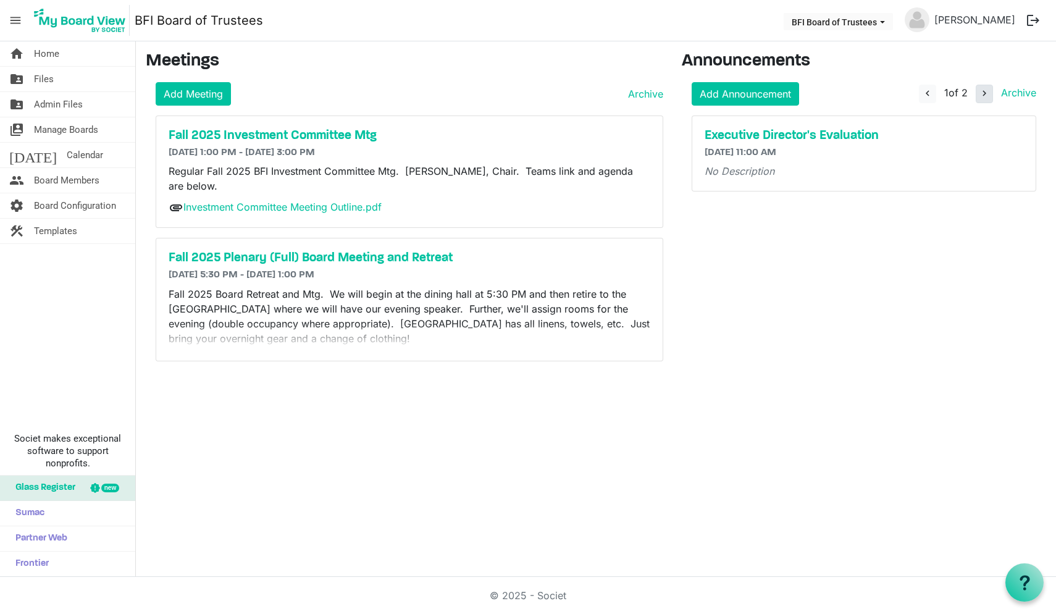
click at [983, 88] on span "navigate_next" at bounding box center [984, 93] width 11 height 11
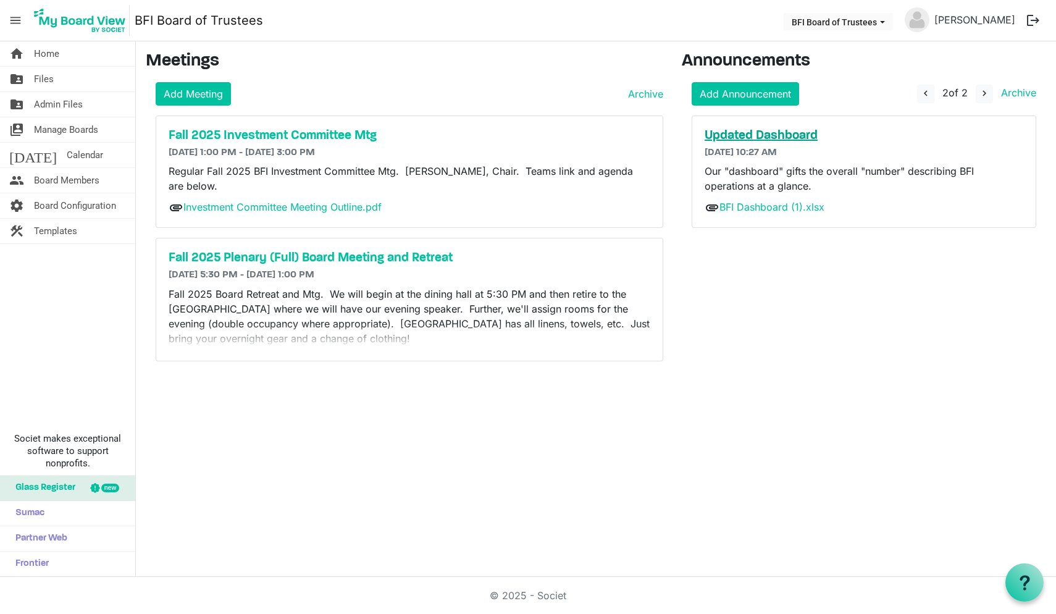
click at [807, 133] on h5 "Updated Dashboard" at bounding box center [864, 136] width 319 height 15
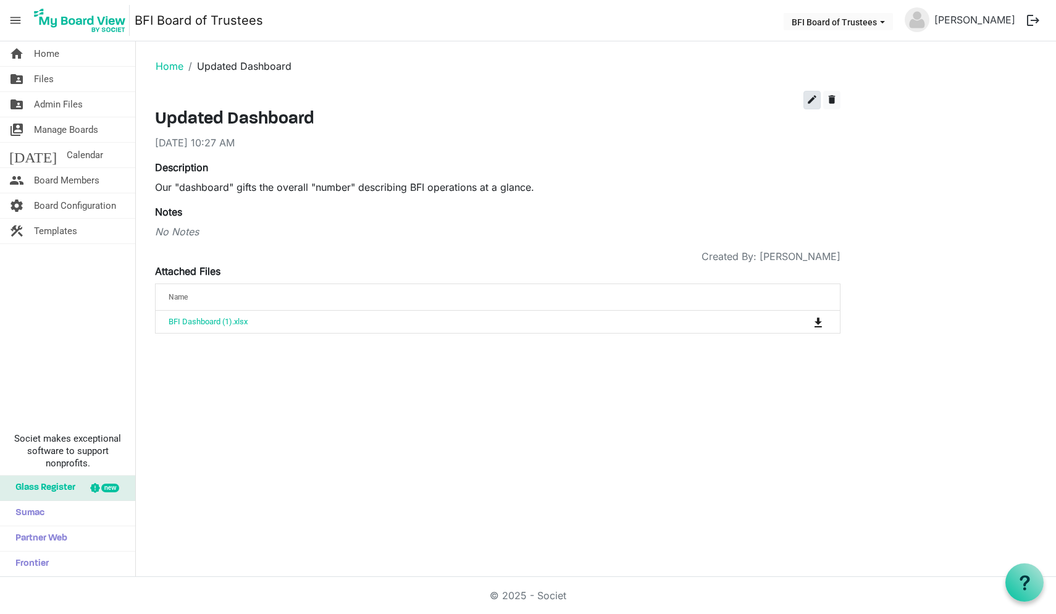
click at [812, 101] on span "edit" at bounding box center [812, 99] width 11 height 11
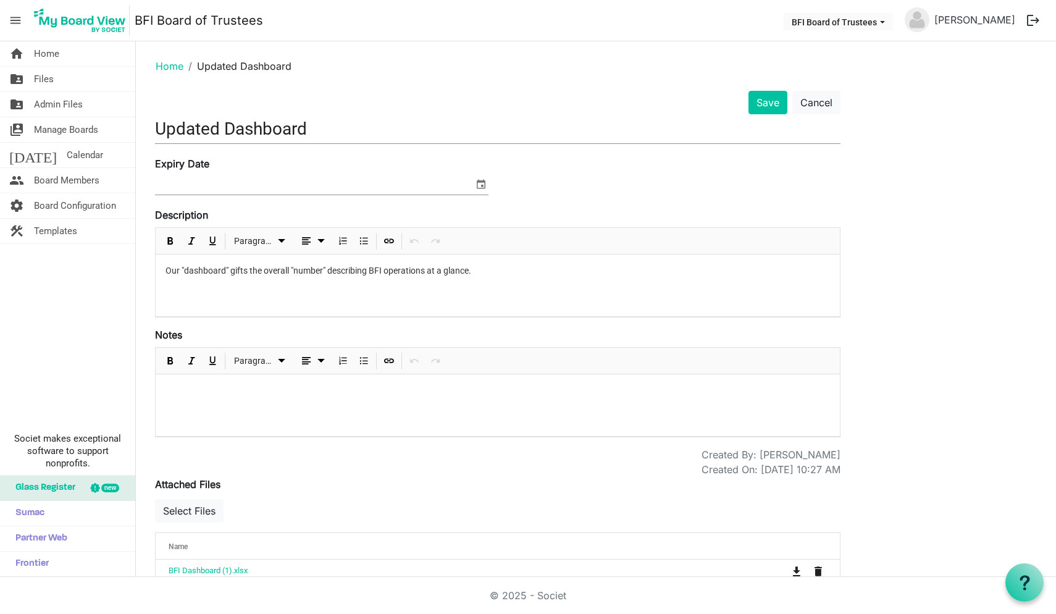
click at [483, 181] on span "select" at bounding box center [481, 184] width 15 height 16
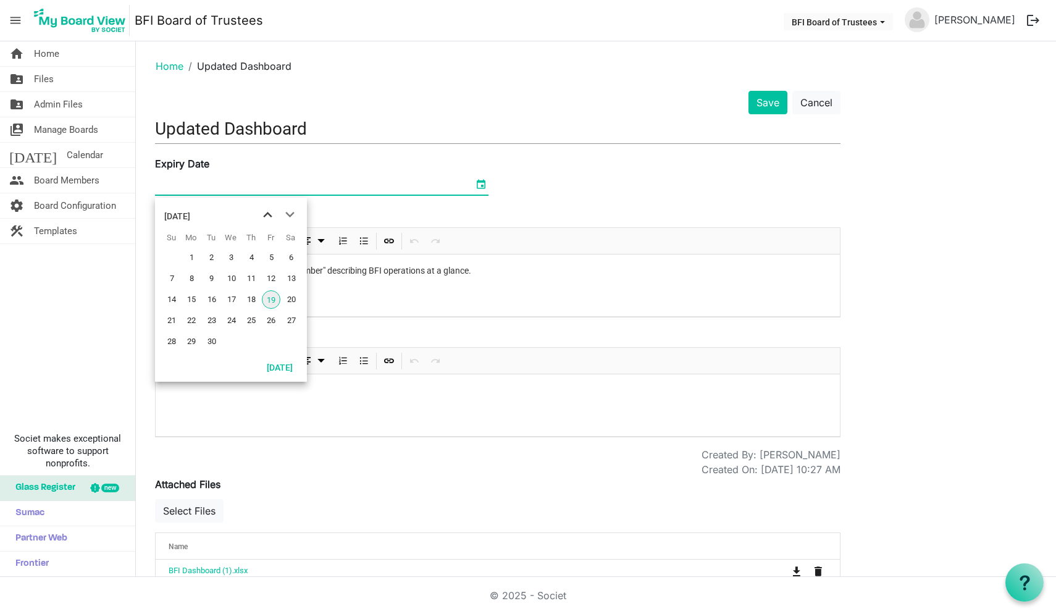
click at [269, 214] on span "previous month" at bounding box center [268, 215] width 22 height 22
click at [289, 213] on span "next month" at bounding box center [290, 215] width 22 height 22
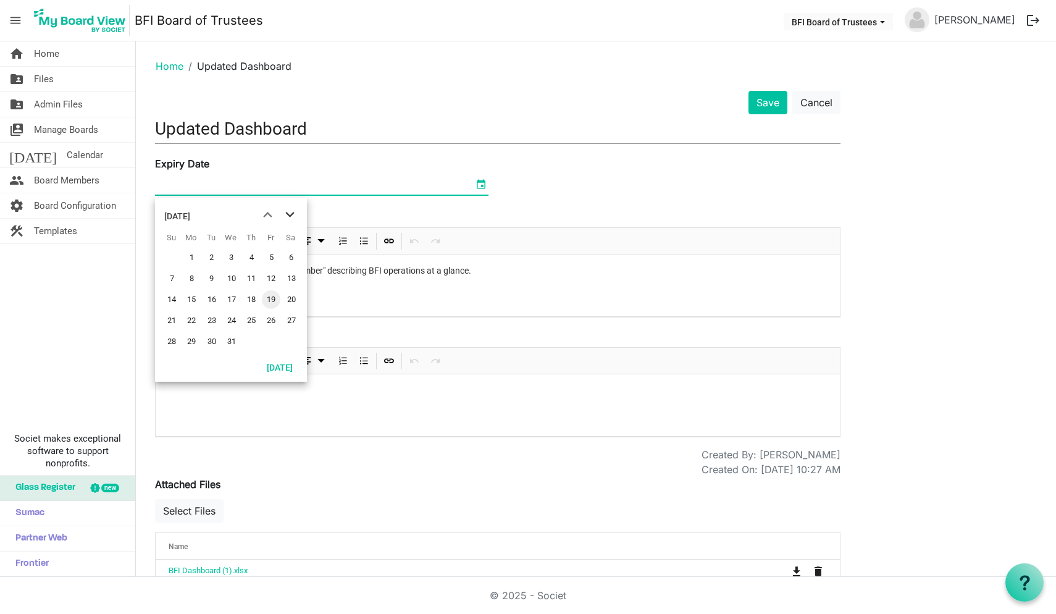
click at [289, 213] on span "next month" at bounding box center [290, 215] width 22 height 22
click at [232, 279] on span "7" at bounding box center [231, 278] width 19 height 19
type input "1/7/2026"
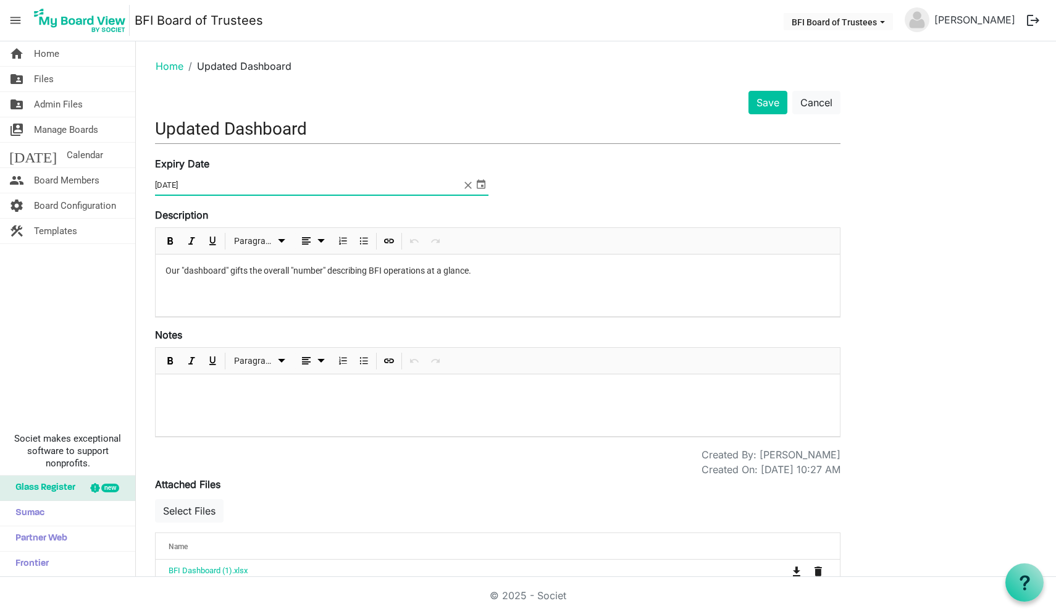
click at [195, 390] on p at bounding box center [498, 390] width 665 height 13
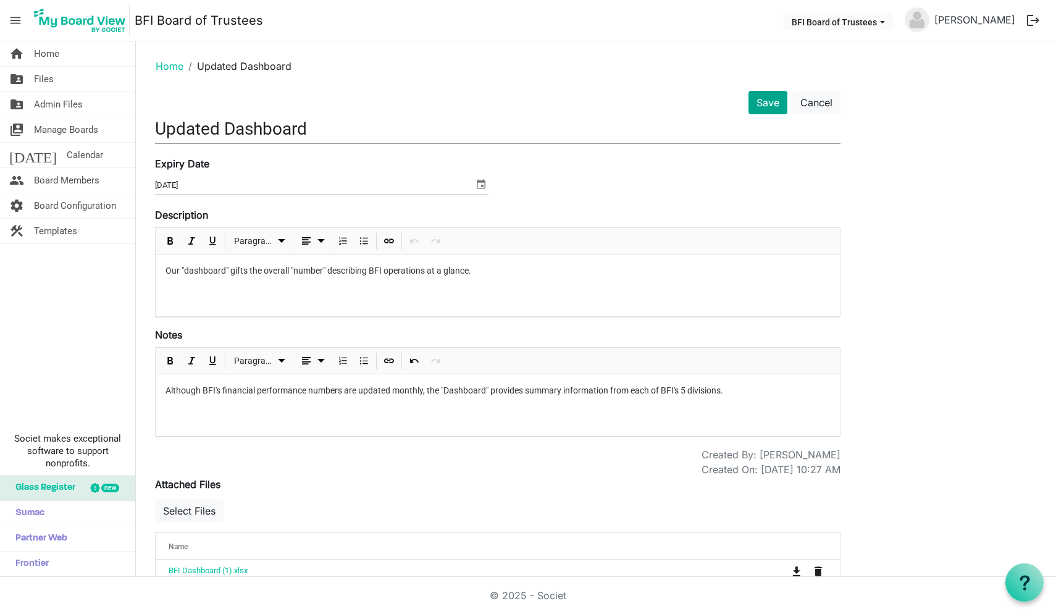
click at [767, 105] on button "Save" at bounding box center [768, 102] width 39 height 23
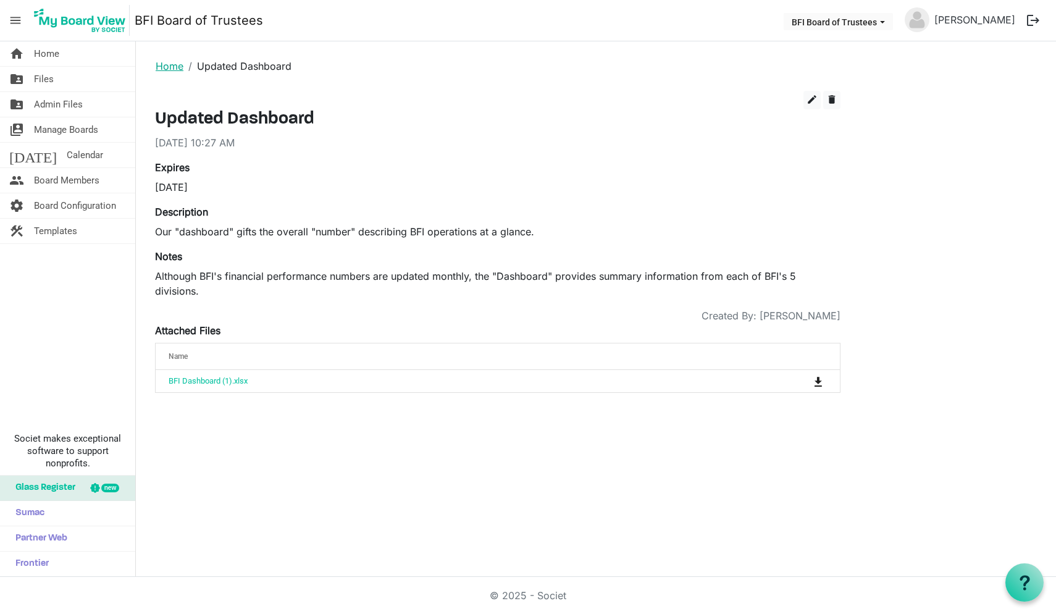
click at [169, 65] on link "Home" at bounding box center [170, 66] width 28 height 12
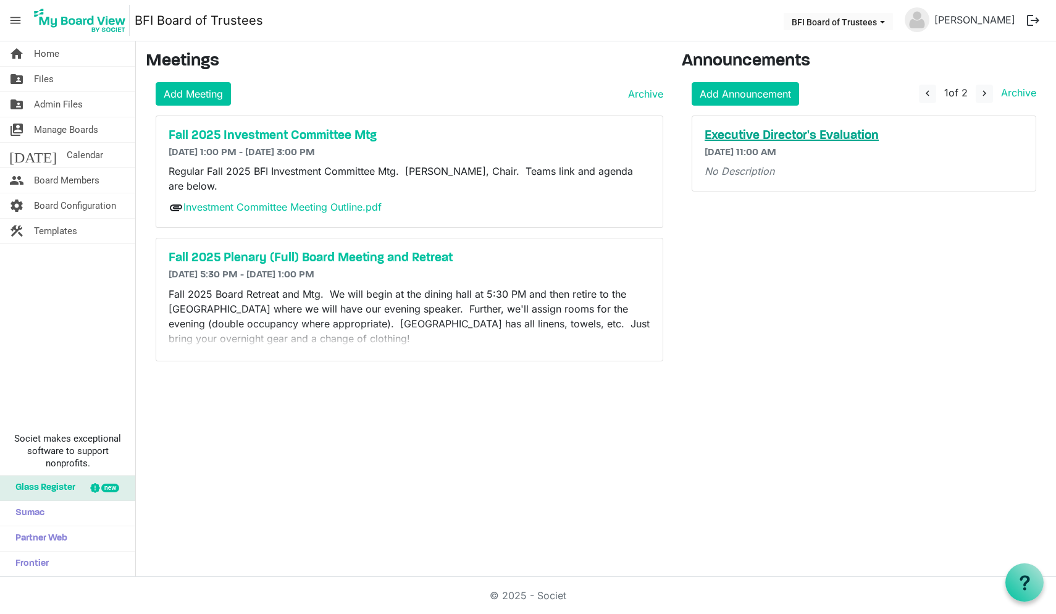
click at [809, 135] on h5 "Executive Director's Evaluation" at bounding box center [864, 136] width 319 height 15
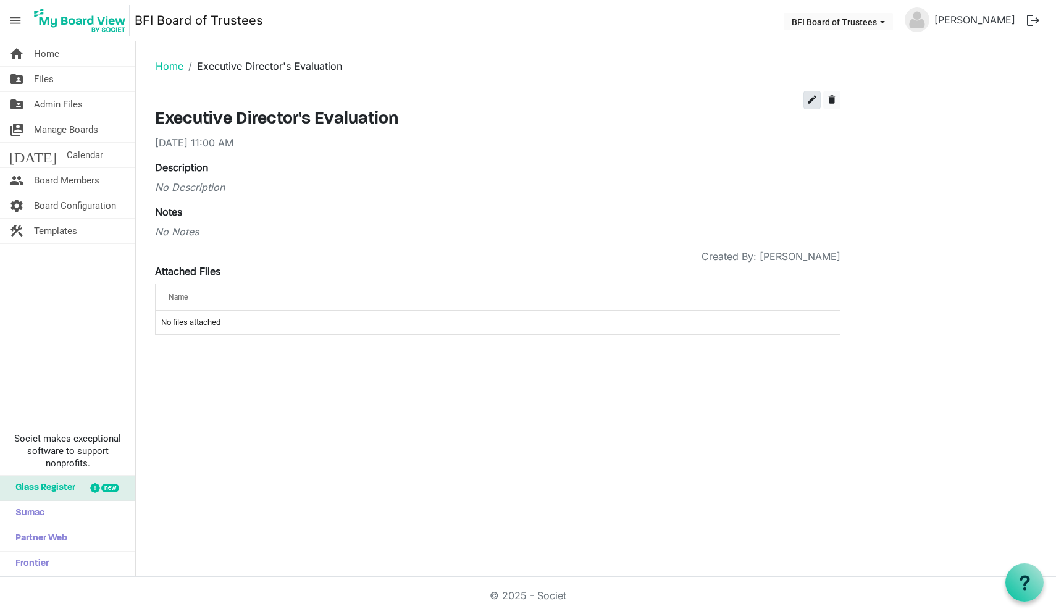
click at [810, 99] on span "edit" at bounding box center [812, 99] width 11 height 11
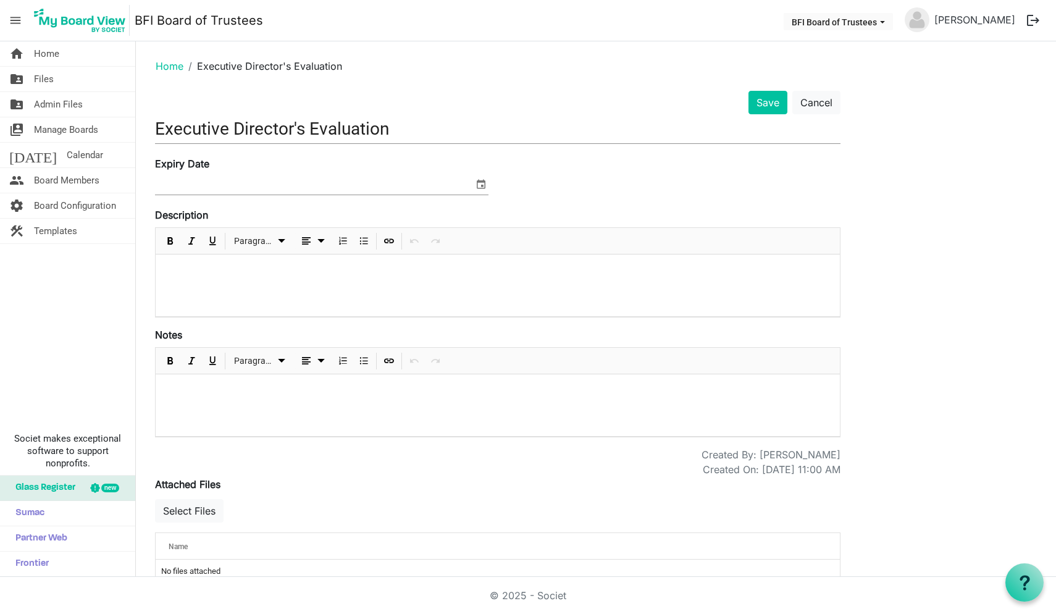
click at [481, 184] on span "select" at bounding box center [481, 184] width 15 height 16
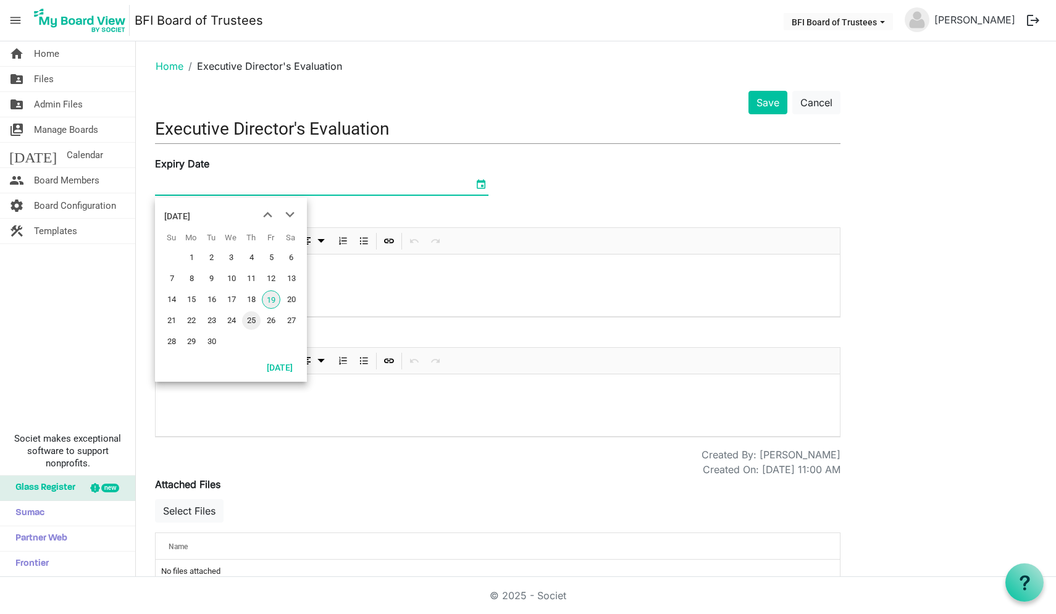
click at [251, 318] on span "25" at bounding box center [251, 320] width 19 height 19
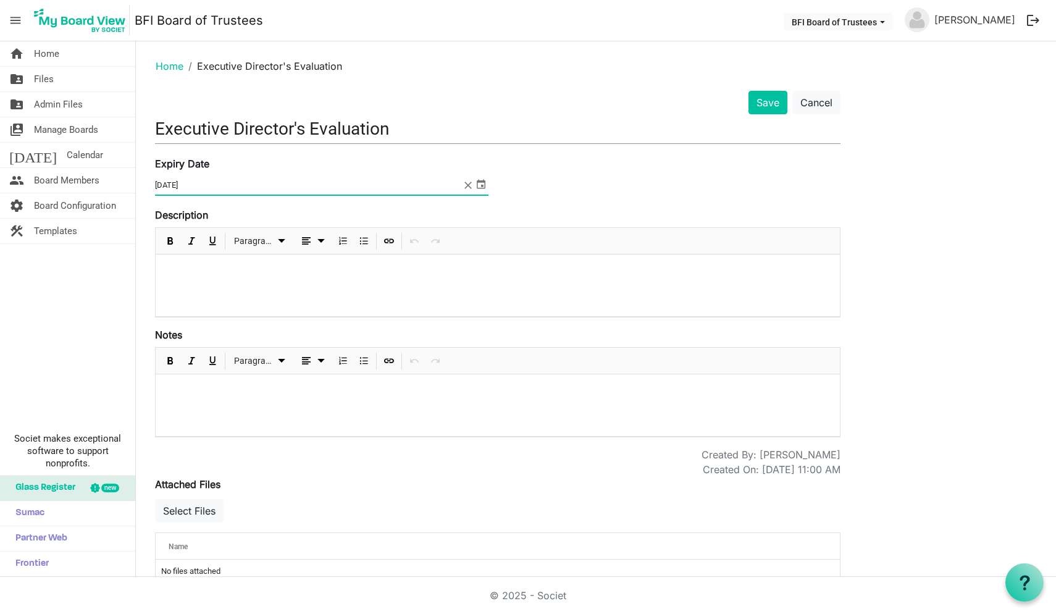
click at [484, 184] on span "select" at bounding box center [481, 184] width 15 height 16
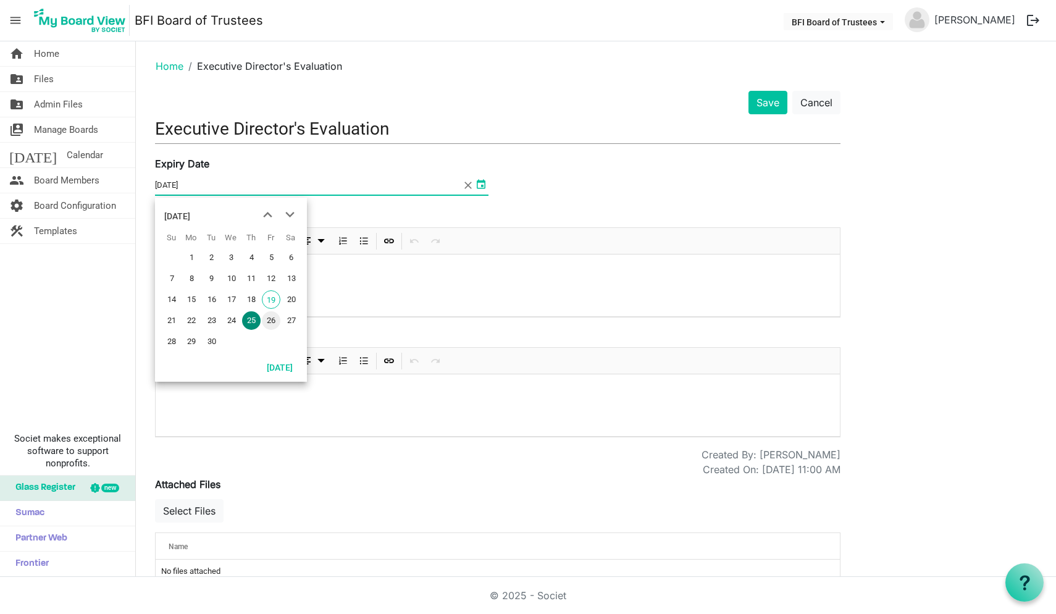
click at [271, 319] on span "26" at bounding box center [271, 320] width 19 height 19
type input "9/26/2025"
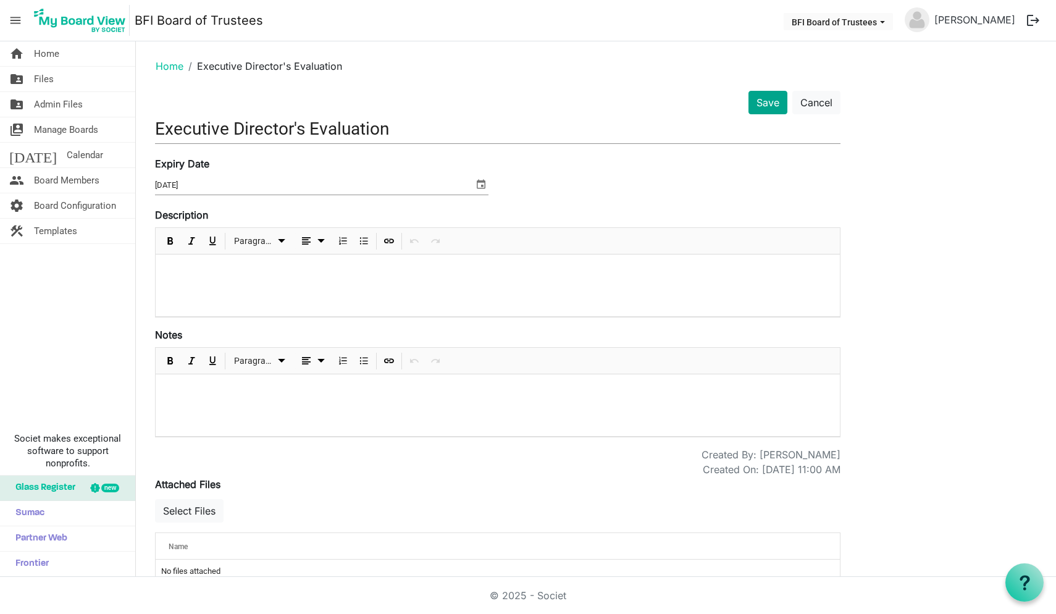
click at [767, 105] on button "Save" at bounding box center [768, 102] width 39 height 23
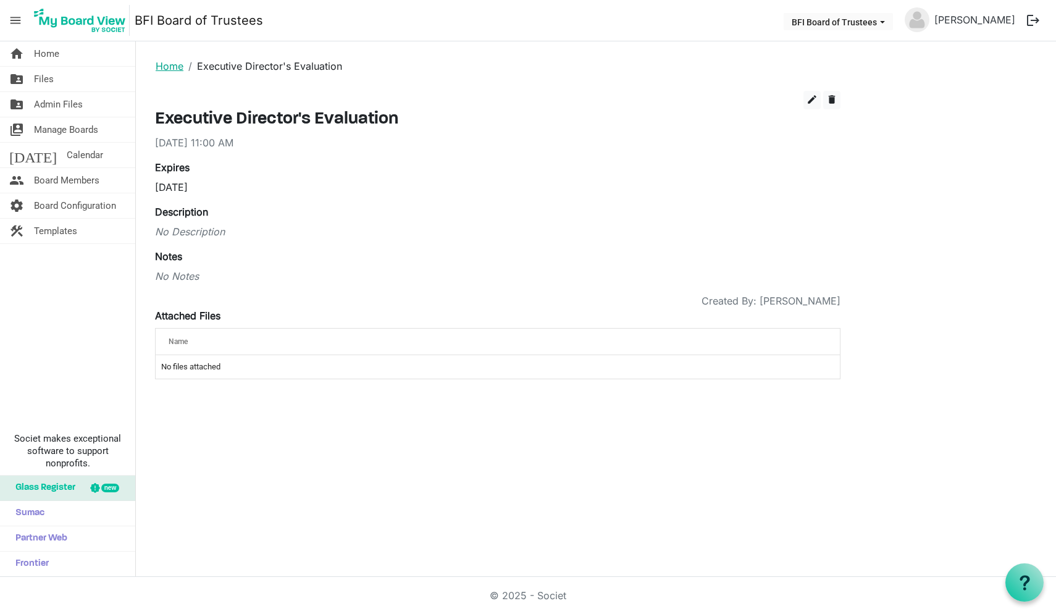
click at [168, 64] on link "Home" at bounding box center [170, 66] width 28 height 12
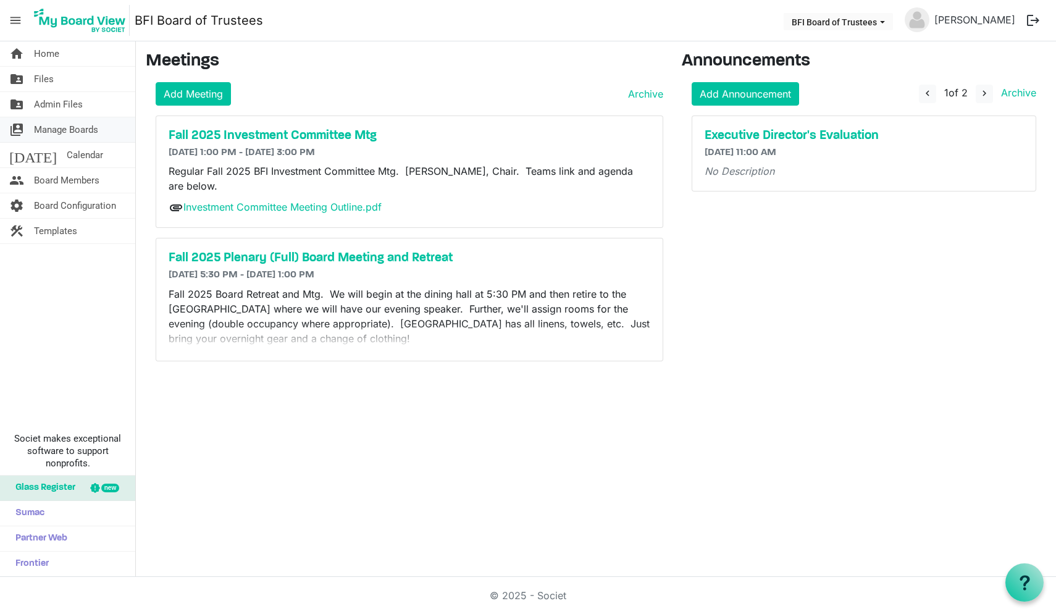
click at [68, 130] on span "Manage Boards" at bounding box center [66, 129] width 64 height 25
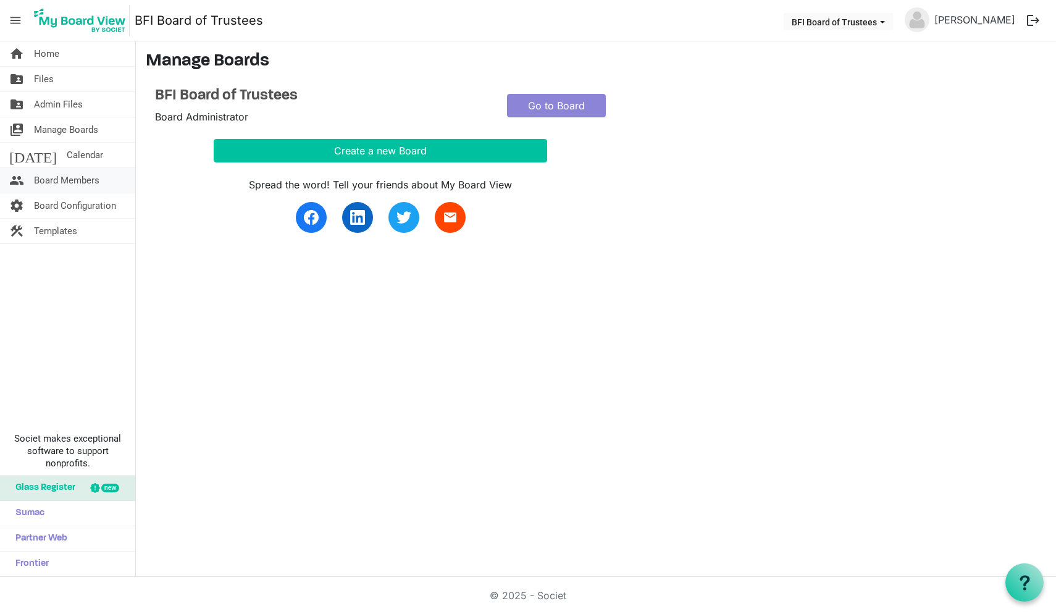
click at [57, 181] on span "Board Members" at bounding box center [66, 180] width 65 height 25
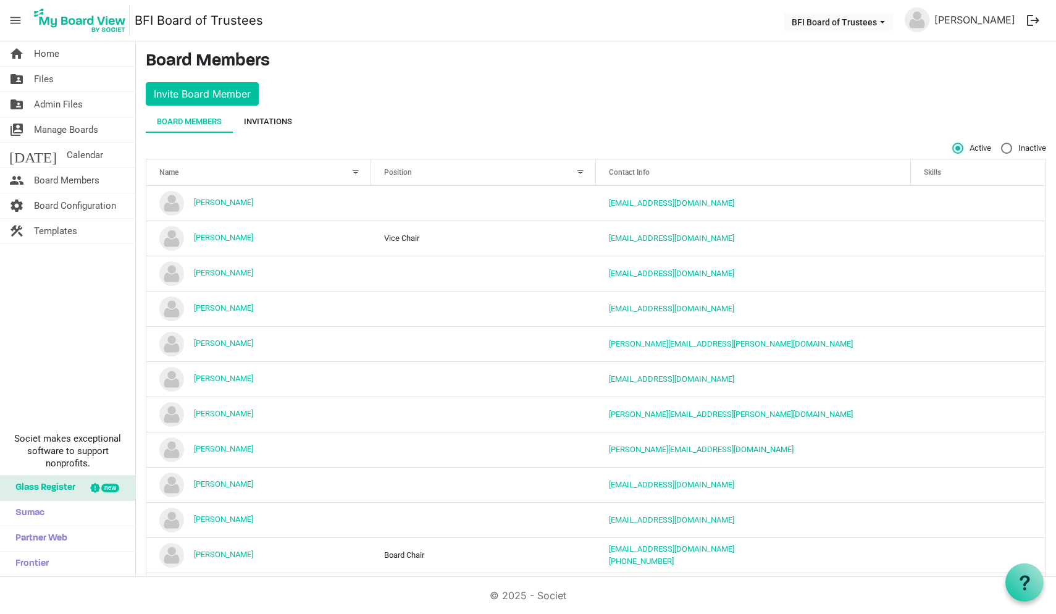
click at [276, 123] on div "Invitations" at bounding box center [268, 122] width 48 height 12
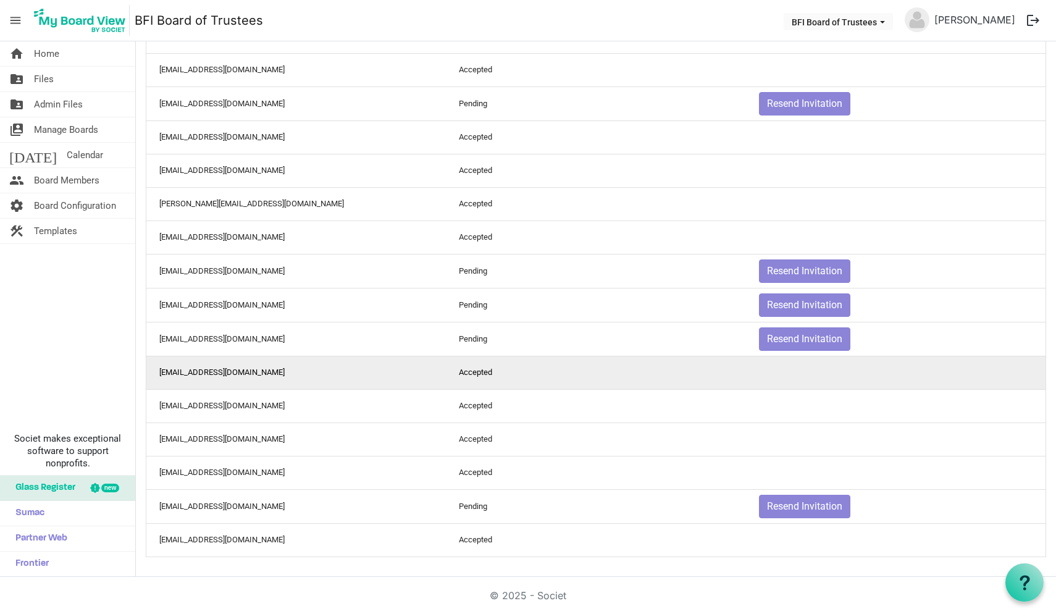
scroll to position [321, 0]
click at [352, 374] on td "[EMAIL_ADDRESS][DOMAIN_NAME]" at bounding box center [296, 372] width 300 height 33
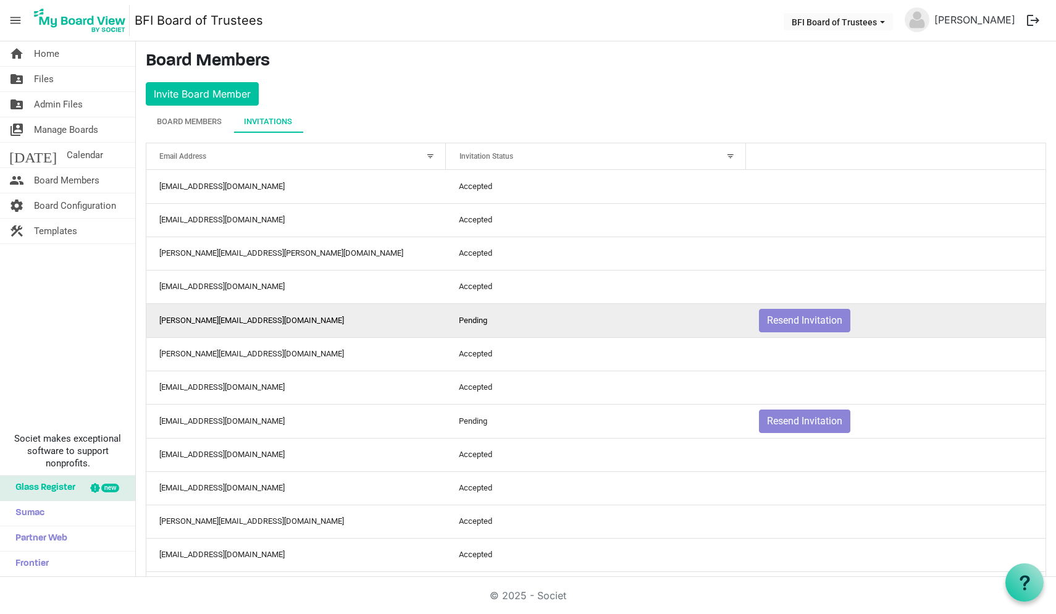
scroll to position [0, 0]
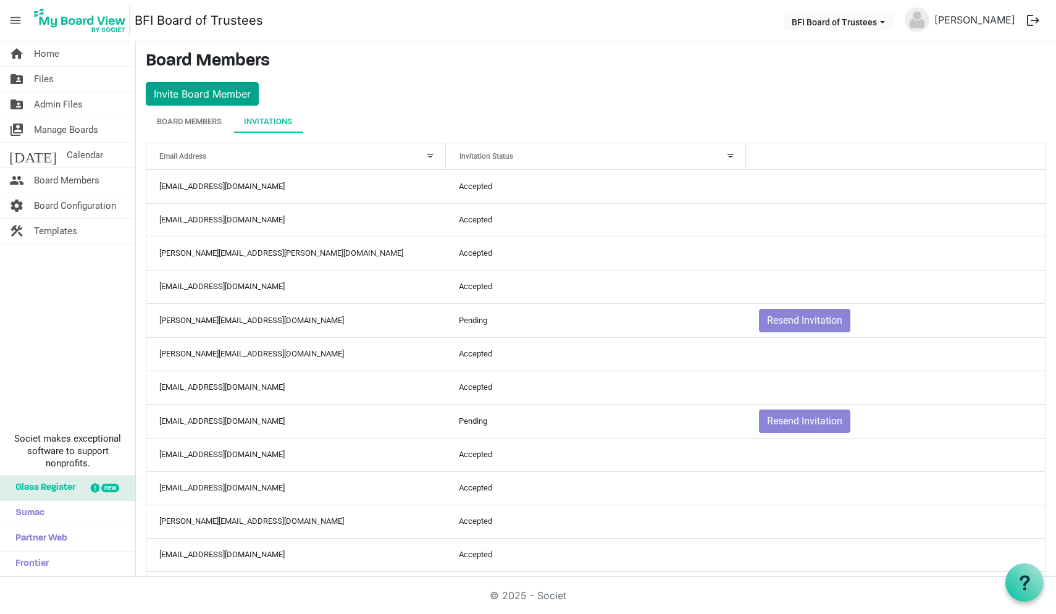
click at [215, 95] on button "Invite Board Member" at bounding box center [202, 93] width 113 height 23
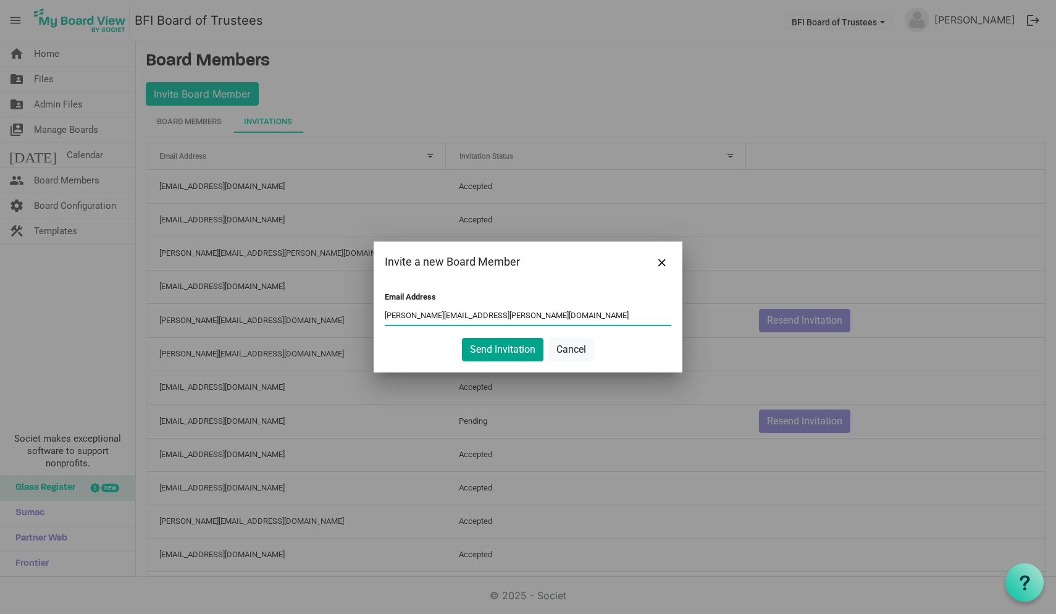
type input "[PERSON_NAME][EMAIL_ADDRESS][PERSON_NAME][DOMAIN_NAME]"
click at [498, 349] on button "Send Invitation" at bounding box center [503, 349] width 82 height 23
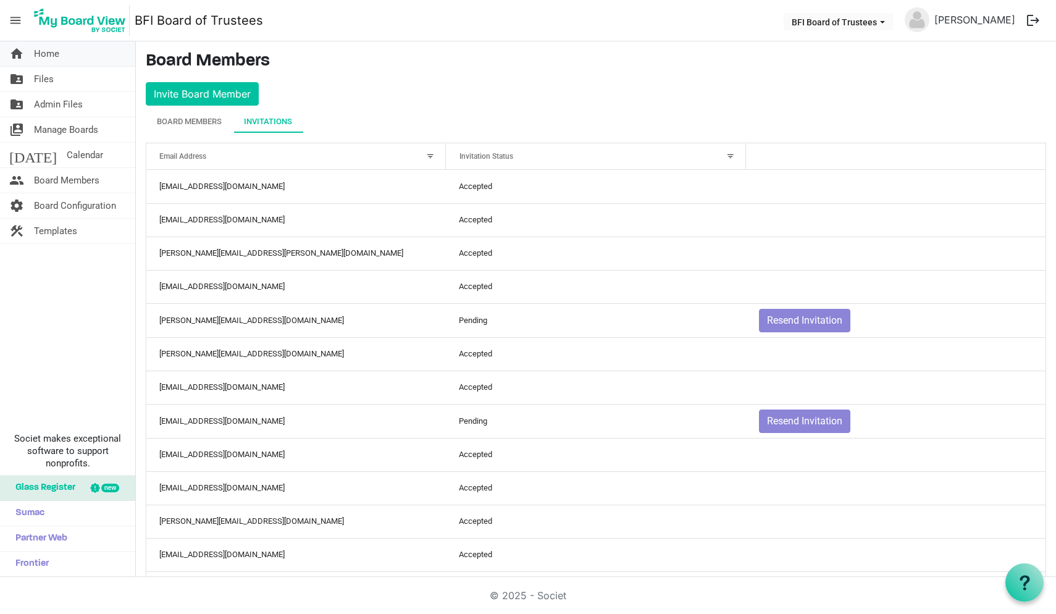
click at [47, 59] on span "Home" at bounding box center [46, 53] width 25 height 25
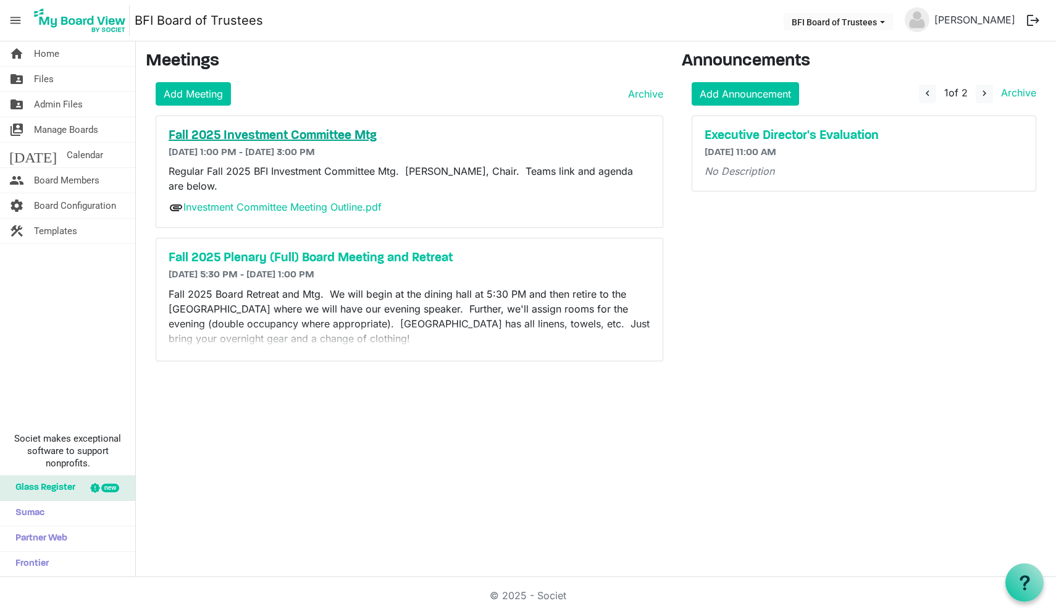
click at [265, 133] on h5 "Fall 2025 Investment Committee Mtg" at bounding box center [410, 136] width 482 height 15
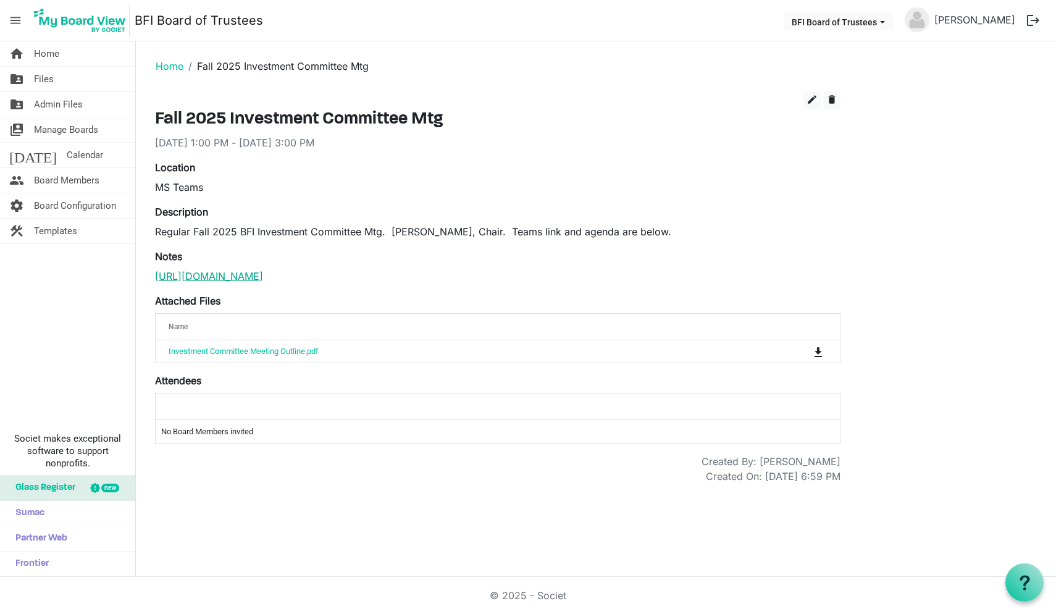
click at [263, 281] on link "https://teams.microsoft.com/l/meetup-join/19%3ameeting_ZGI0N2M0YzQtNTI2Yi00Yzdh…" at bounding box center [209, 276] width 108 height 12
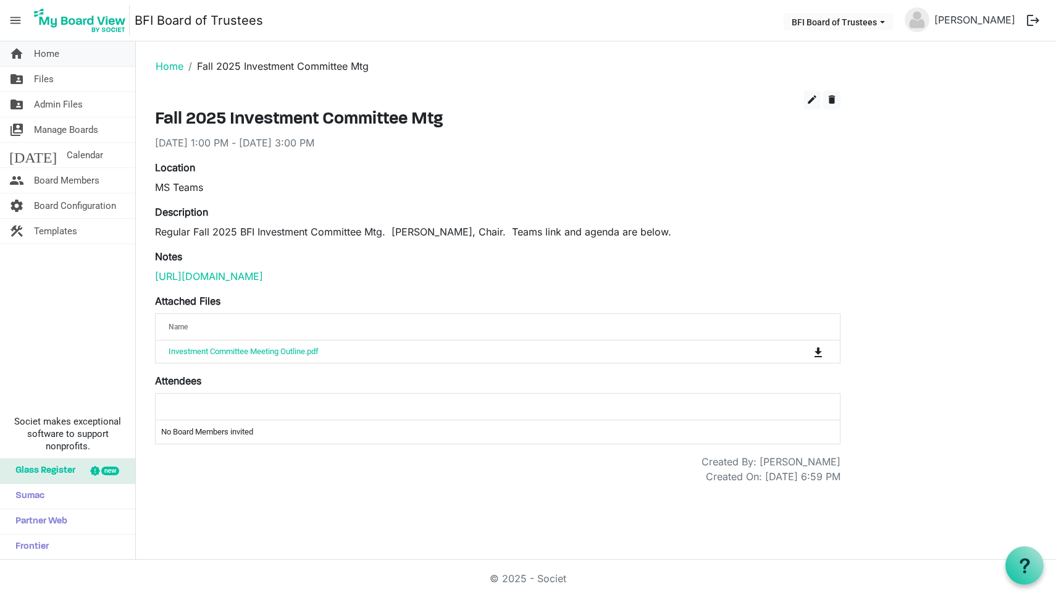
click at [50, 53] on span "Home" at bounding box center [46, 53] width 25 height 25
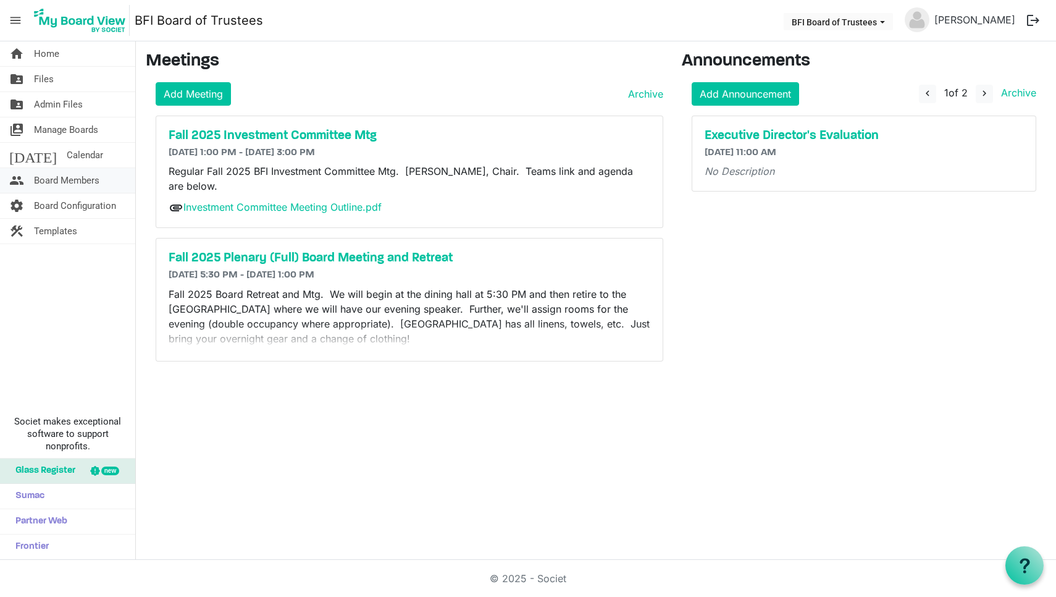
click at [64, 183] on span "Board Members" at bounding box center [66, 180] width 65 height 25
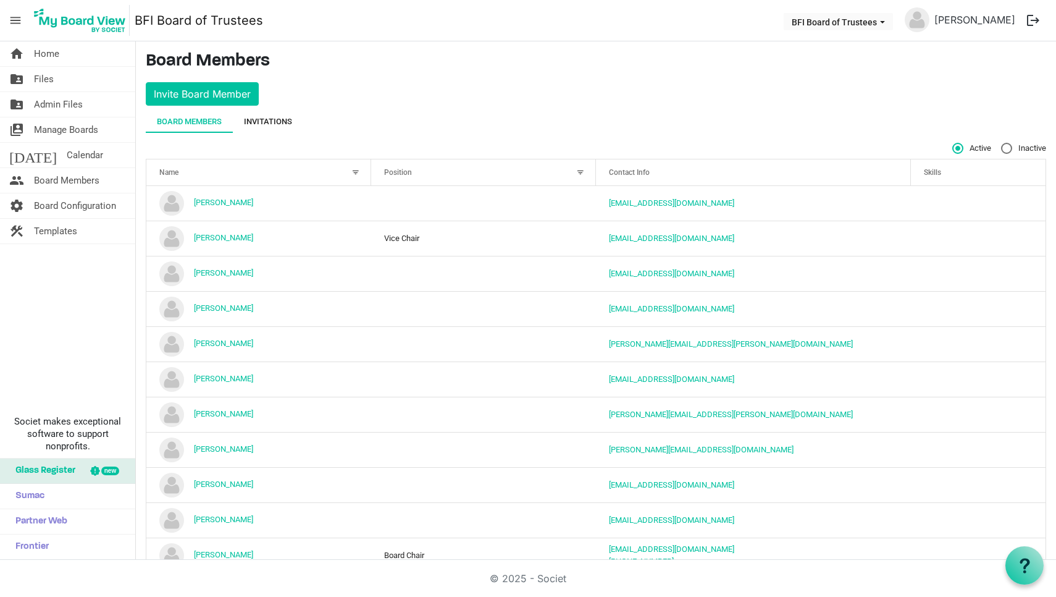
click at [264, 122] on div "Invitations" at bounding box center [268, 122] width 48 height 12
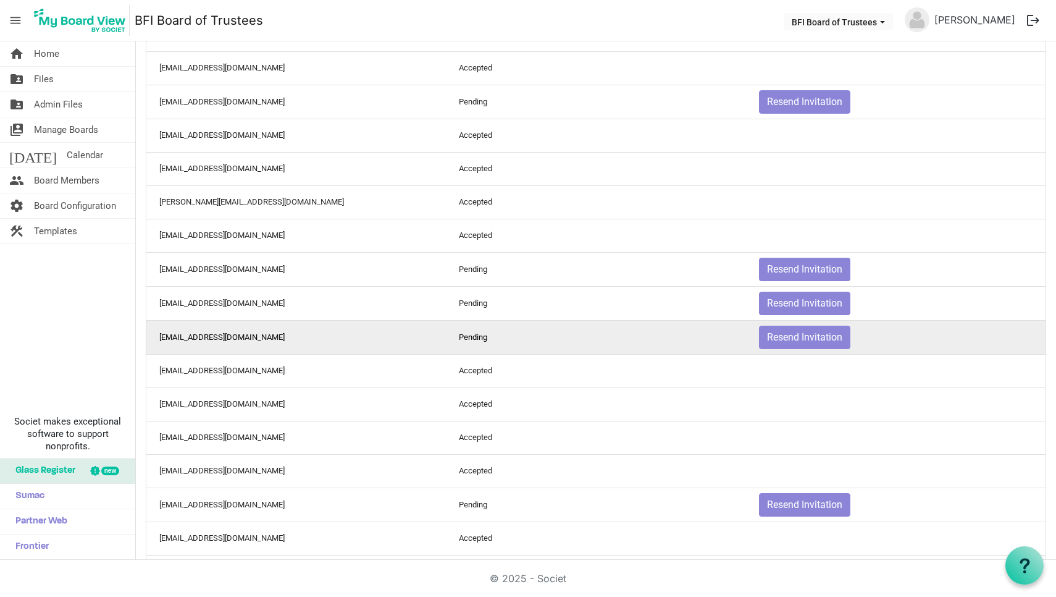
scroll to position [325, 0]
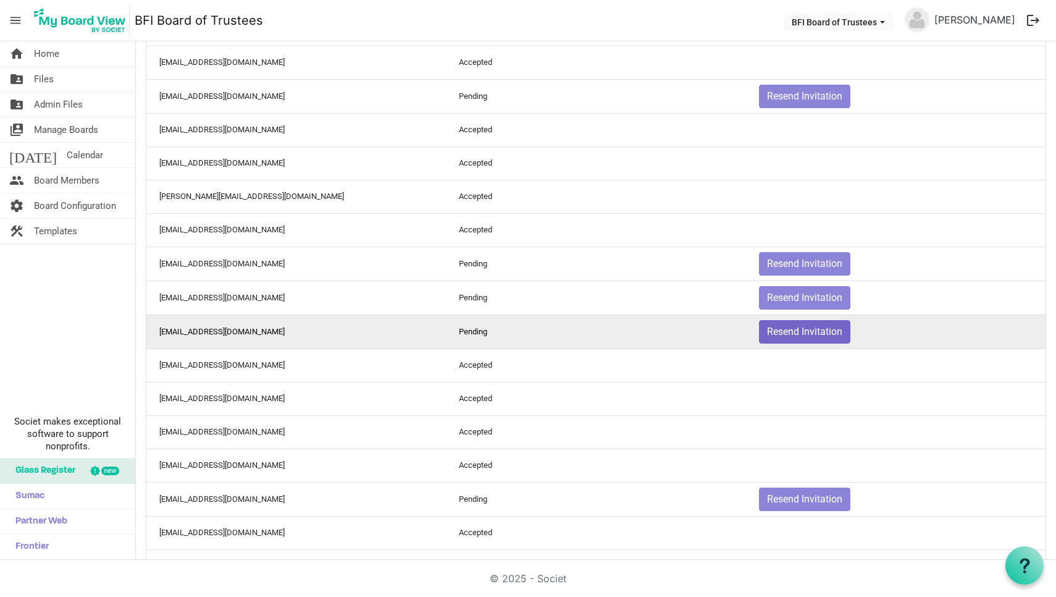
click at [808, 335] on button "Resend Invitation" at bounding box center [804, 331] width 91 height 23
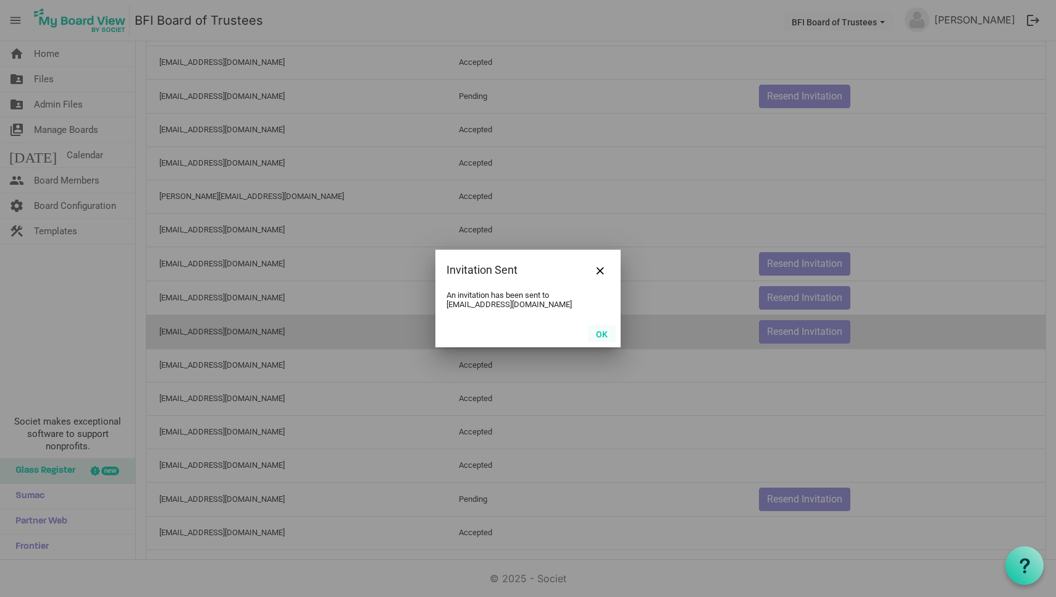
click at [601, 332] on button "OK" at bounding box center [602, 333] width 28 height 17
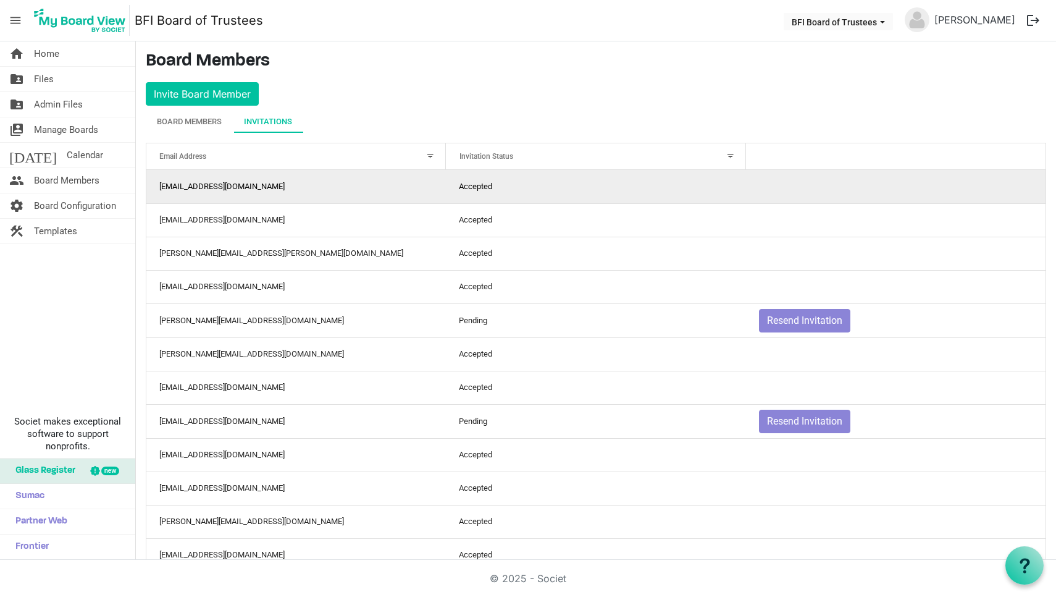
scroll to position [0, 0]
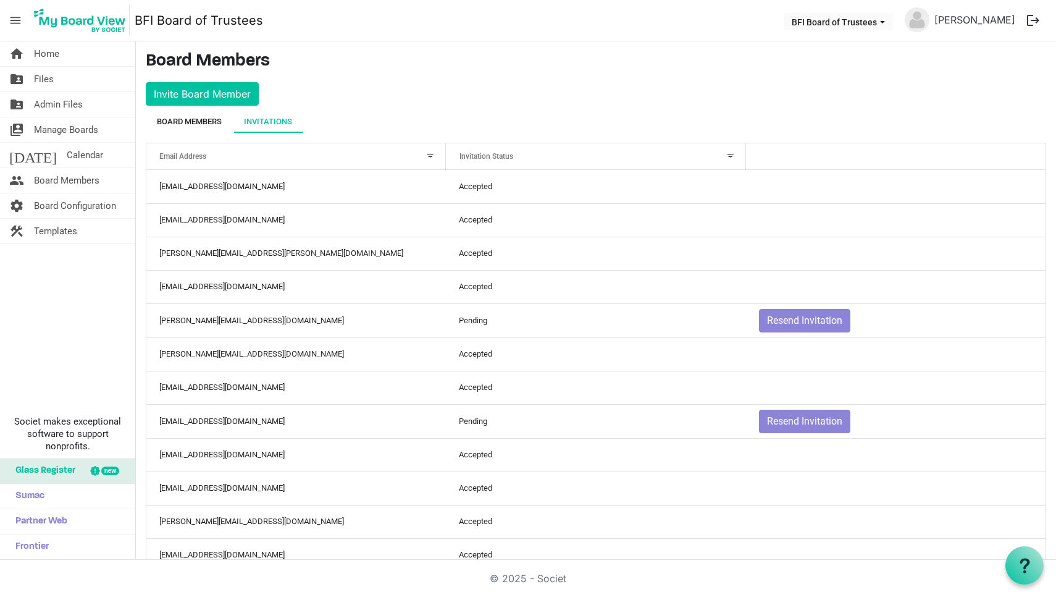
click at [195, 124] on div "Board Members" at bounding box center [189, 122] width 65 height 12
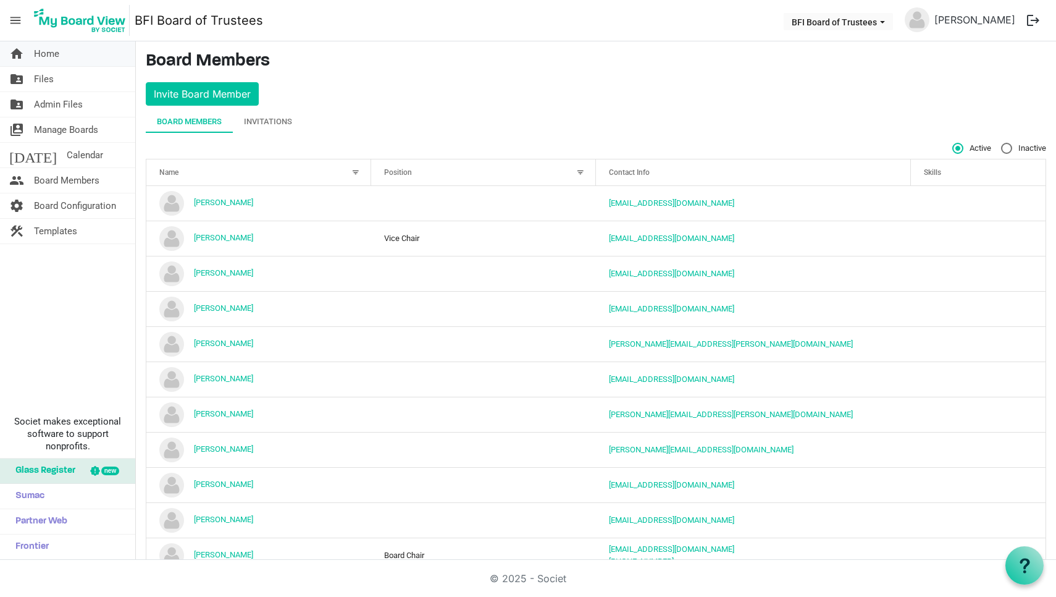
click at [49, 55] on span "Home" at bounding box center [46, 53] width 25 height 25
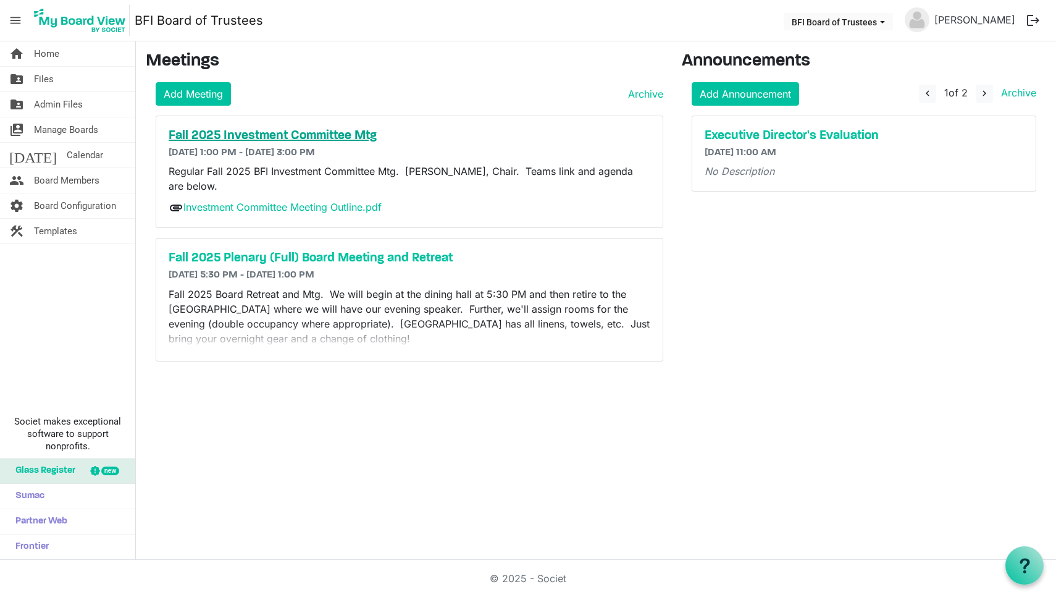
click at [266, 139] on h5 "Fall 2025 Investment Committee Mtg" at bounding box center [410, 136] width 482 height 15
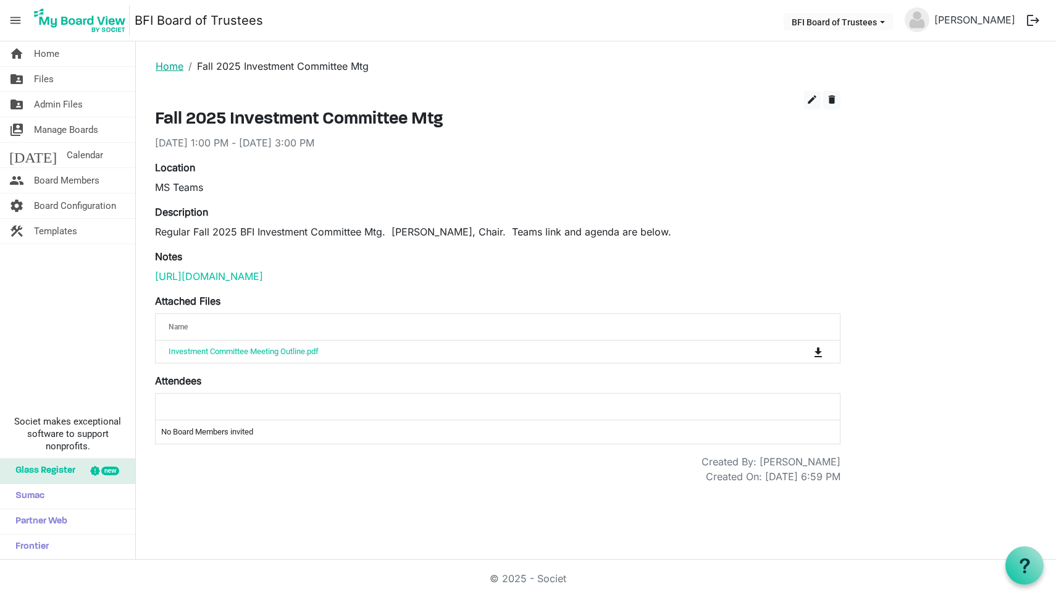
click at [170, 67] on link "Home" at bounding box center [170, 66] width 28 height 12
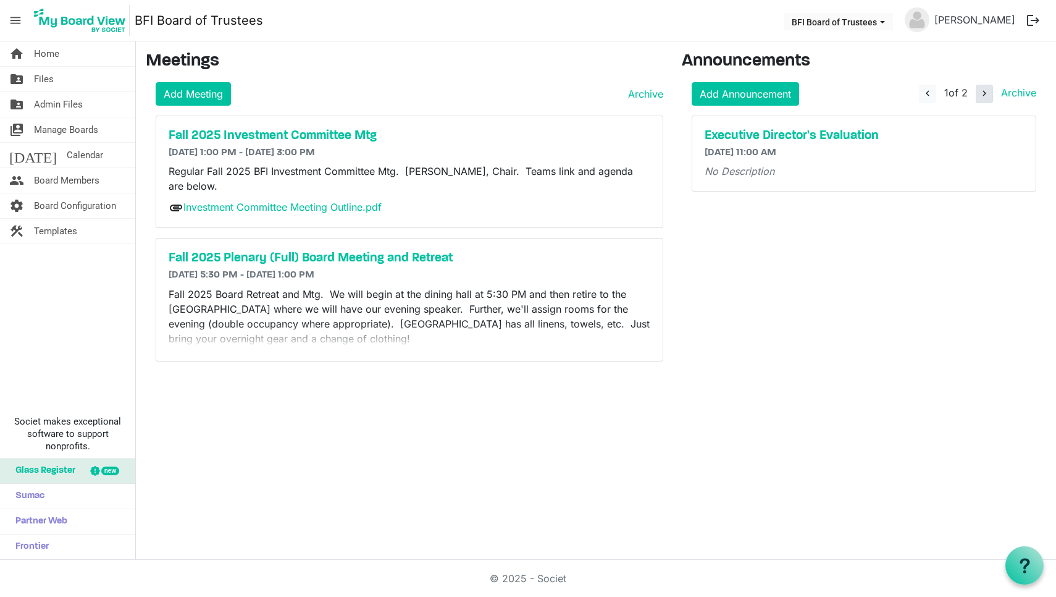
click at [986, 92] on span "navigate_next" at bounding box center [984, 93] width 11 height 11
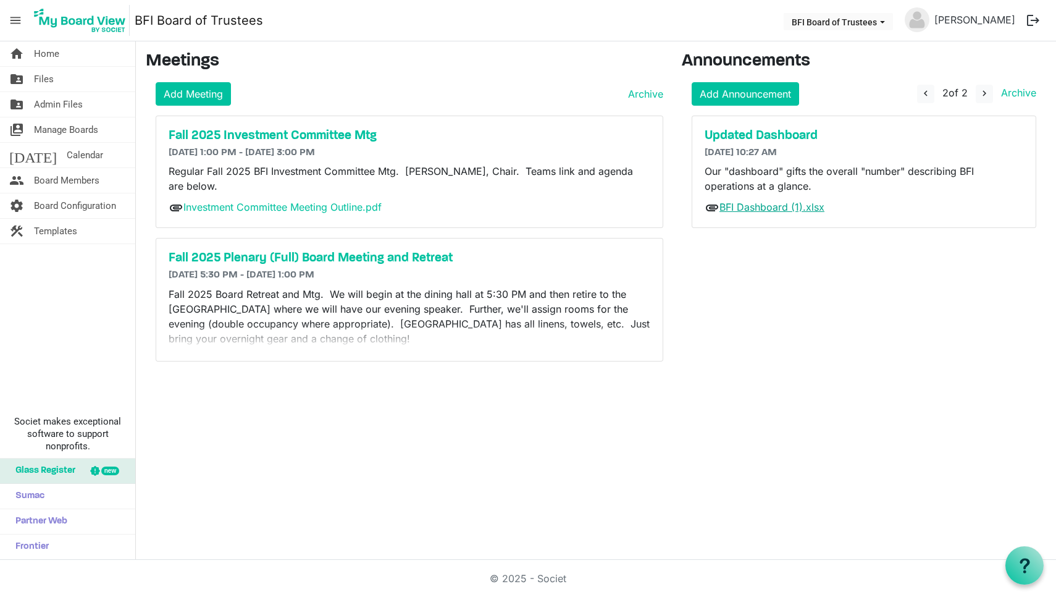
click at [762, 207] on link "BFI Dashboard (1).xlsx" at bounding box center [772, 207] width 105 height 12
click at [38, 55] on span "Home" at bounding box center [46, 53] width 25 height 25
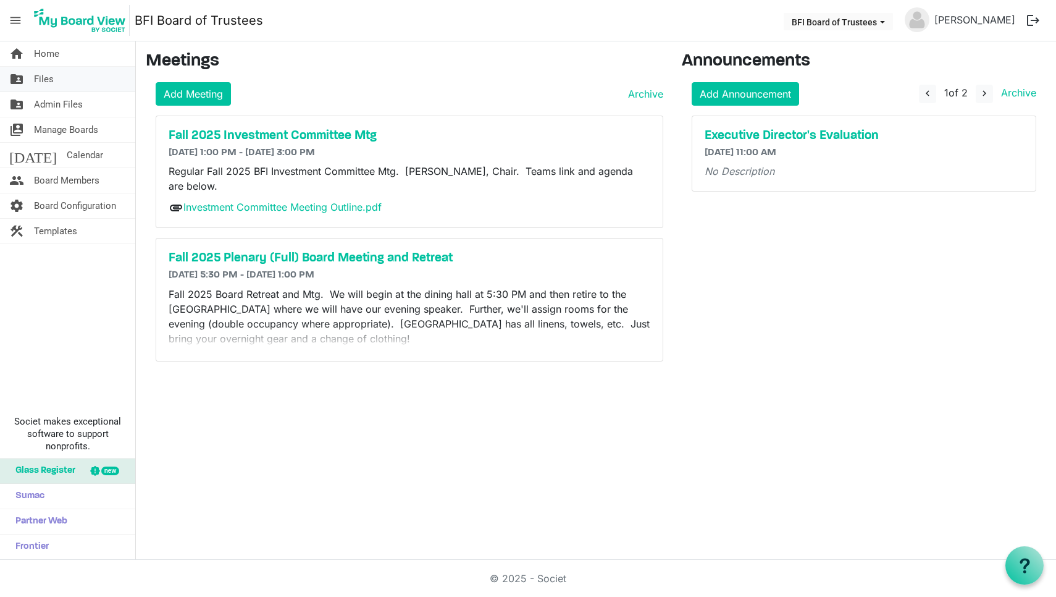
click at [49, 78] on span "Files" at bounding box center [44, 79] width 20 height 25
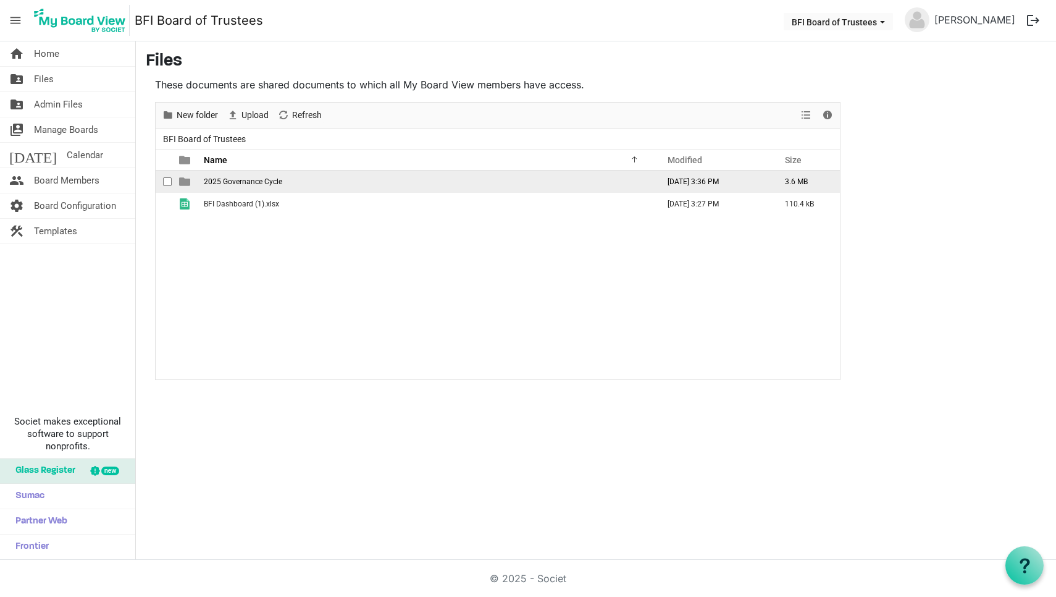
click at [237, 182] on span "2025 Governance Cycle" at bounding box center [243, 181] width 78 height 9
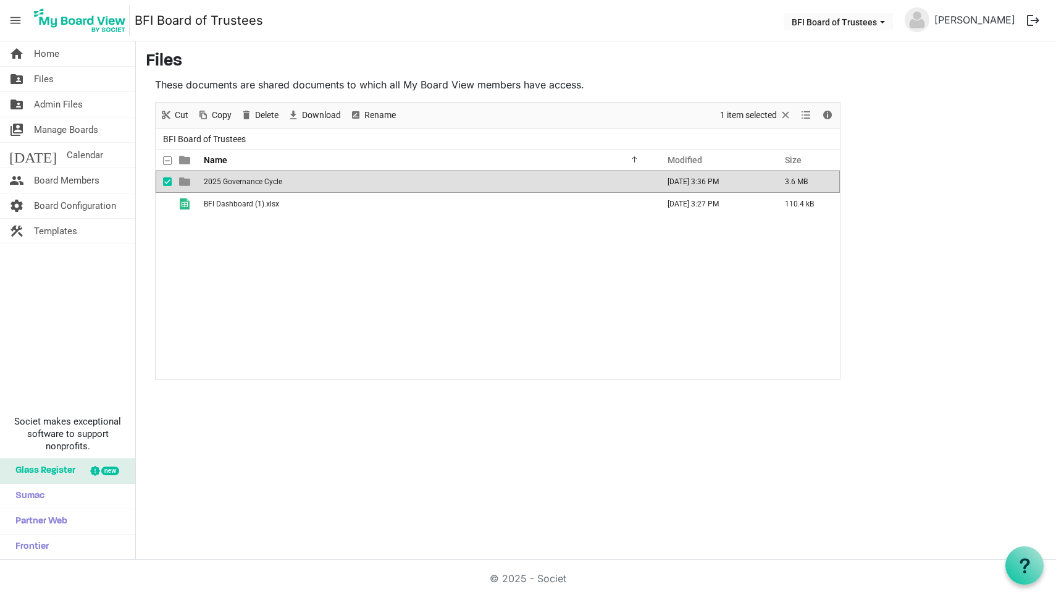
click at [237, 182] on span "2025 Governance Cycle" at bounding box center [243, 181] width 78 height 9
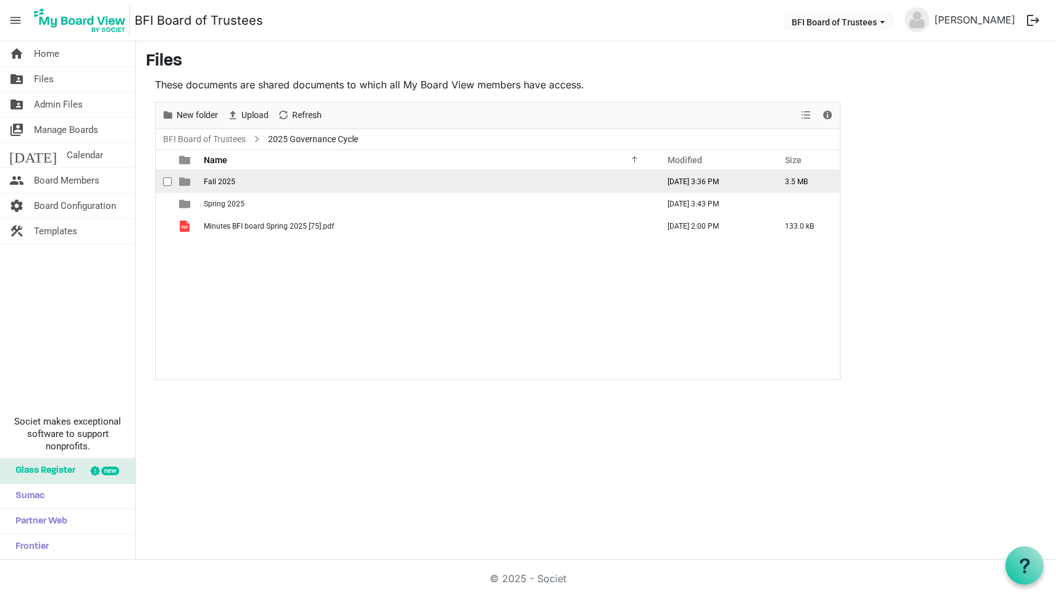
click at [225, 180] on span "Fall 2025" at bounding box center [220, 181] width 32 height 9
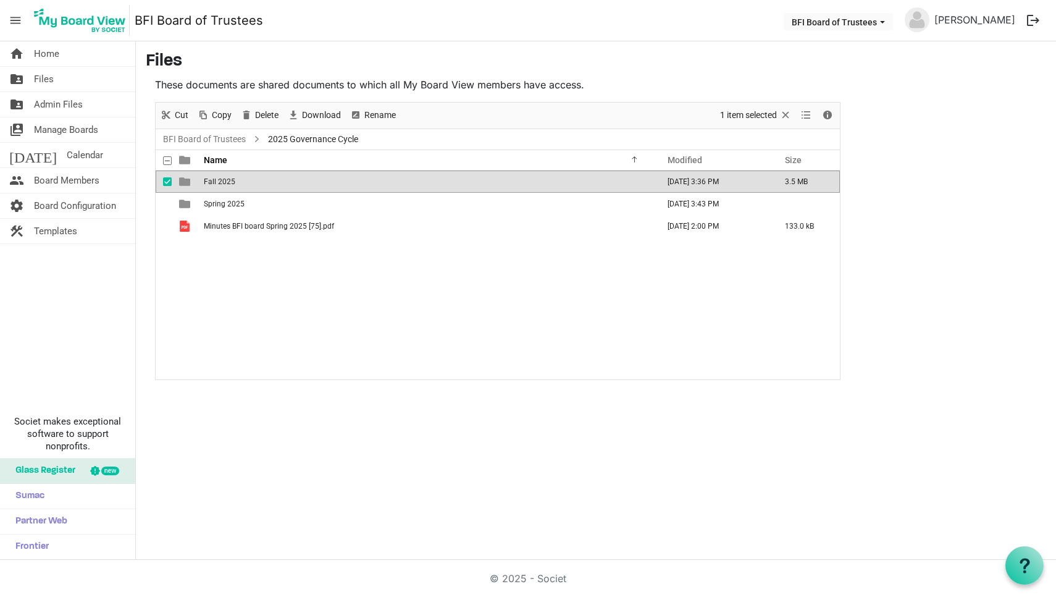
click at [225, 180] on span "Fall 2025" at bounding box center [220, 181] width 32 height 9
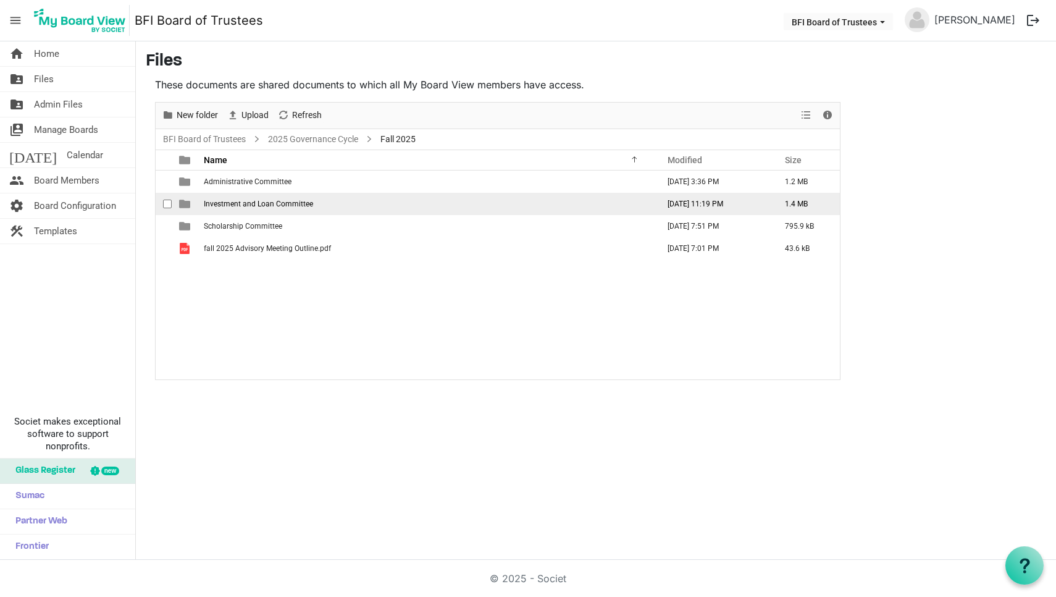
click at [240, 208] on span "Investment and Loan Committee" at bounding box center [258, 204] width 109 height 9
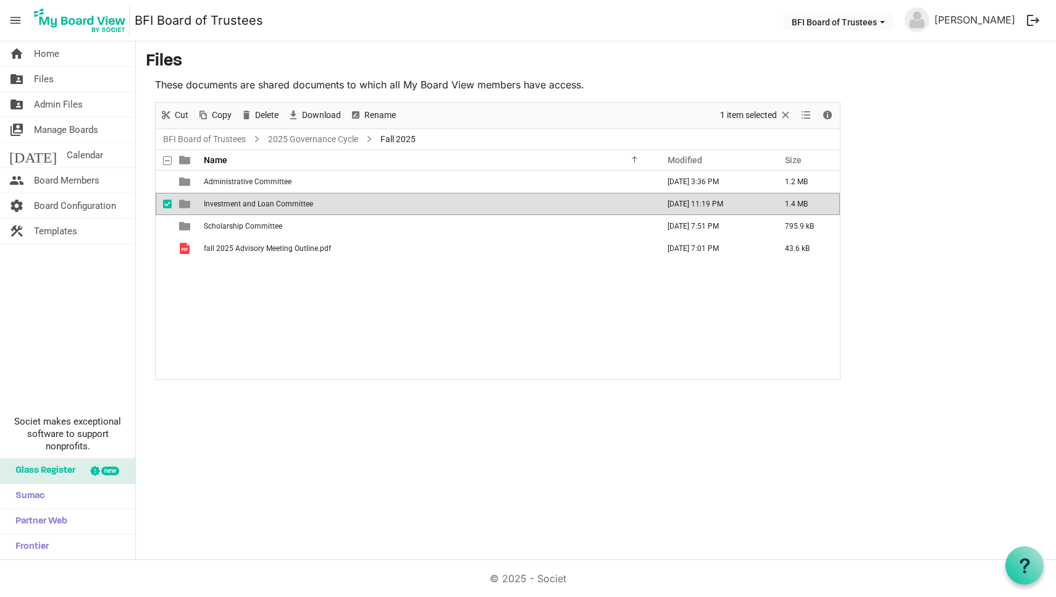
click at [240, 208] on span "Investment and Loan Committee" at bounding box center [258, 204] width 109 height 9
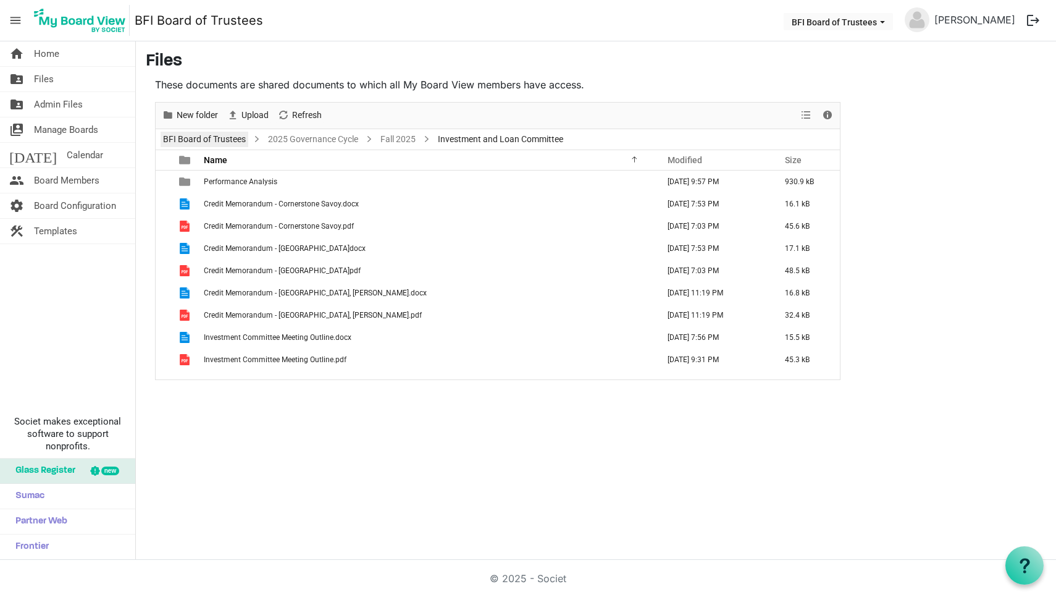
click at [225, 138] on link "BFI Board of Trustees" at bounding box center [205, 139] width 88 height 15
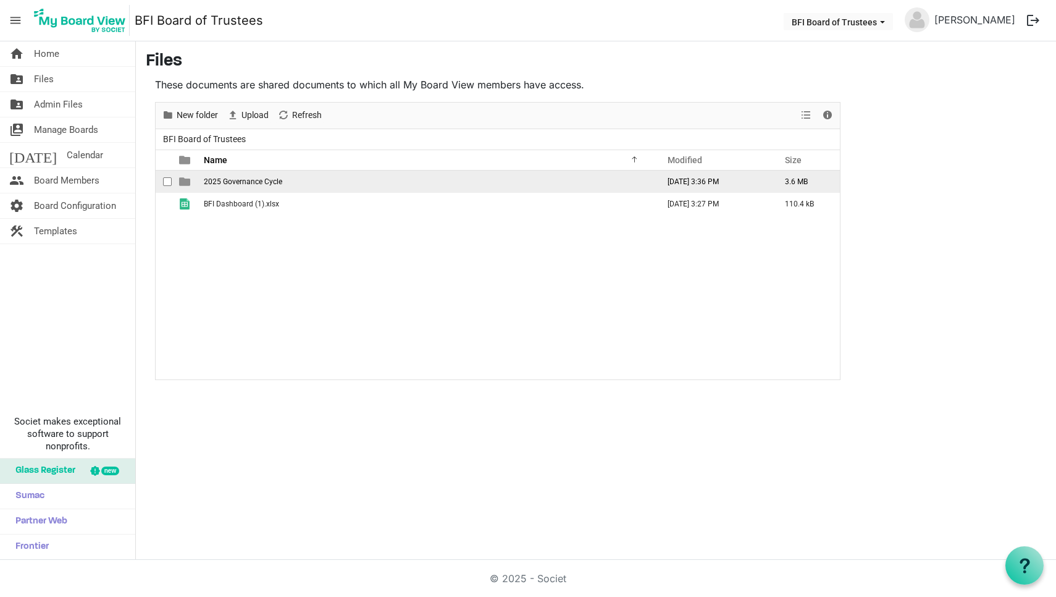
click at [245, 180] on span "2025 Governance Cycle" at bounding box center [243, 181] width 78 height 9
click at [224, 182] on span "Fall 2025" at bounding box center [220, 181] width 32 height 9
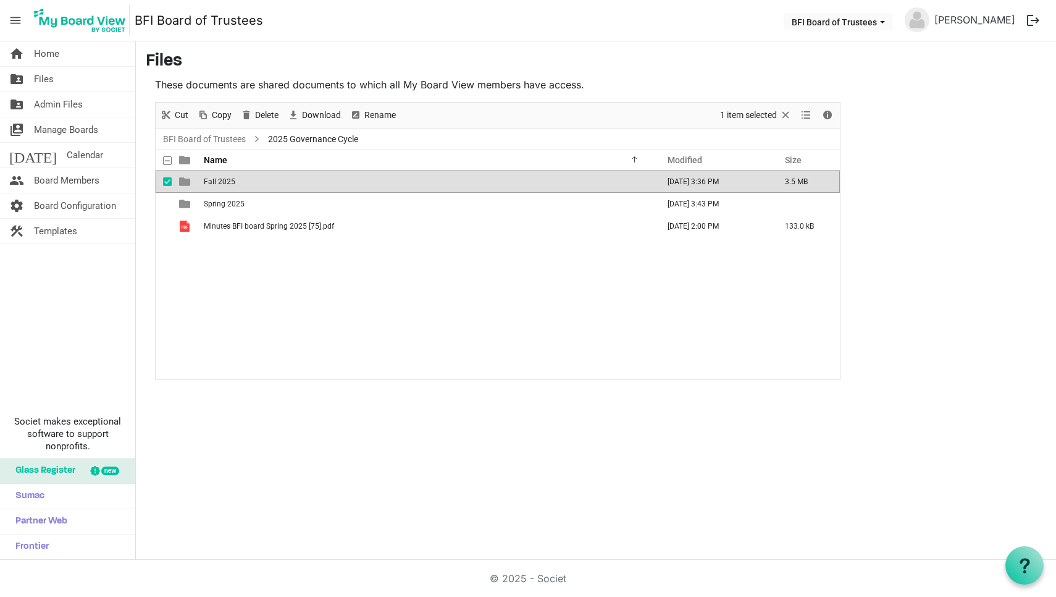
click at [224, 182] on span "Fall 2025" at bounding box center [220, 181] width 32 height 9
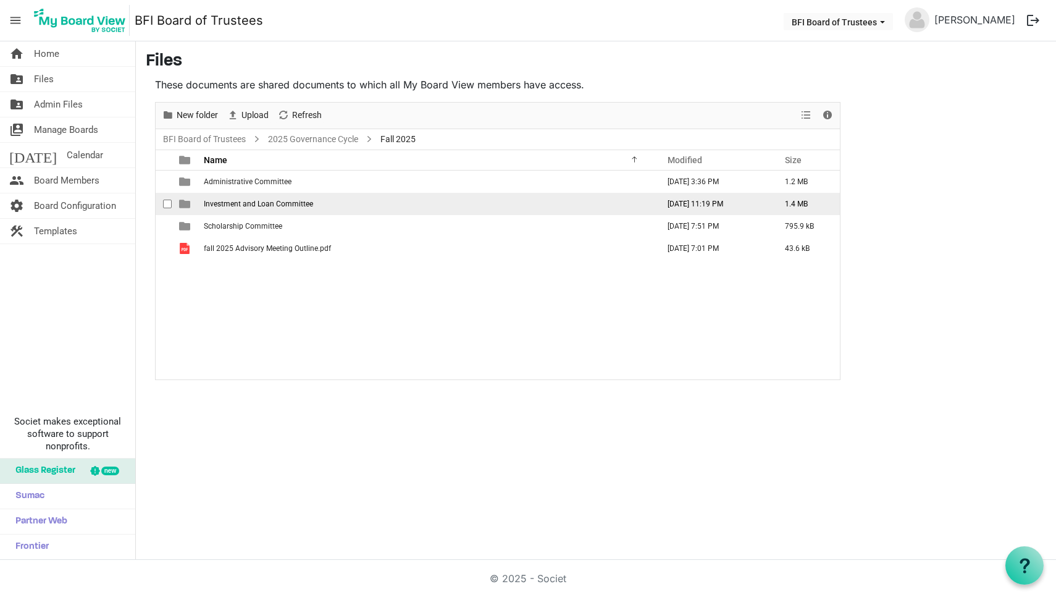
click at [244, 203] on span "Investment and Loan Committee" at bounding box center [258, 204] width 109 height 9
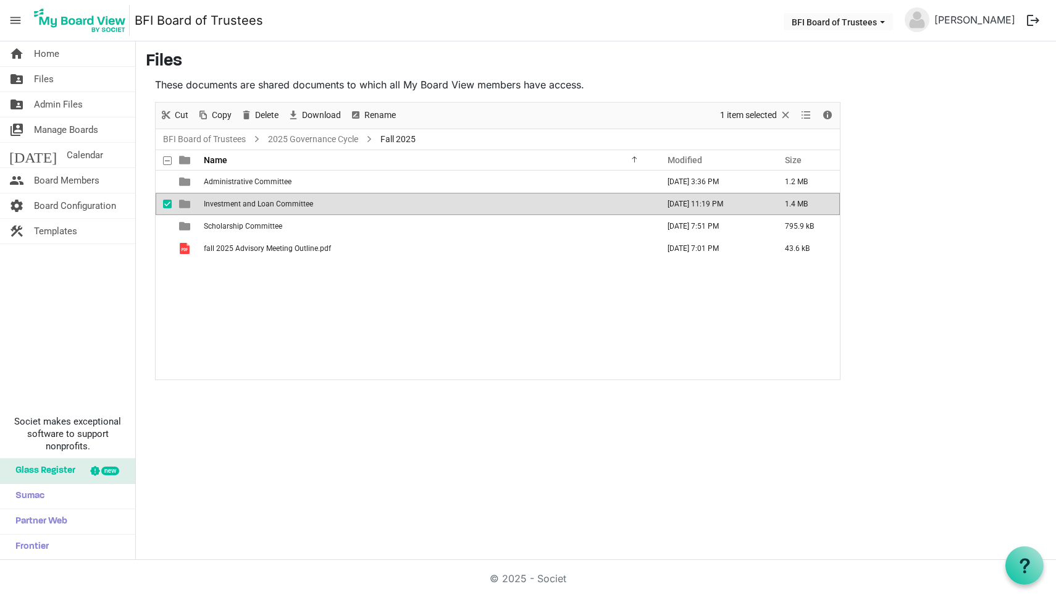
click at [244, 203] on span "Investment and Loan Committee" at bounding box center [258, 204] width 109 height 9
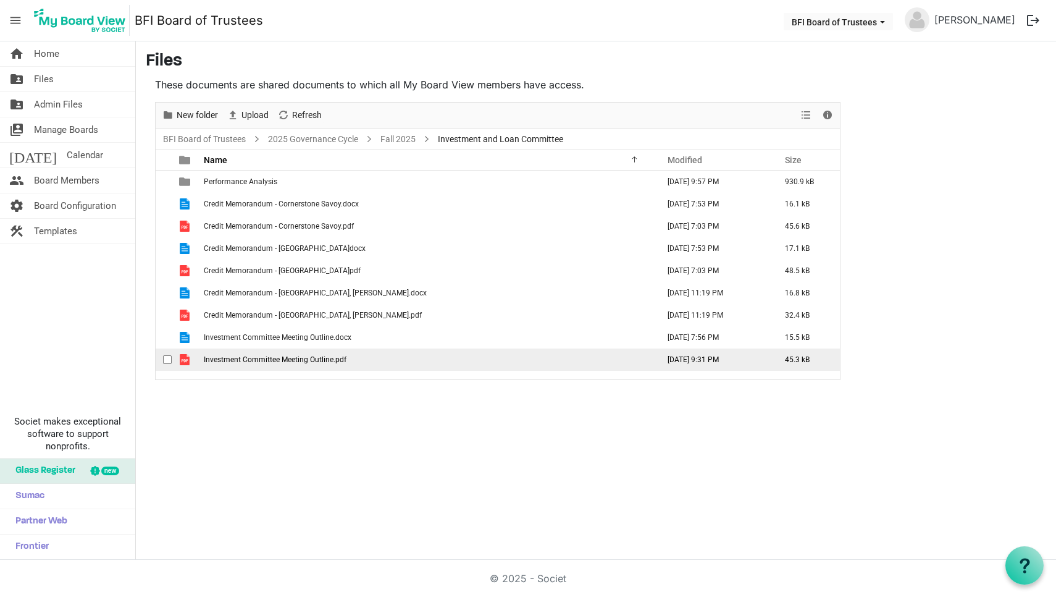
click at [277, 357] on span "Investment Committee Meeting Outline.pdf" at bounding box center [275, 359] width 143 height 9
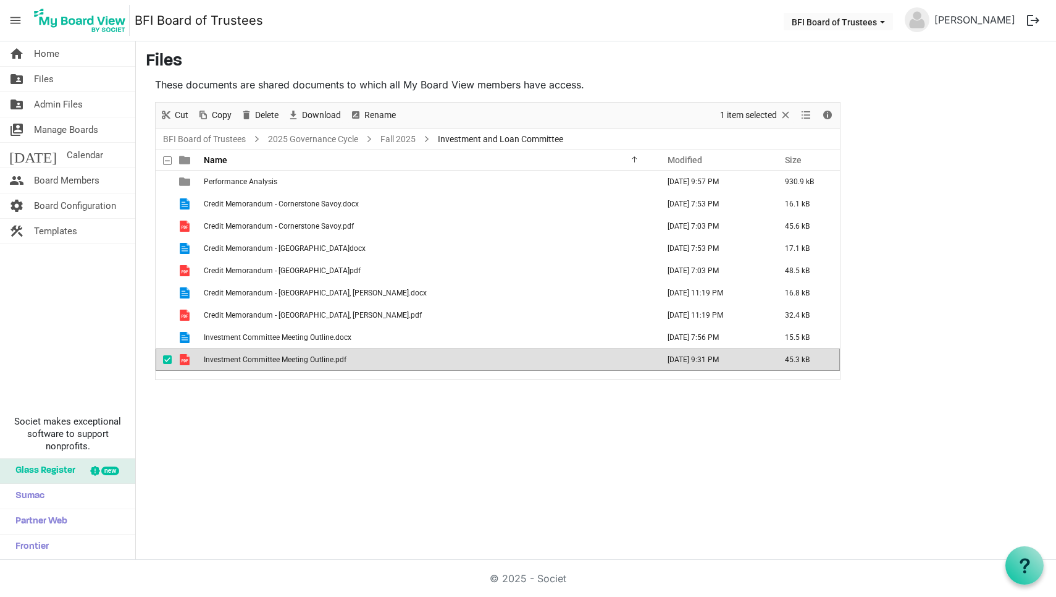
click at [277, 357] on span "Investment Committee Meeting Outline.pdf" at bounding box center [275, 359] width 143 height 9
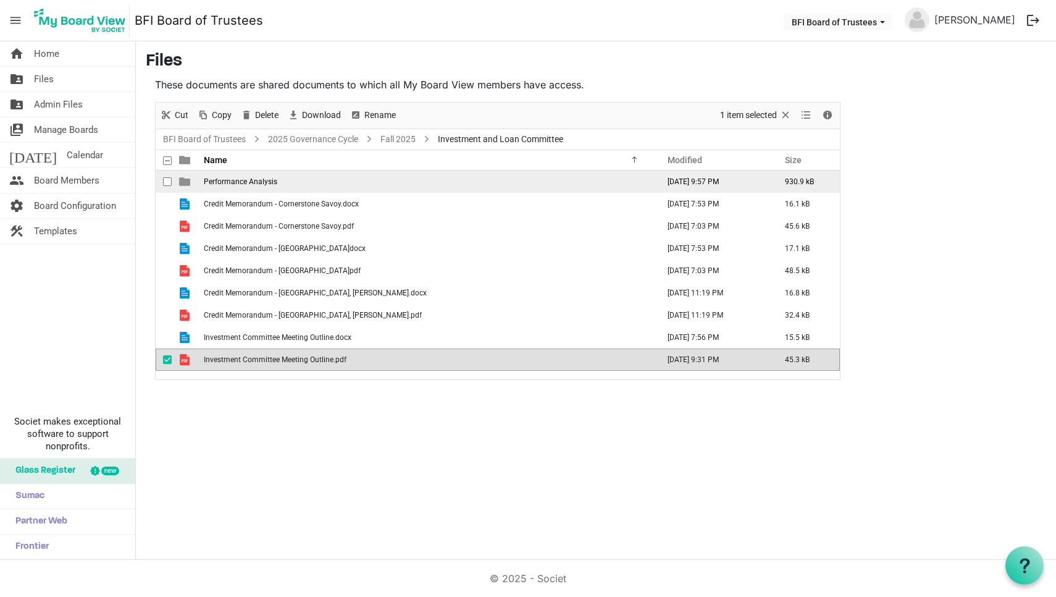
click at [260, 183] on span "Performance Analysis" at bounding box center [241, 181] width 74 height 9
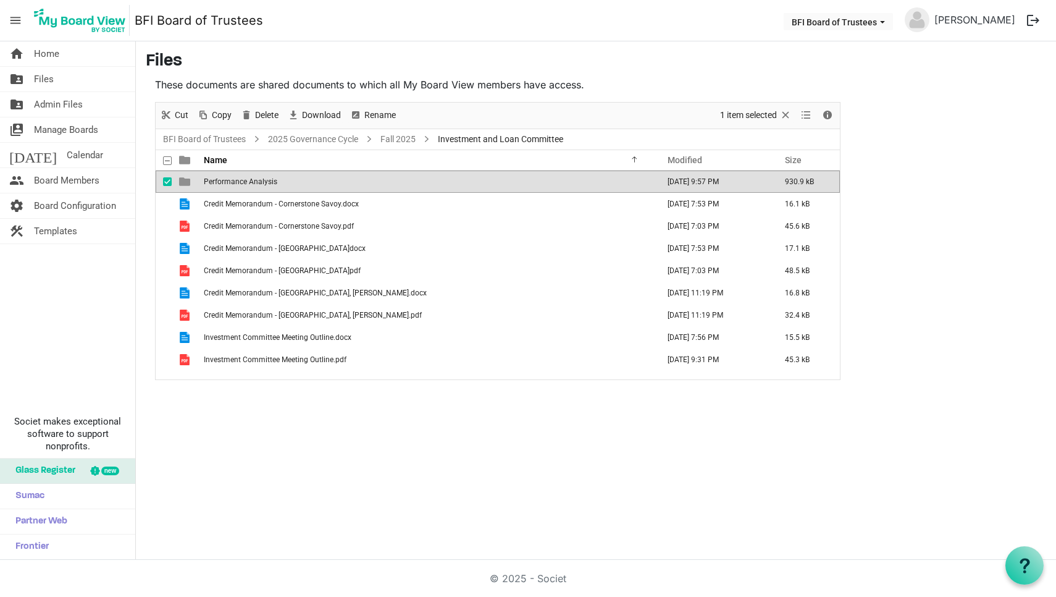
click at [260, 183] on span "Performance Analysis" at bounding box center [241, 181] width 74 height 9
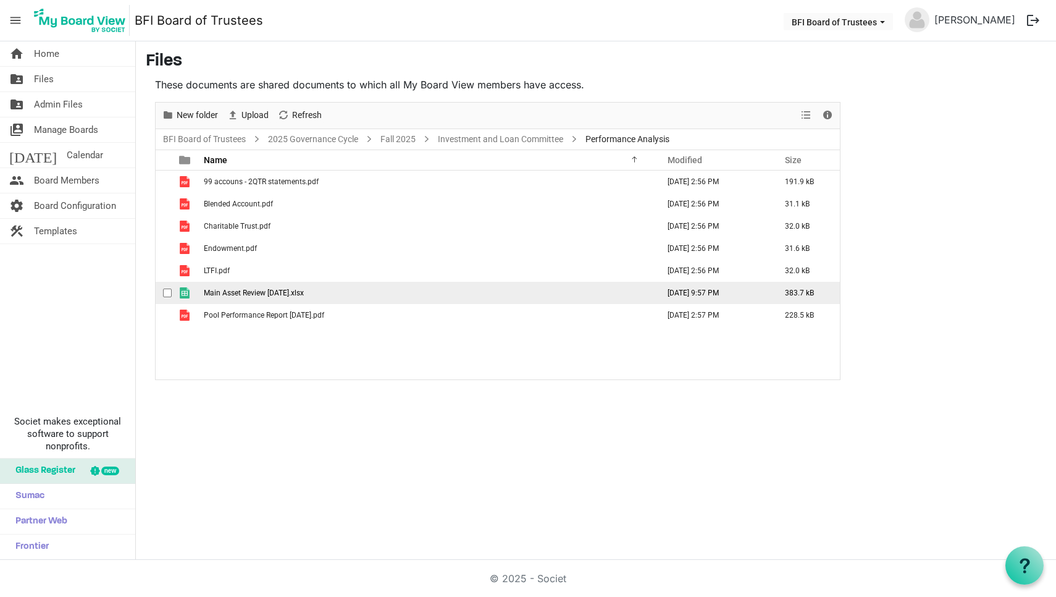
click at [251, 293] on span "Main Asset Review [DATE].xlsx" at bounding box center [254, 293] width 100 height 9
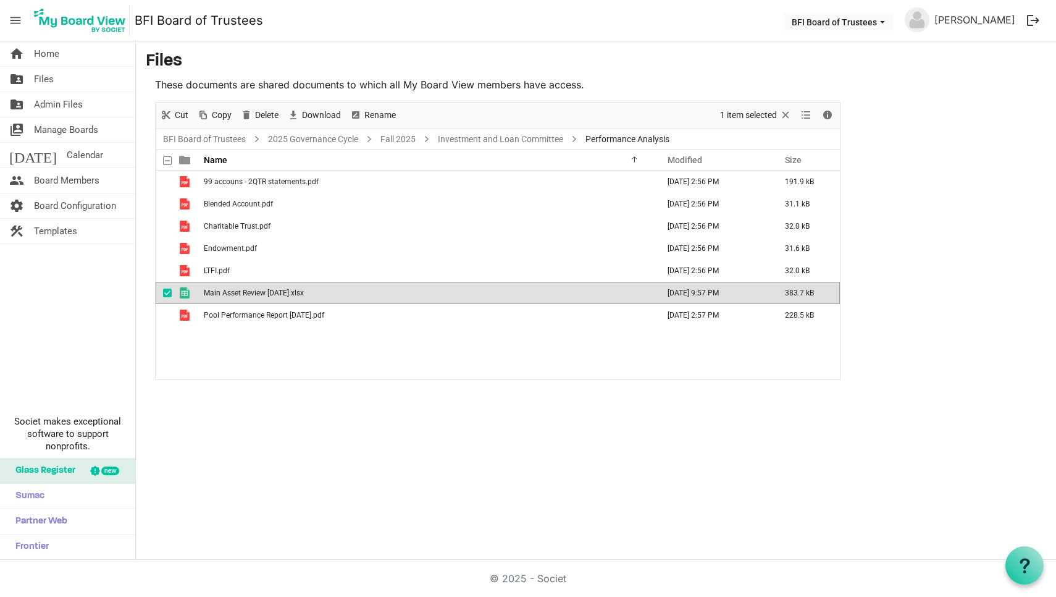
click at [251, 293] on span "Main Asset Review [DATE].xlsx" at bounding box center [254, 293] width 100 height 9
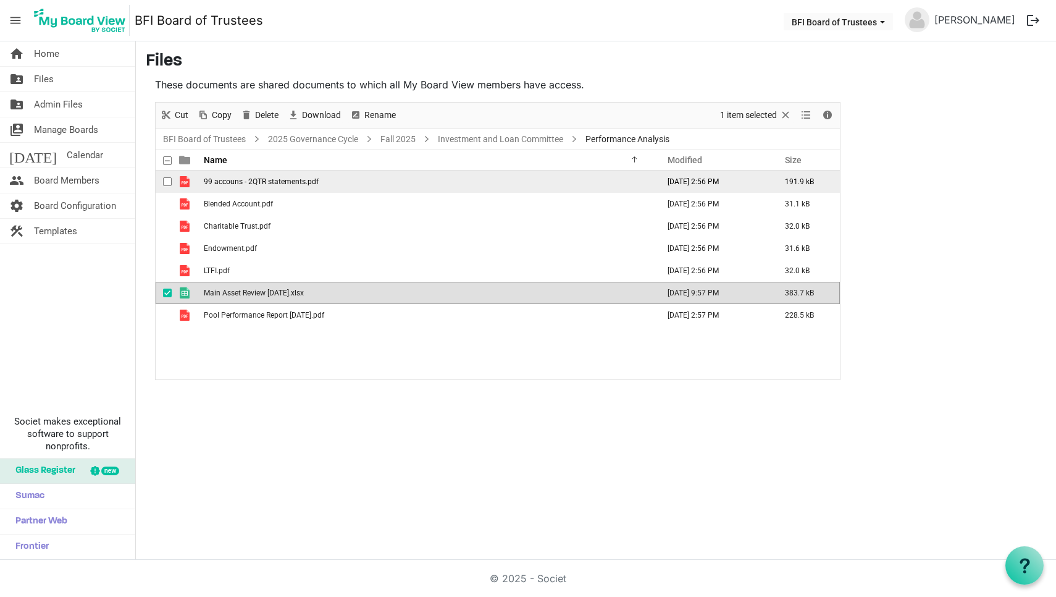
click at [268, 179] on span "99 accouns - 2QTR statements.pdf" at bounding box center [261, 181] width 115 height 9
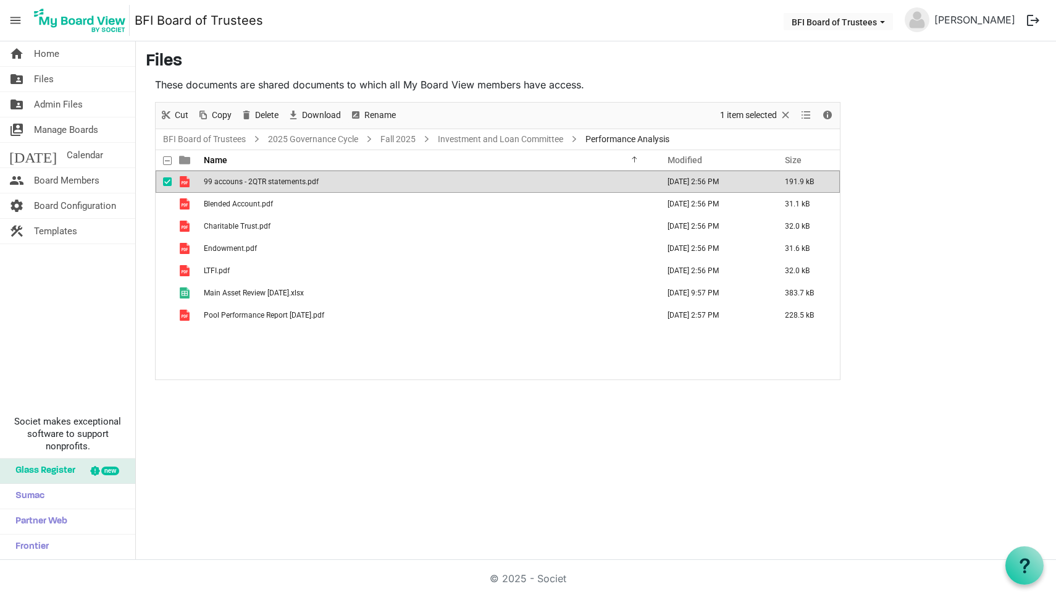
click at [268, 179] on span "99 accouns - 2QTR statements.pdf" at bounding box center [261, 181] width 115 height 9
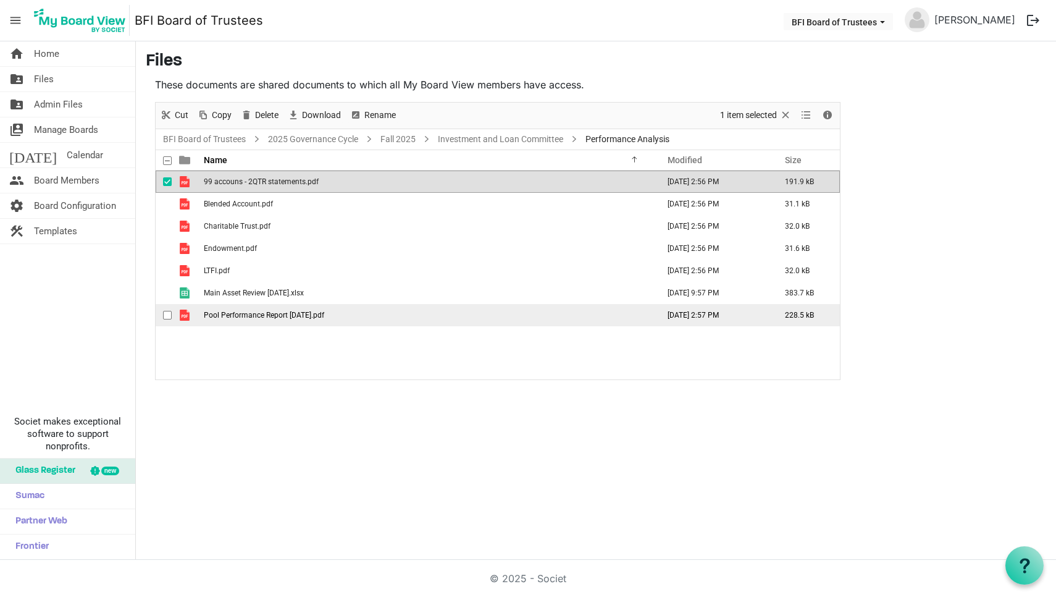
click at [261, 314] on span "Pool Performance Report [DATE].pdf" at bounding box center [264, 315] width 120 height 9
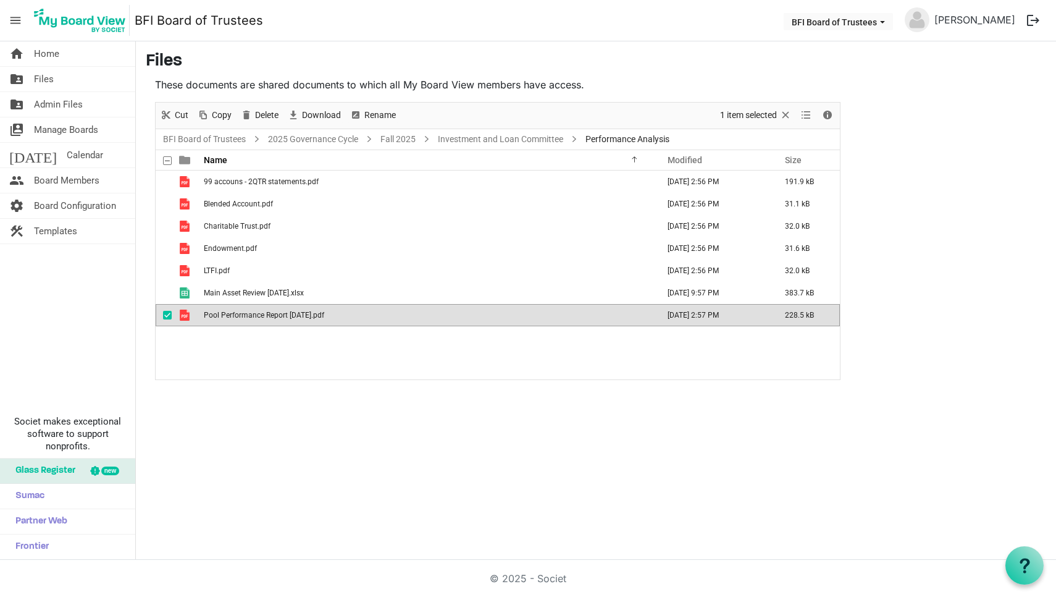
click at [261, 314] on span "Pool Performance Report [DATE].pdf" at bounding box center [264, 315] width 120 height 9
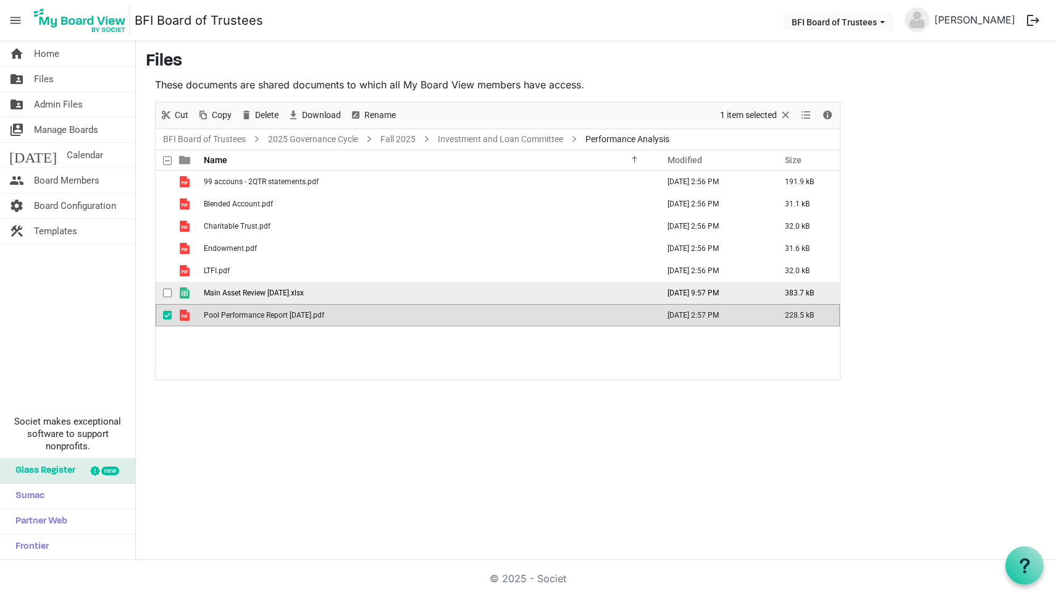
click at [352, 292] on td "Main Asset Review [DATE].xlsx" at bounding box center [427, 293] width 455 height 22
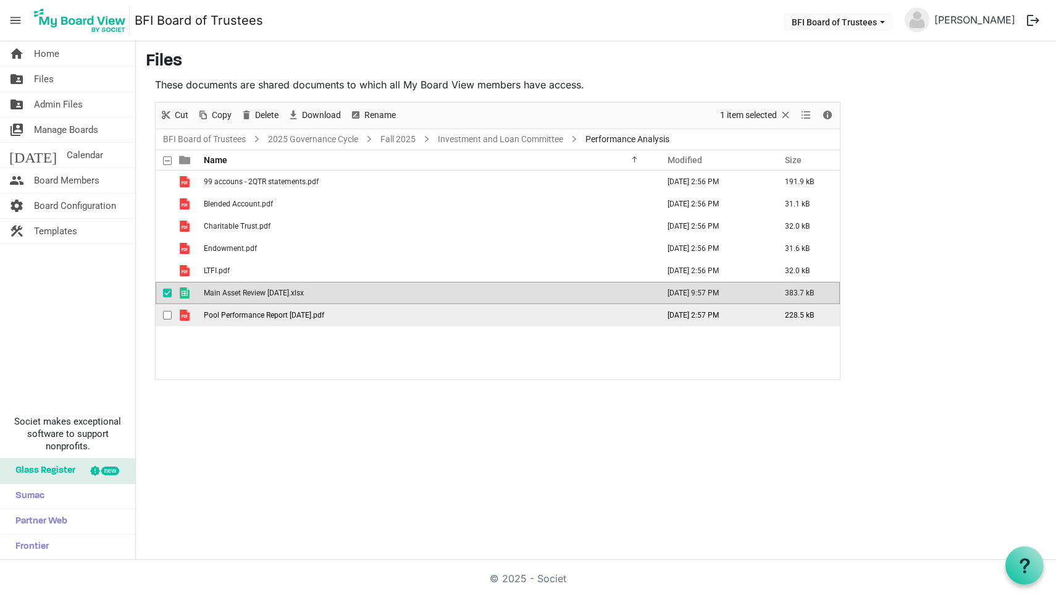
click at [360, 311] on td "Pool Performance Report [DATE].pdf" at bounding box center [427, 315] width 455 height 22
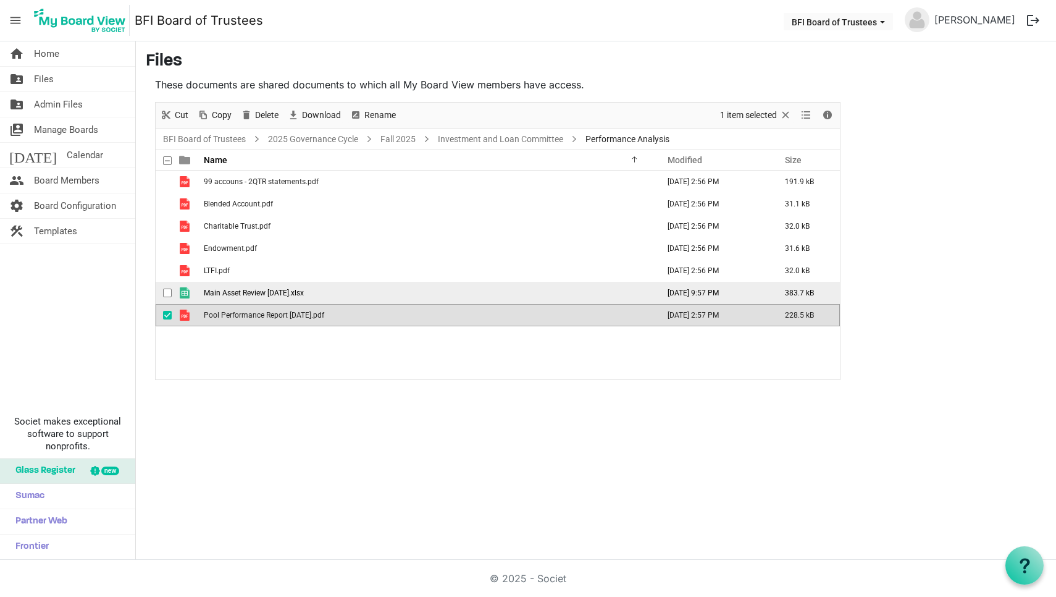
click at [353, 296] on td "Main Asset Review [DATE].xlsx" at bounding box center [427, 293] width 455 height 22
